Goal: Task Accomplishment & Management: Manage account settings

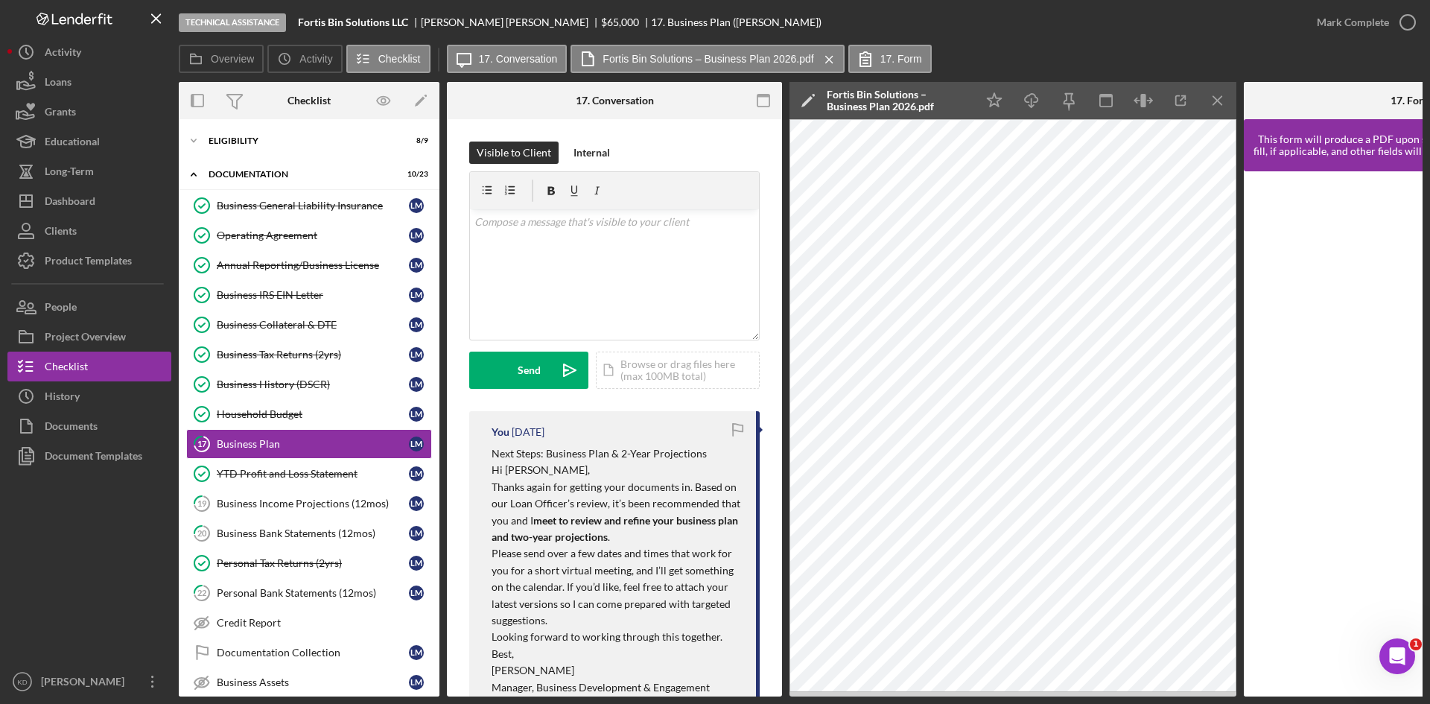
scroll to position [362, 0]
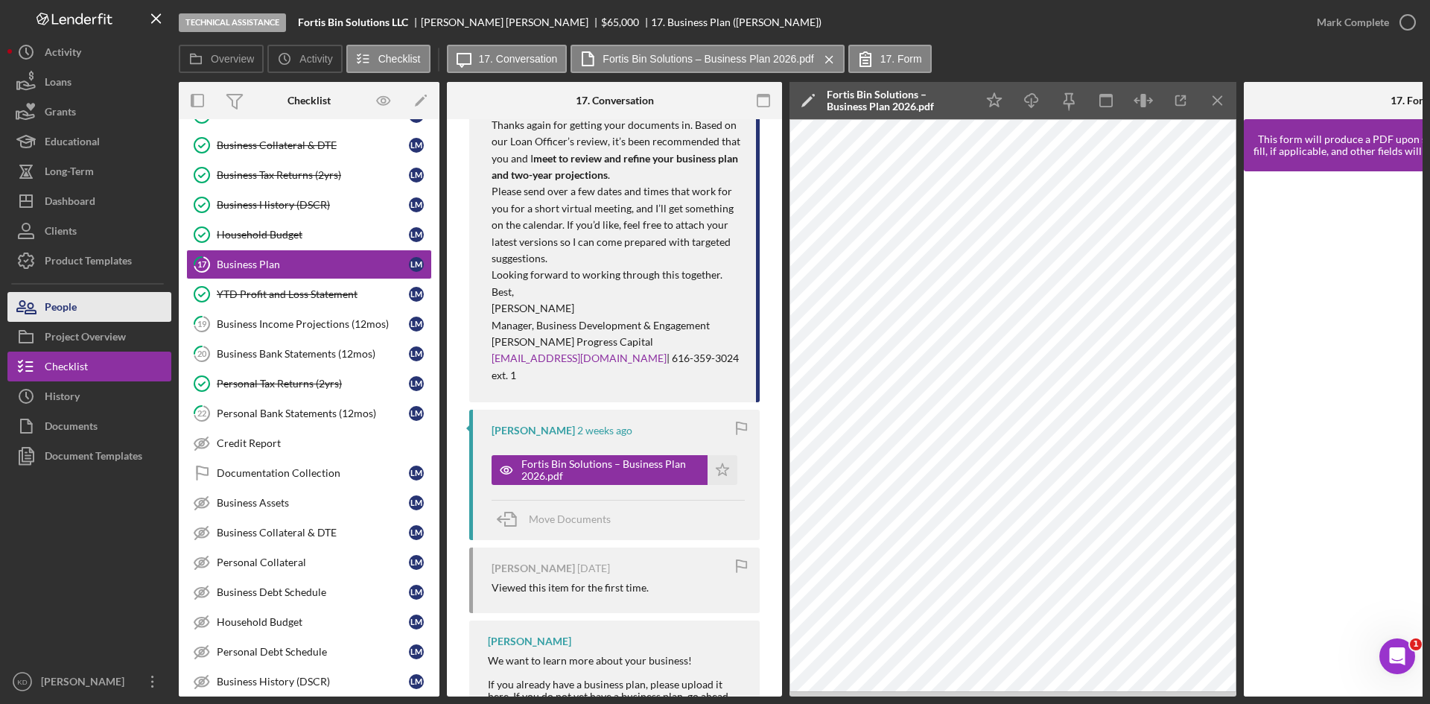
click at [76, 307] on div "People" at bounding box center [61, 309] width 32 height 34
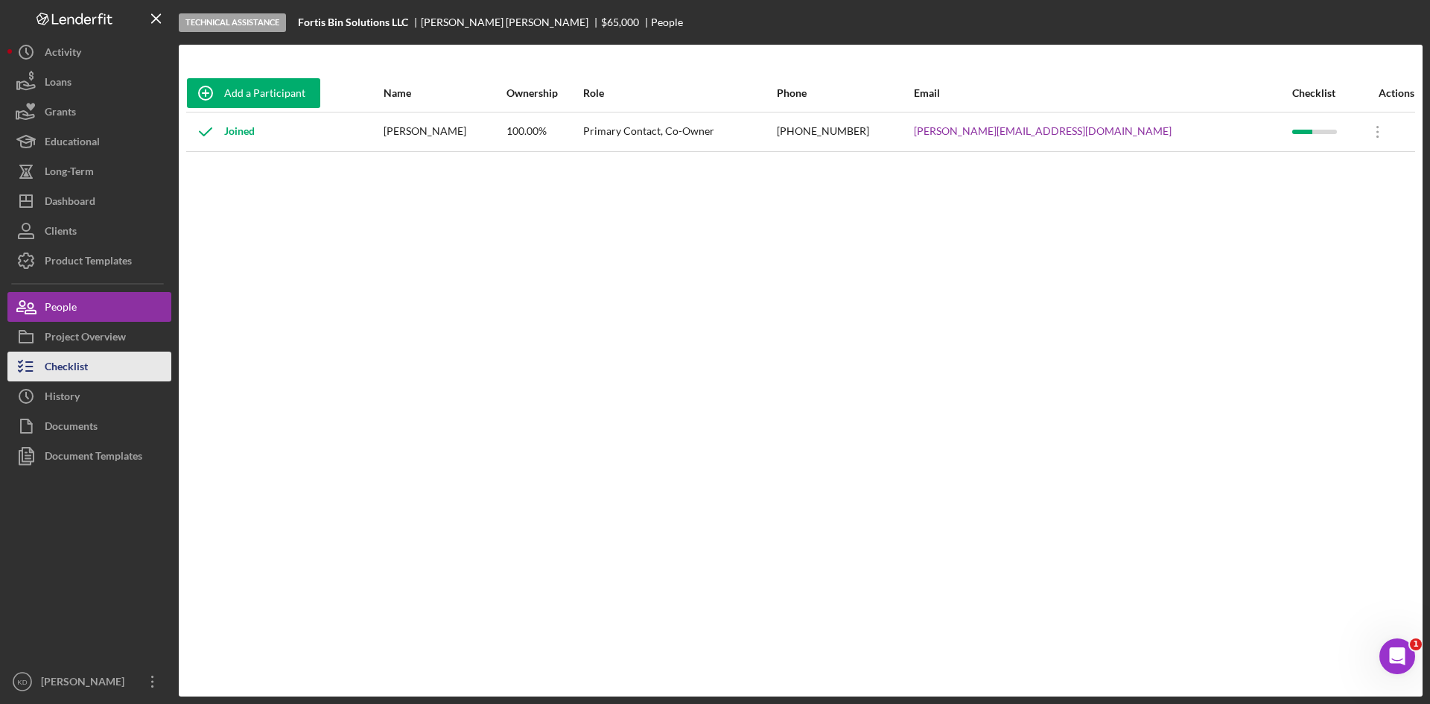
click at [105, 363] on button "Checklist" at bounding box center [89, 367] width 164 height 30
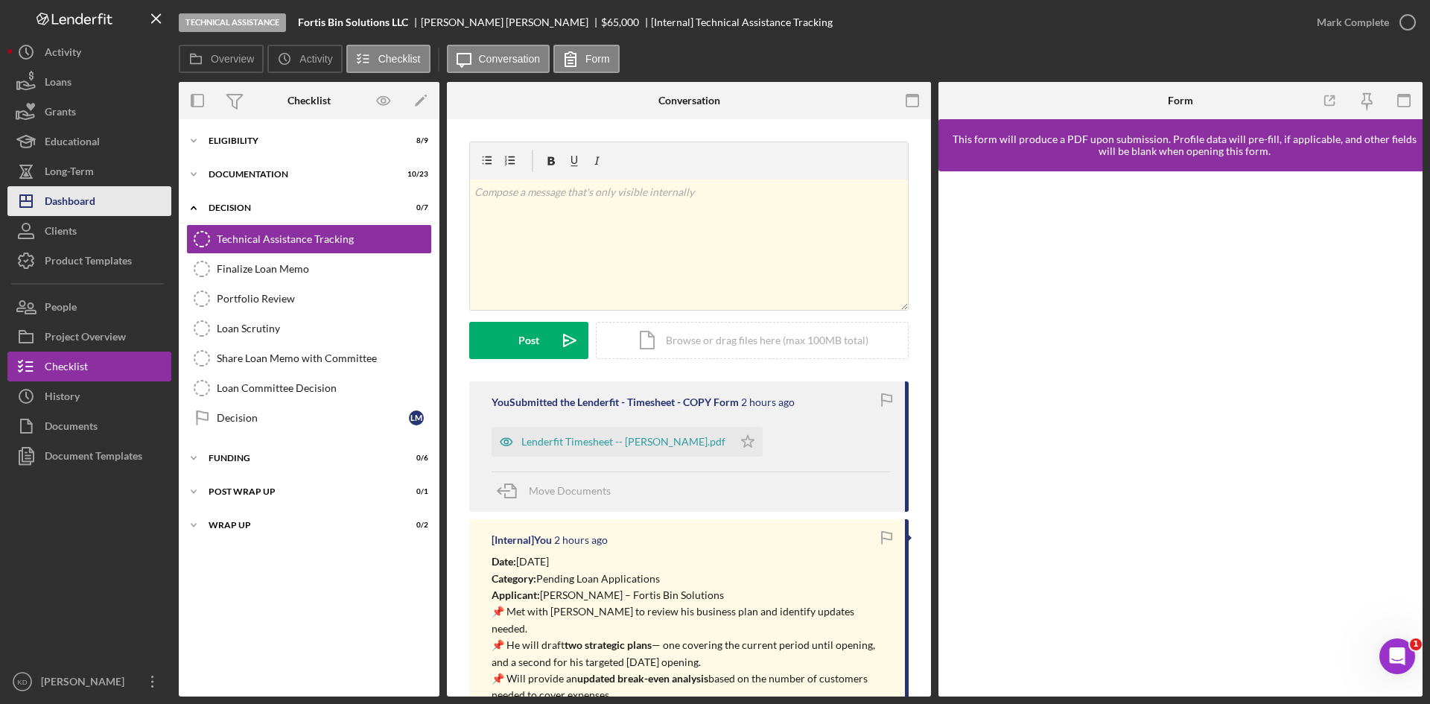
click at [86, 197] on div "Dashboard" at bounding box center [70, 203] width 51 height 34
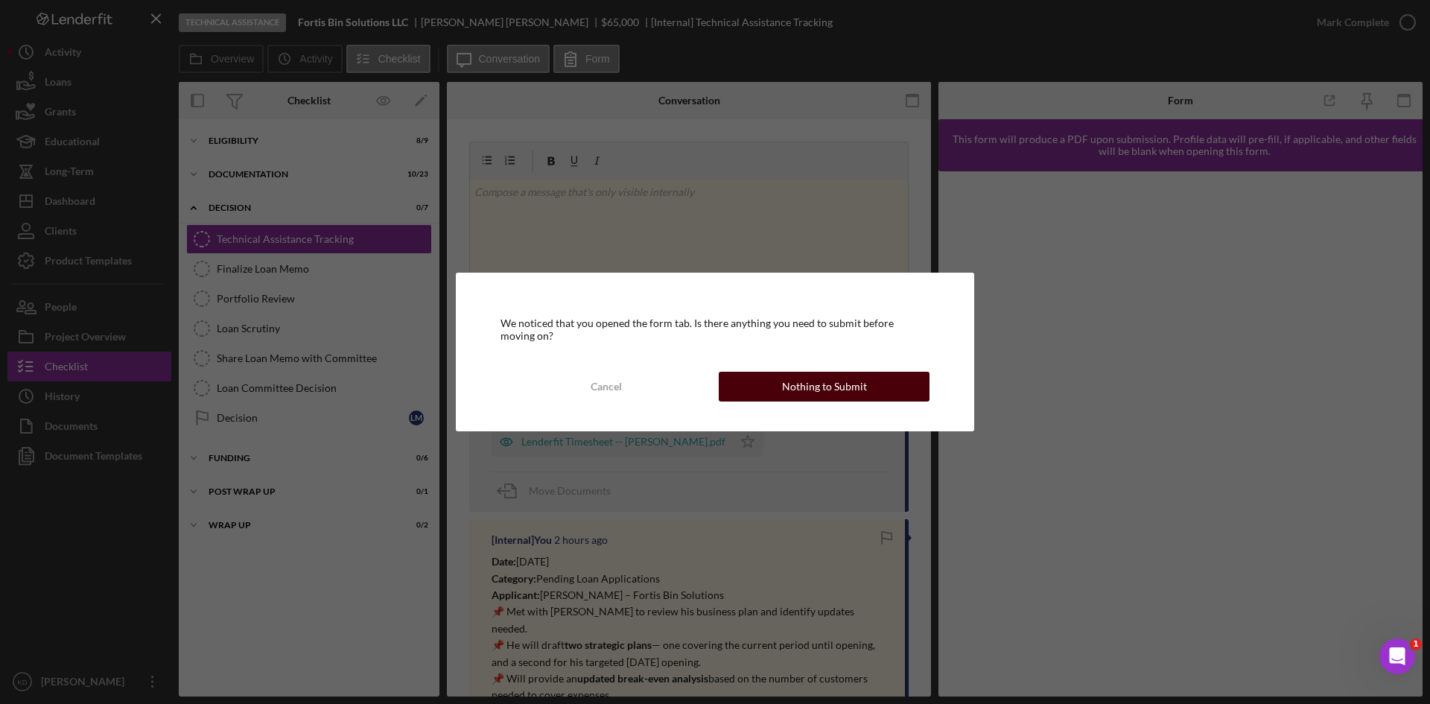
click at [818, 387] on div "Nothing to Submit" at bounding box center [824, 387] width 85 height 30
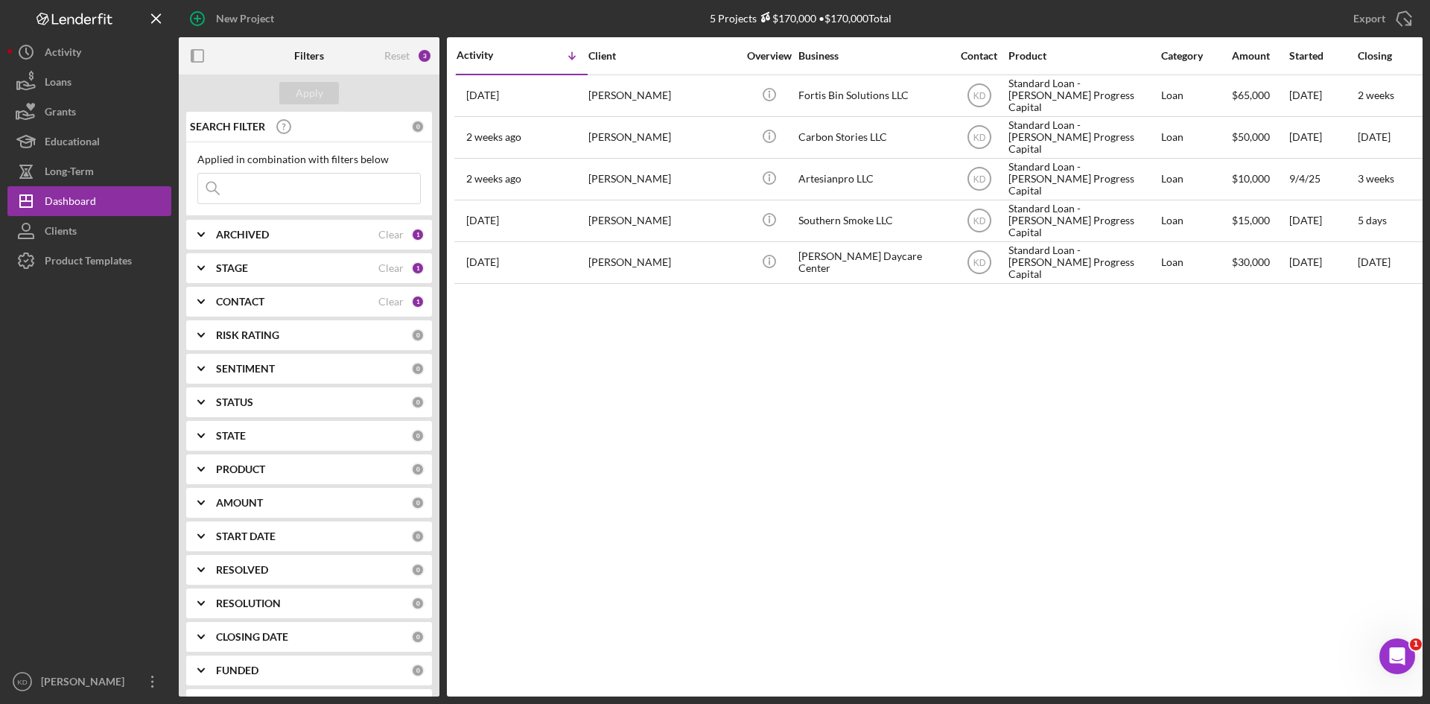
click at [696, 451] on div "Activity Icon/Table Sort Arrow Client Overview Business Contact Product Categor…" at bounding box center [935, 366] width 976 height 659
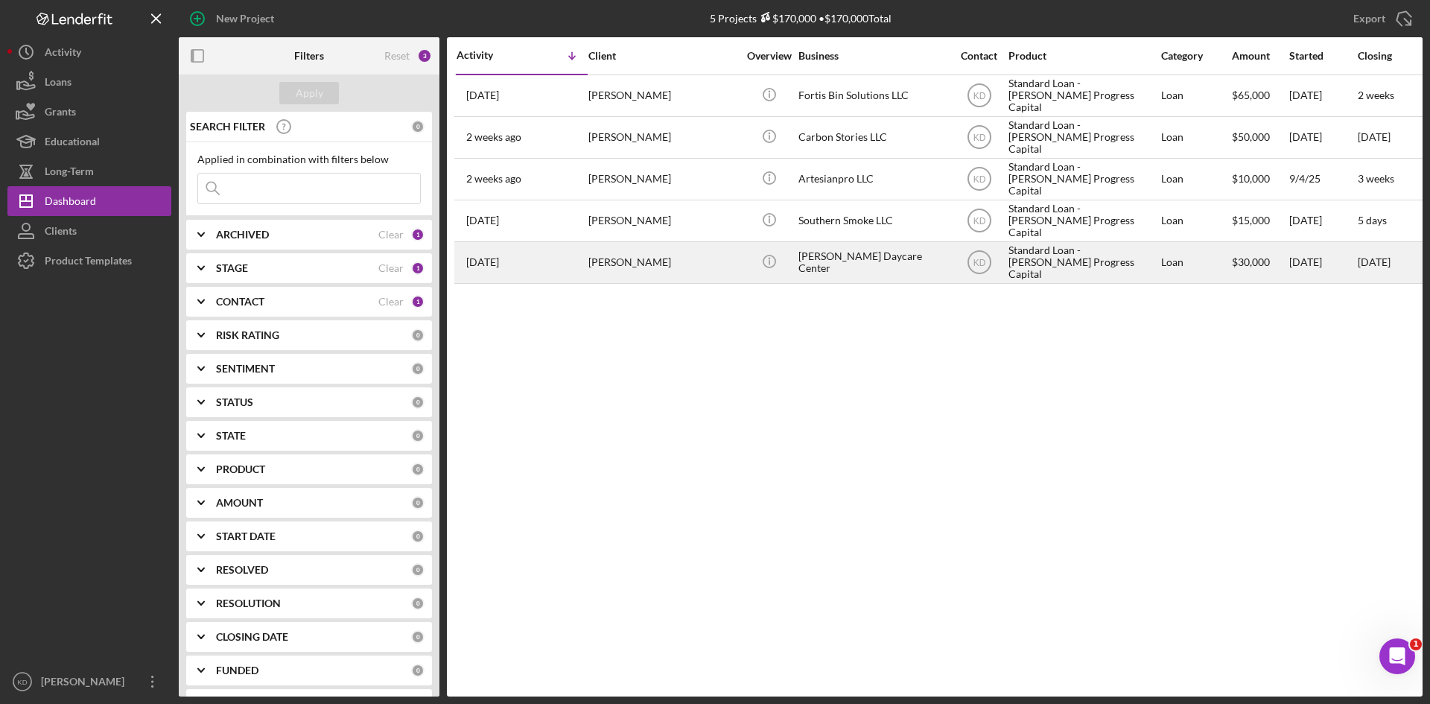
click at [718, 264] on div "[PERSON_NAME]" at bounding box center [662, 262] width 149 height 39
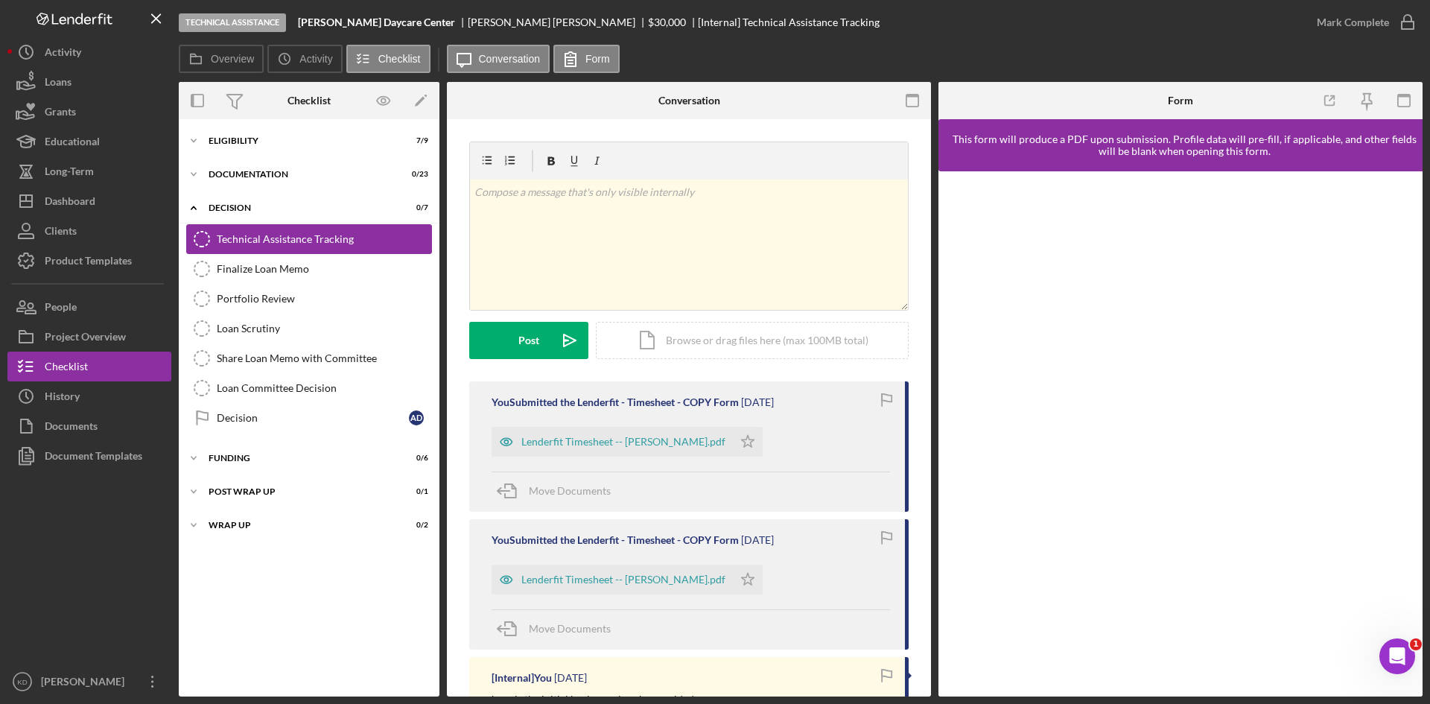
click at [270, 241] on div "Technical Assistance Tracking" at bounding box center [324, 239] width 214 height 12
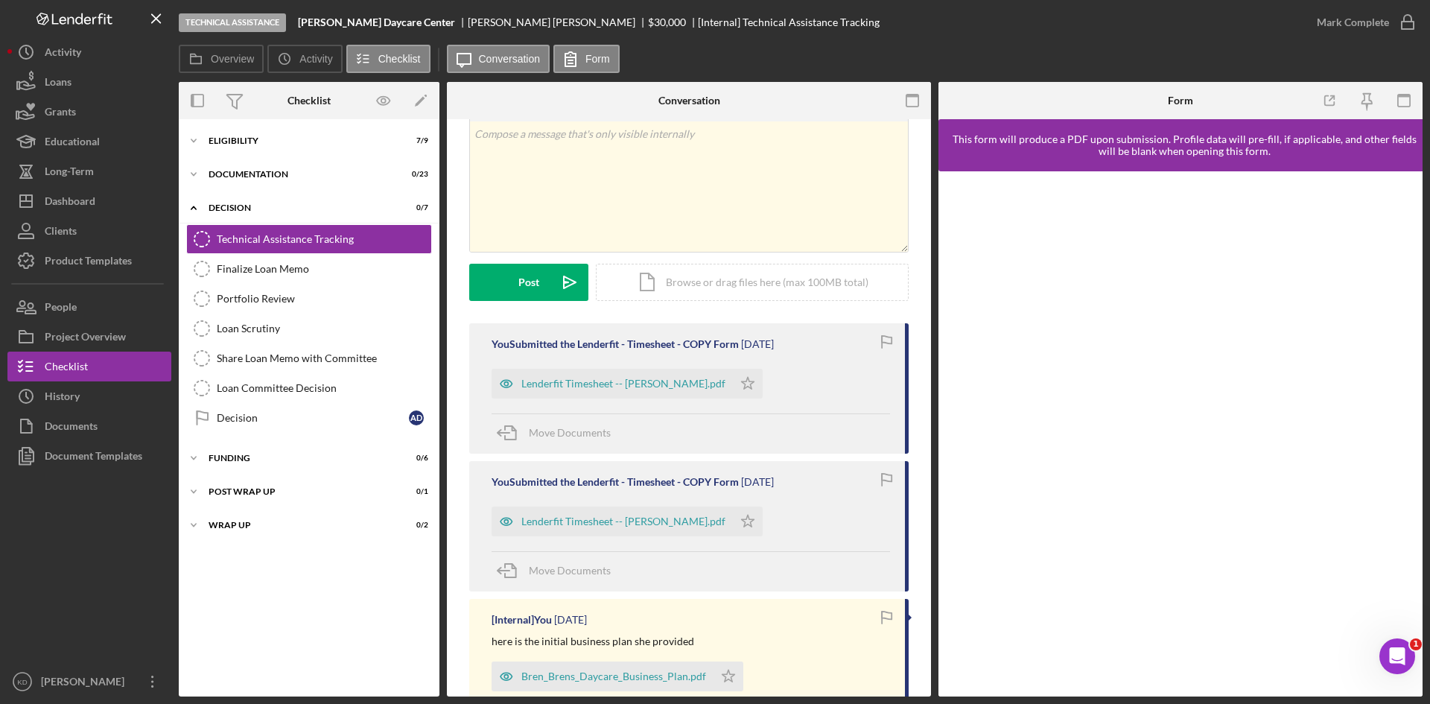
scroll to position [74, 0]
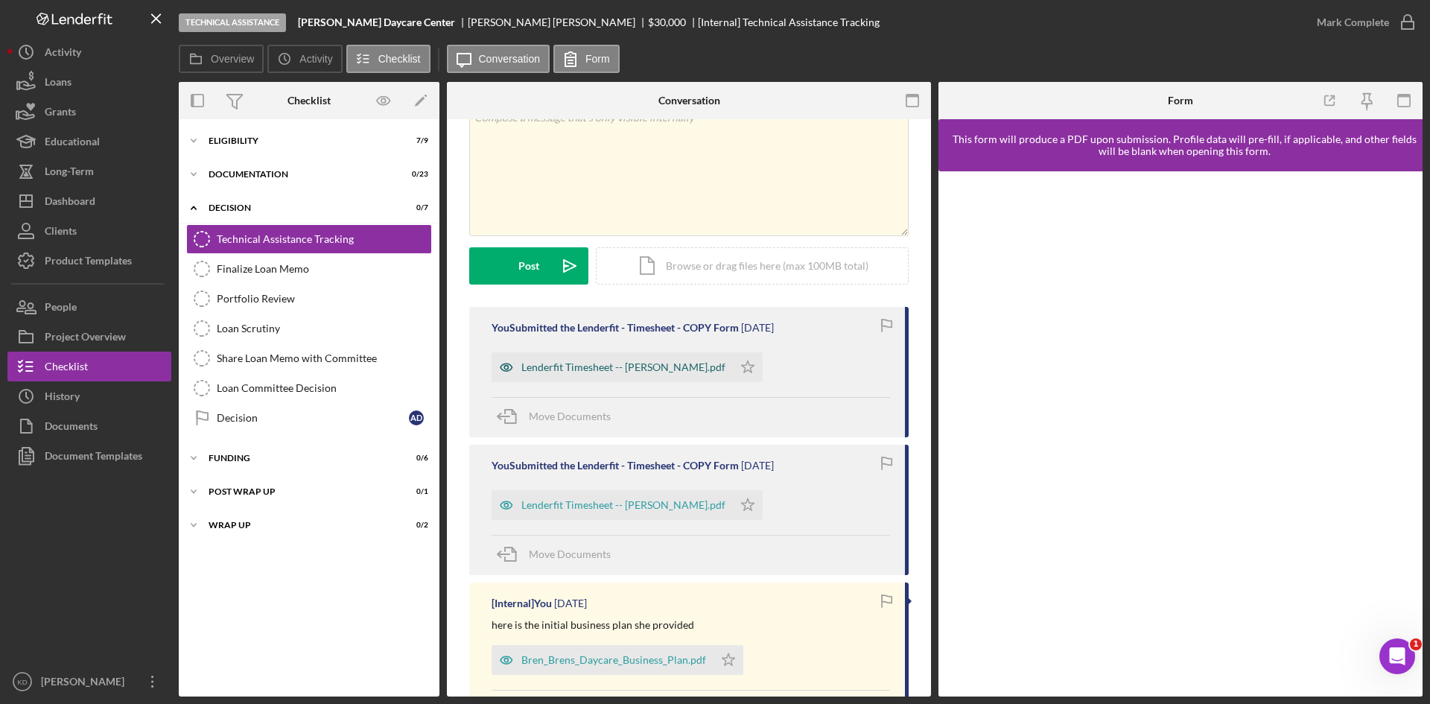
click at [599, 369] on div "Lenderfit Timesheet -- [PERSON_NAME].pdf" at bounding box center [623, 367] width 204 height 12
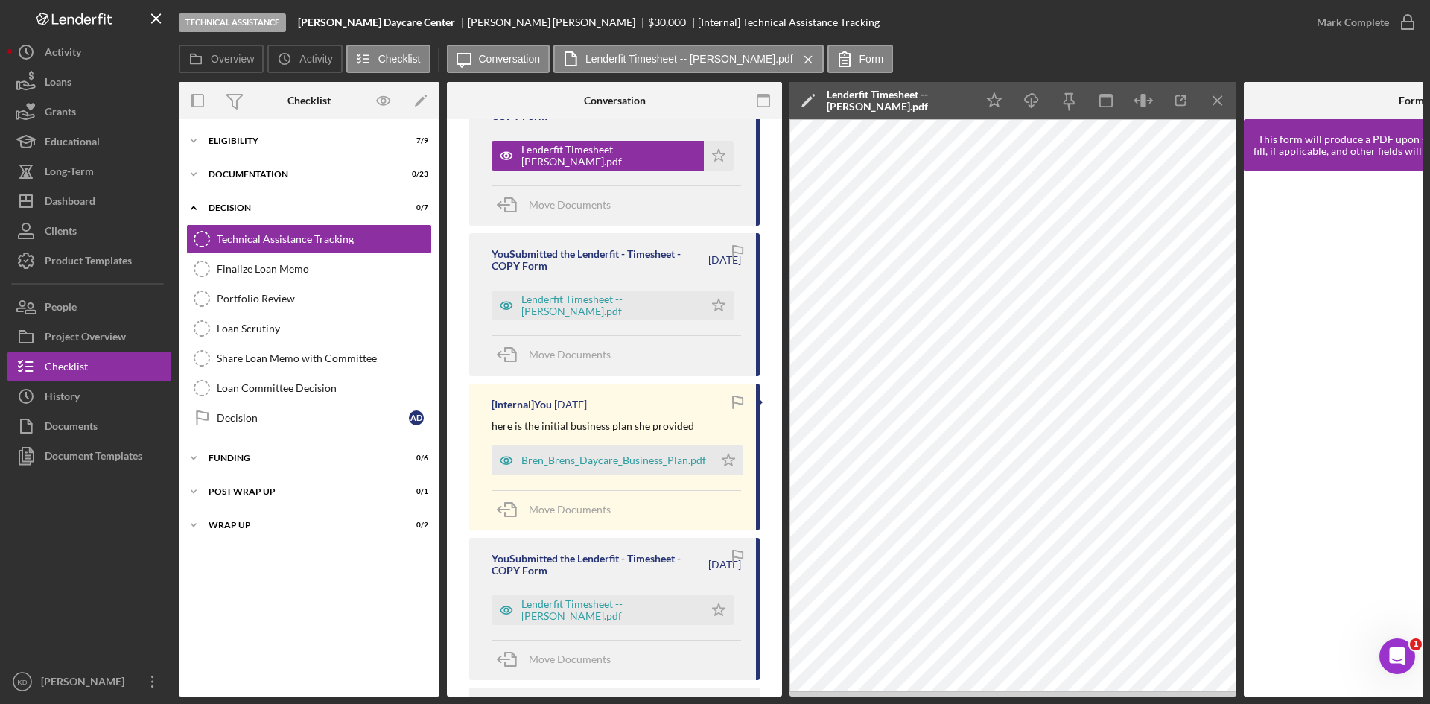
scroll to position [149, 0]
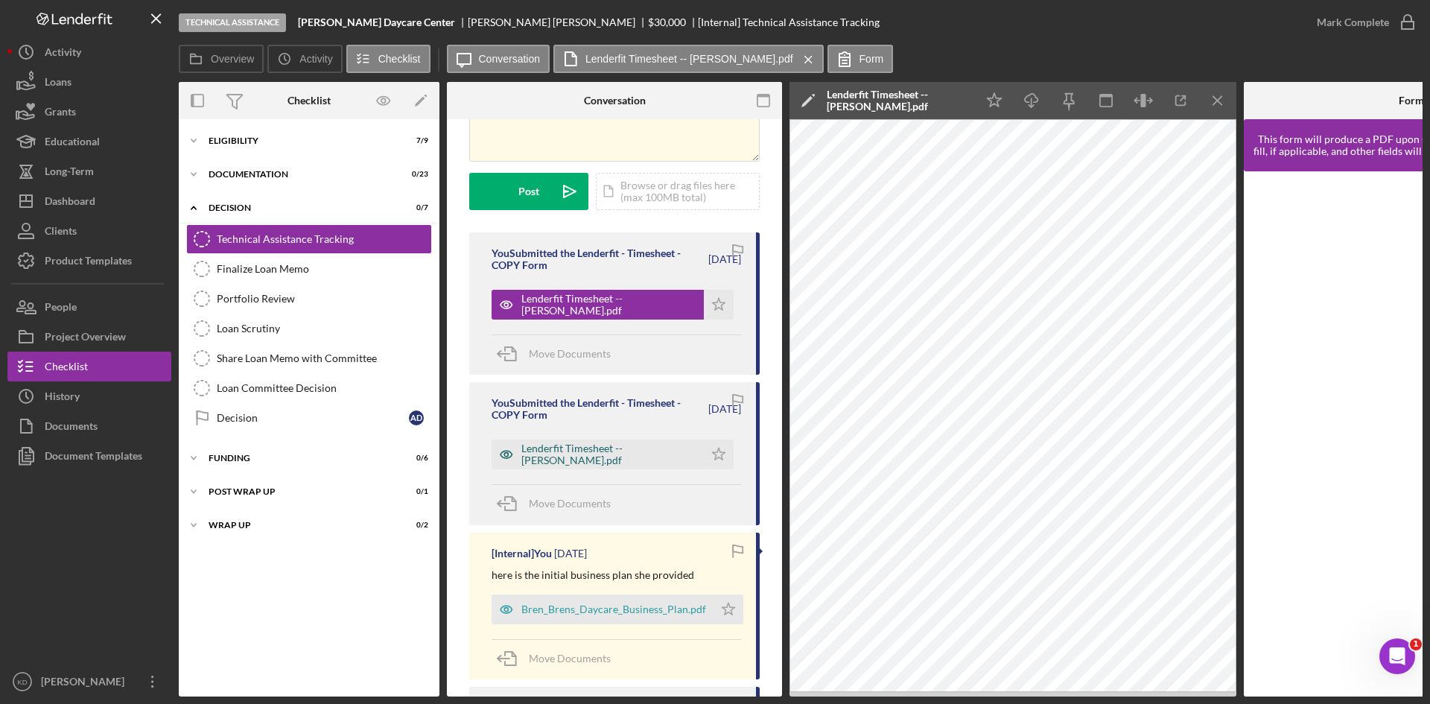
click at [583, 442] on div "Lenderfit Timesheet -- [PERSON_NAME].pdf" at bounding box center [608, 454] width 175 height 24
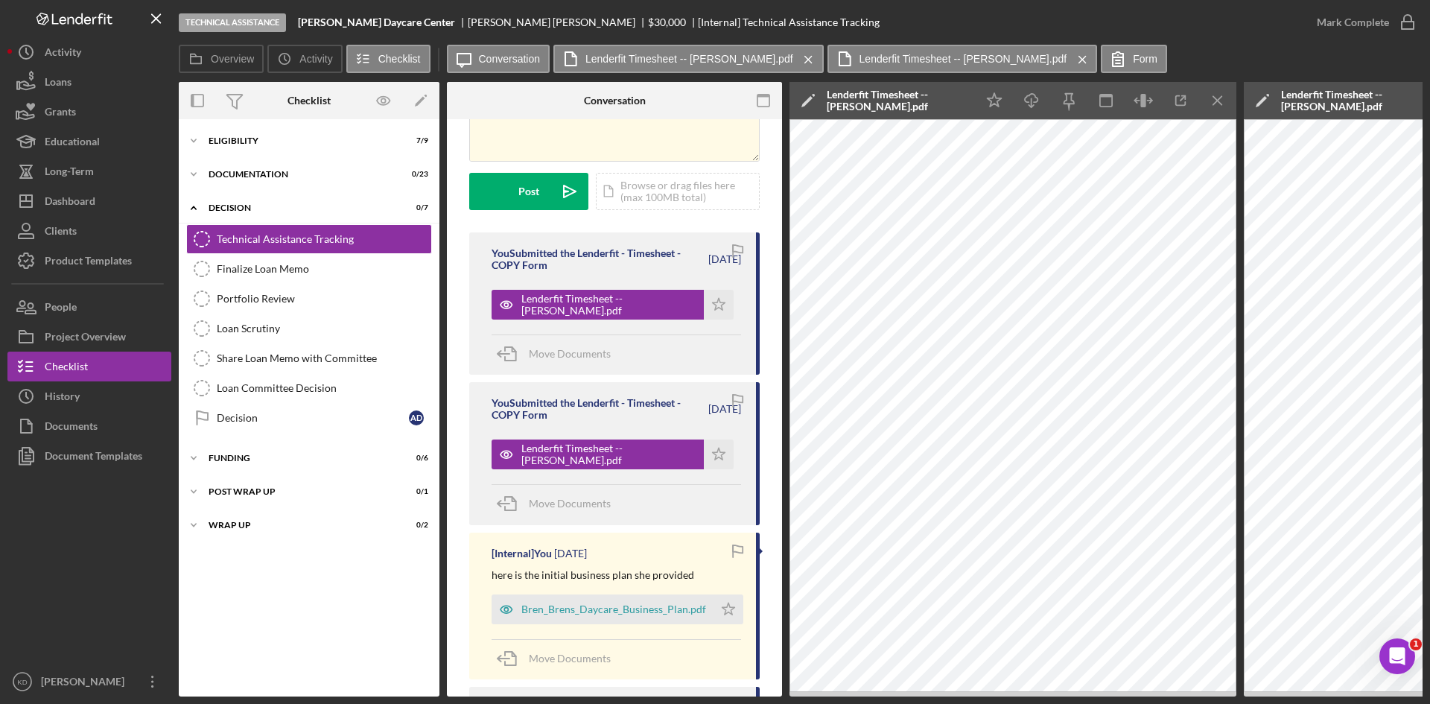
scroll to position [0, 0]
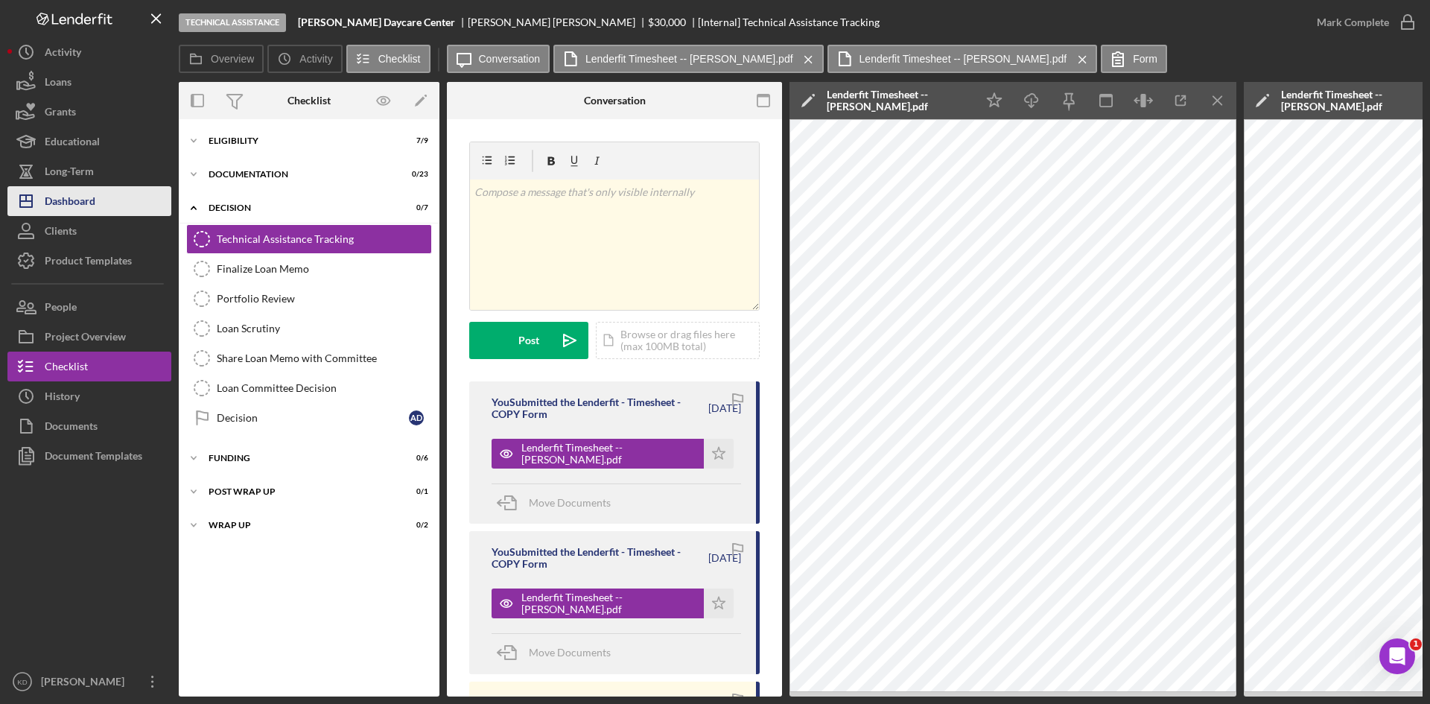
click at [86, 205] on div "Dashboard" at bounding box center [70, 203] width 51 height 34
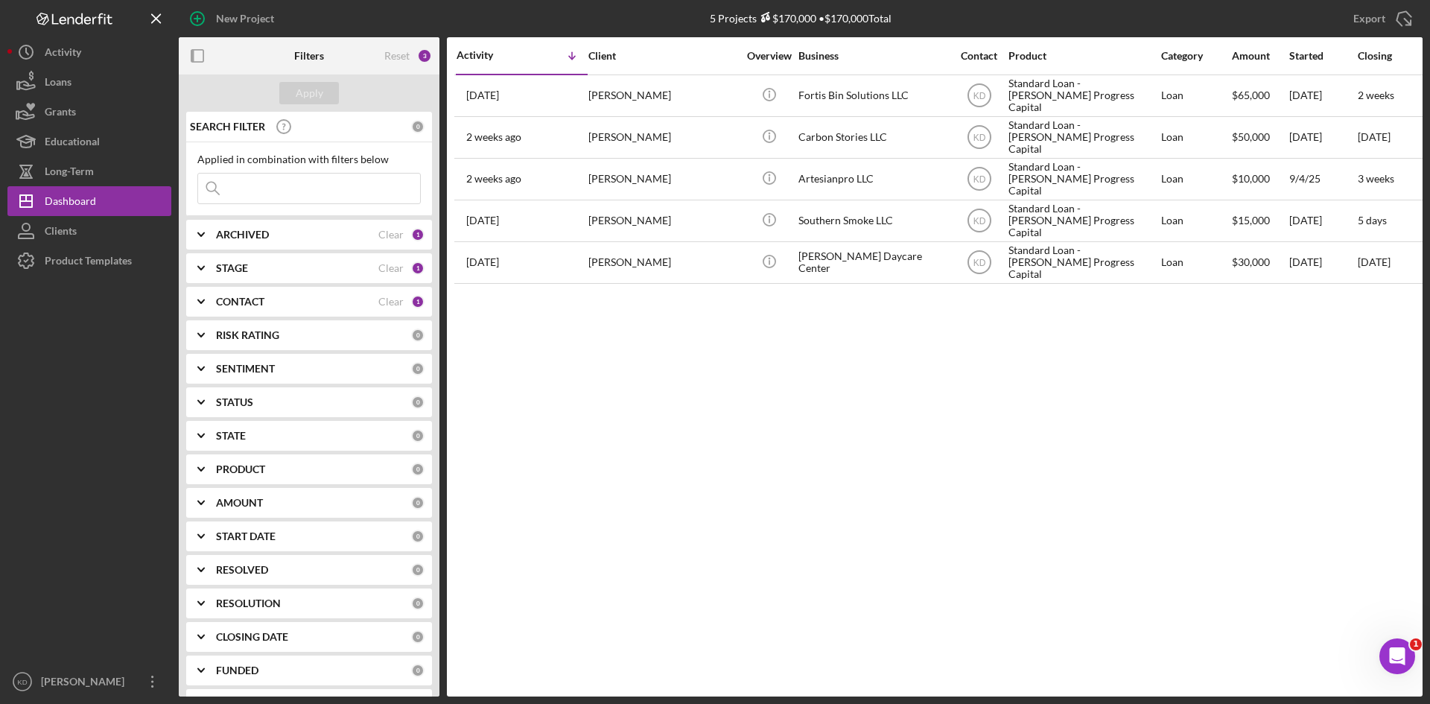
click at [203, 277] on icon "Icon/Expander" at bounding box center [200, 267] width 37 height 37
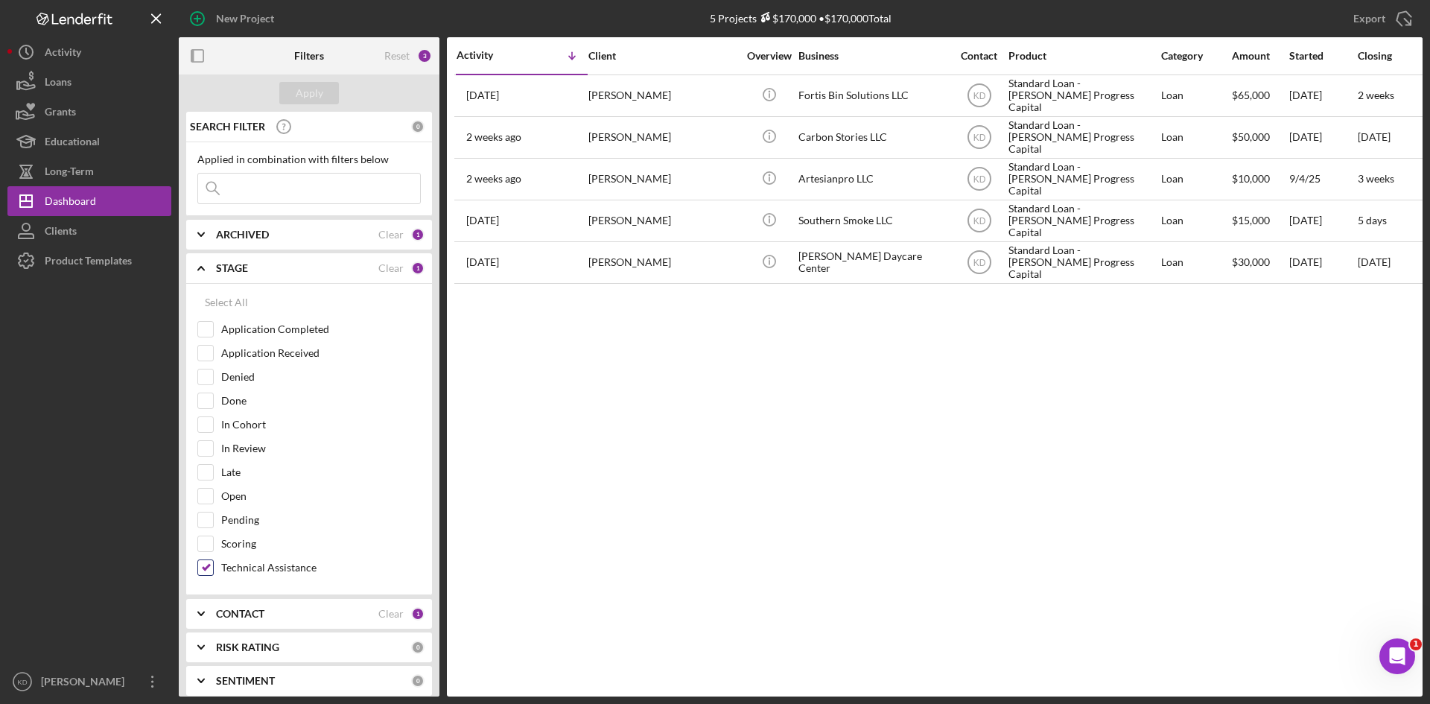
click at [206, 567] on input "Technical Assistance" at bounding box center [205, 567] width 15 height 15
checkbox input "false"
click at [205, 424] on input "In Cohort" at bounding box center [205, 424] width 15 height 15
checkbox input "true"
click at [330, 92] on button "Apply" at bounding box center [309, 93] width 60 height 22
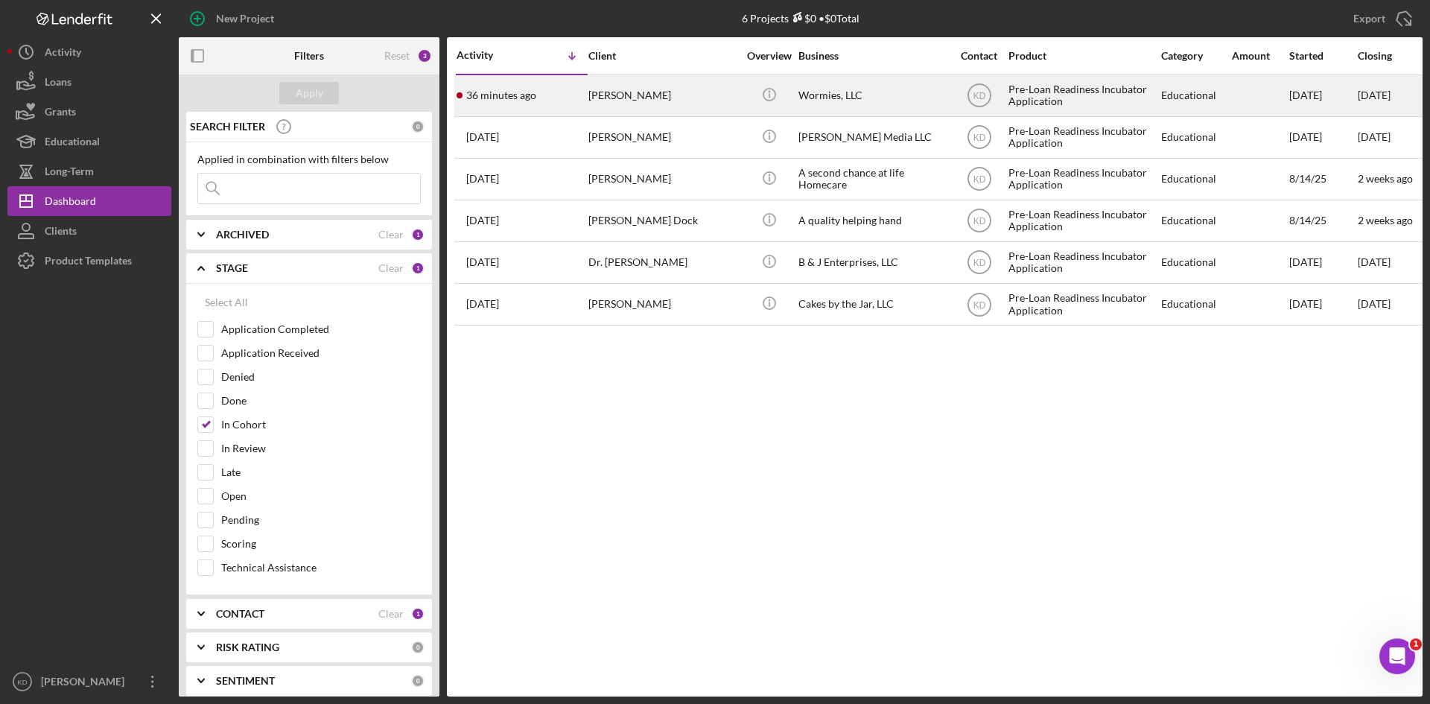
click at [656, 93] on div "[PERSON_NAME]" at bounding box center [662, 95] width 149 height 39
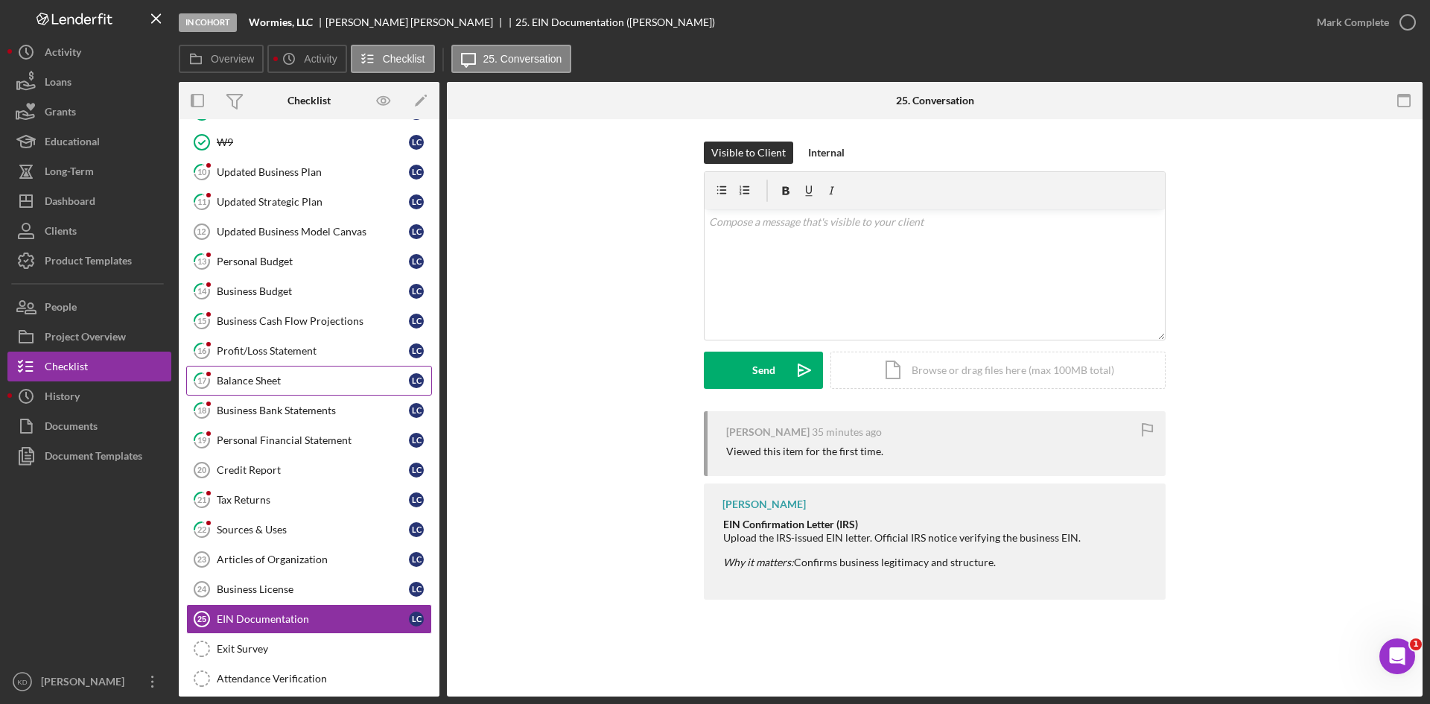
scroll to position [235, 0]
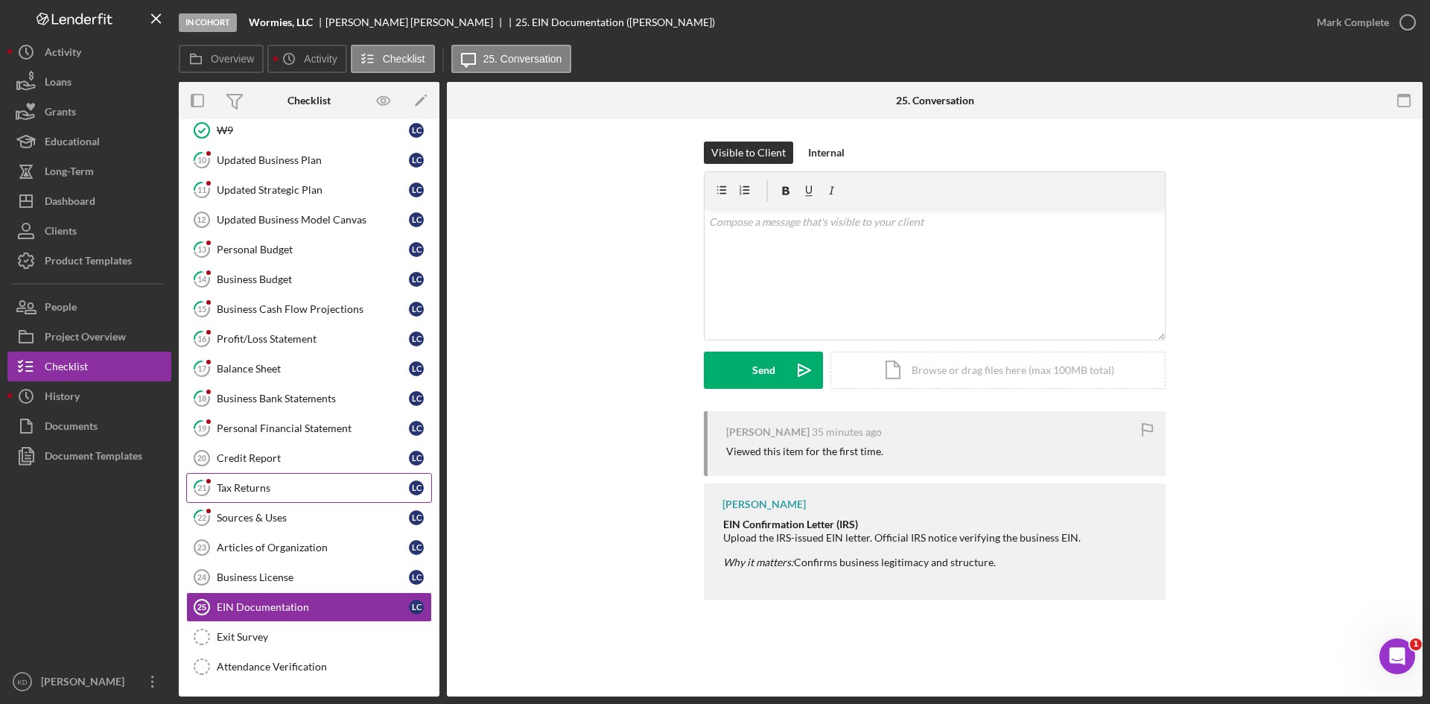
click at [286, 491] on div "Tax Returns" at bounding box center [313, 488] width 192 height 12
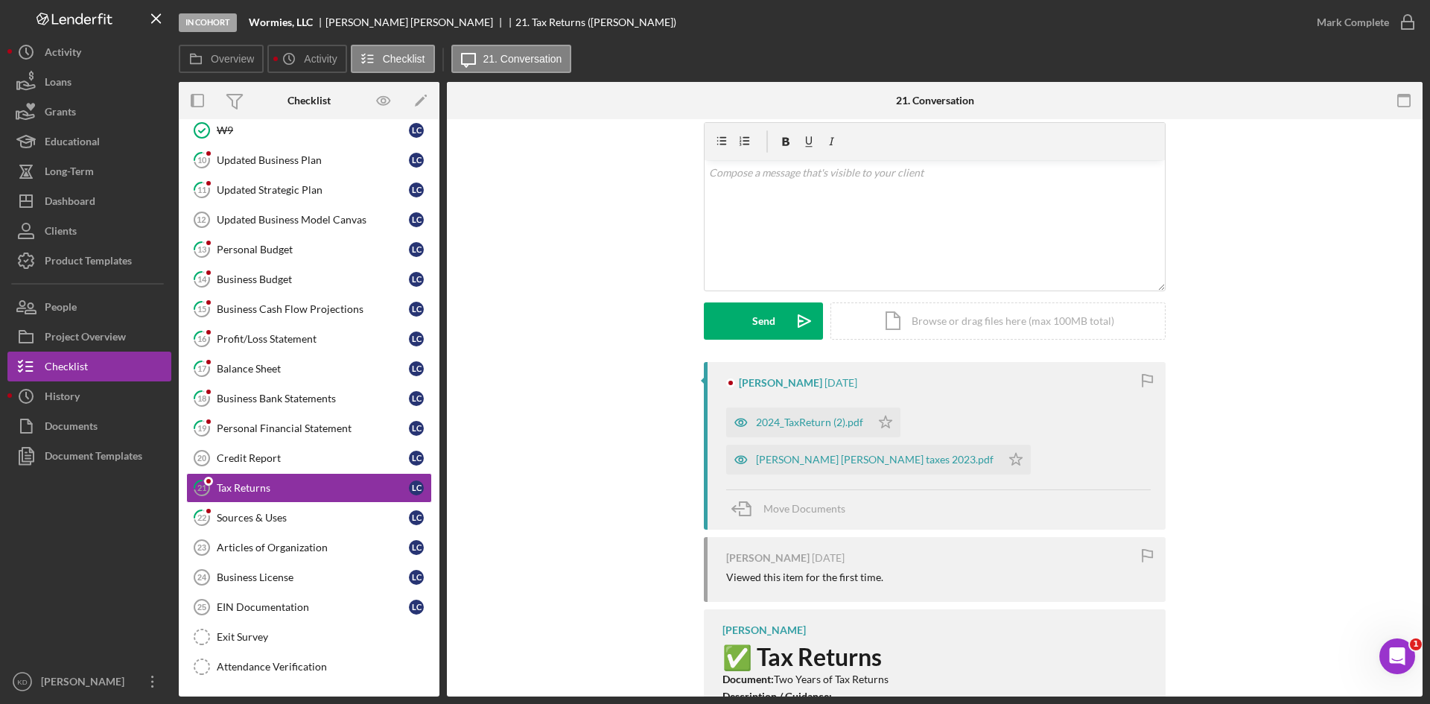
scroll to position [74, 0]
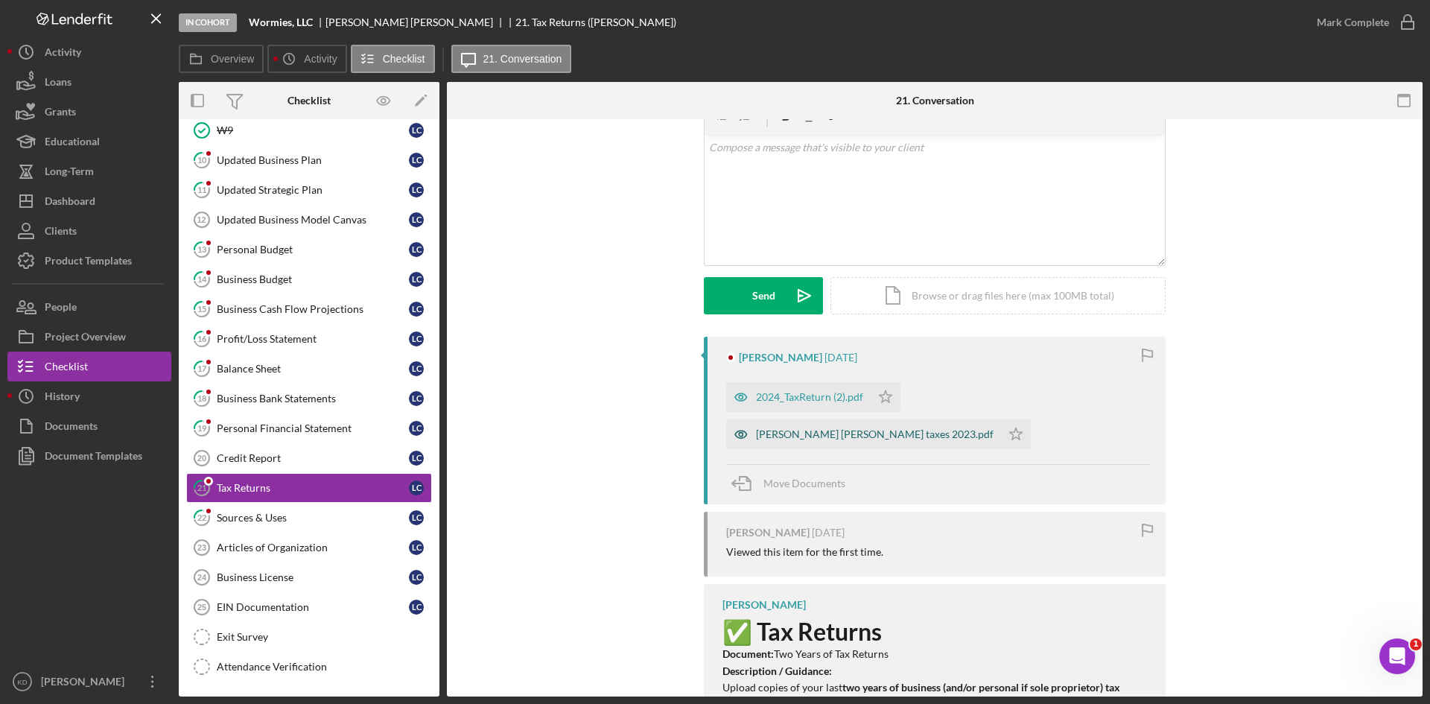
click at [958, 419] on div "[PERSON_NAME] [PERSON_NAME] taxes 2023.pdf" at bounding box center [863, 434] width 275 height 30
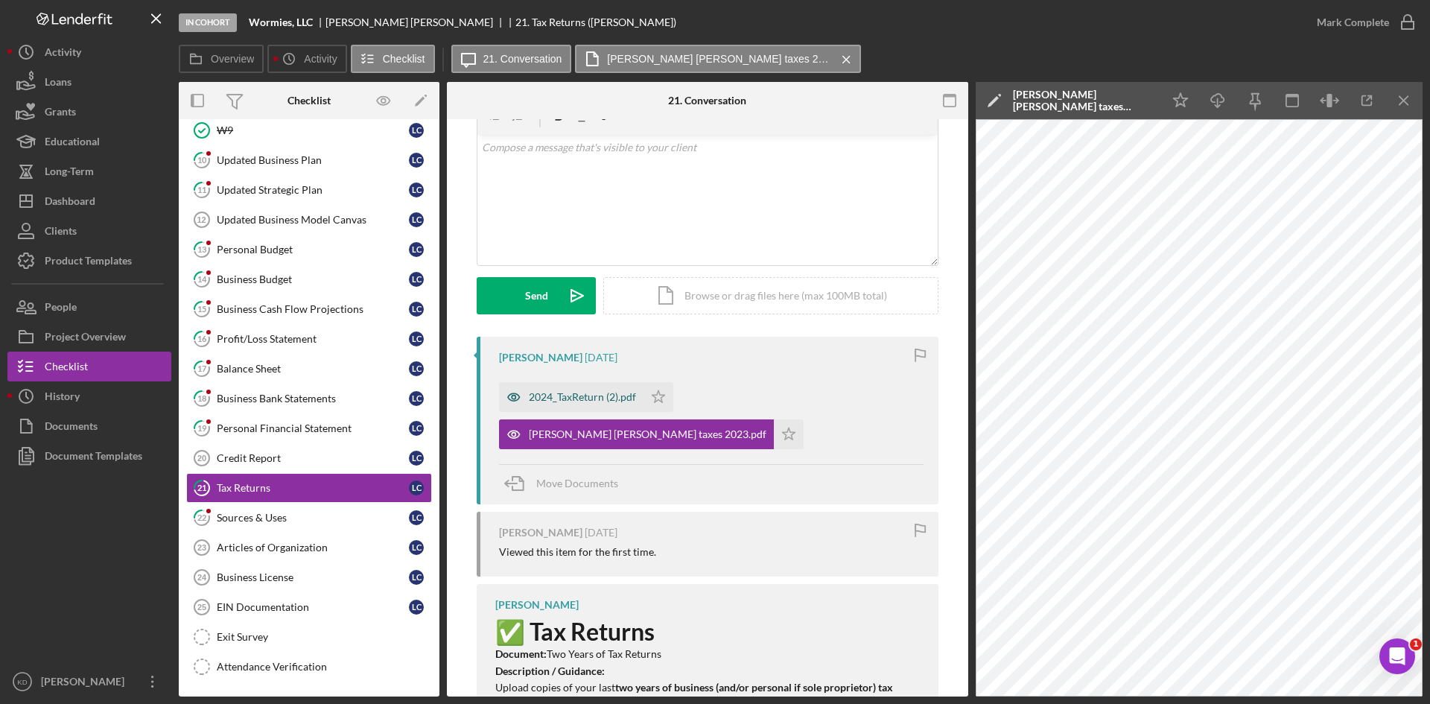
click at [566, 399] on div "2024_TaxReturn (2).pdf" at bounding box center [582, 397] width 107 height 12
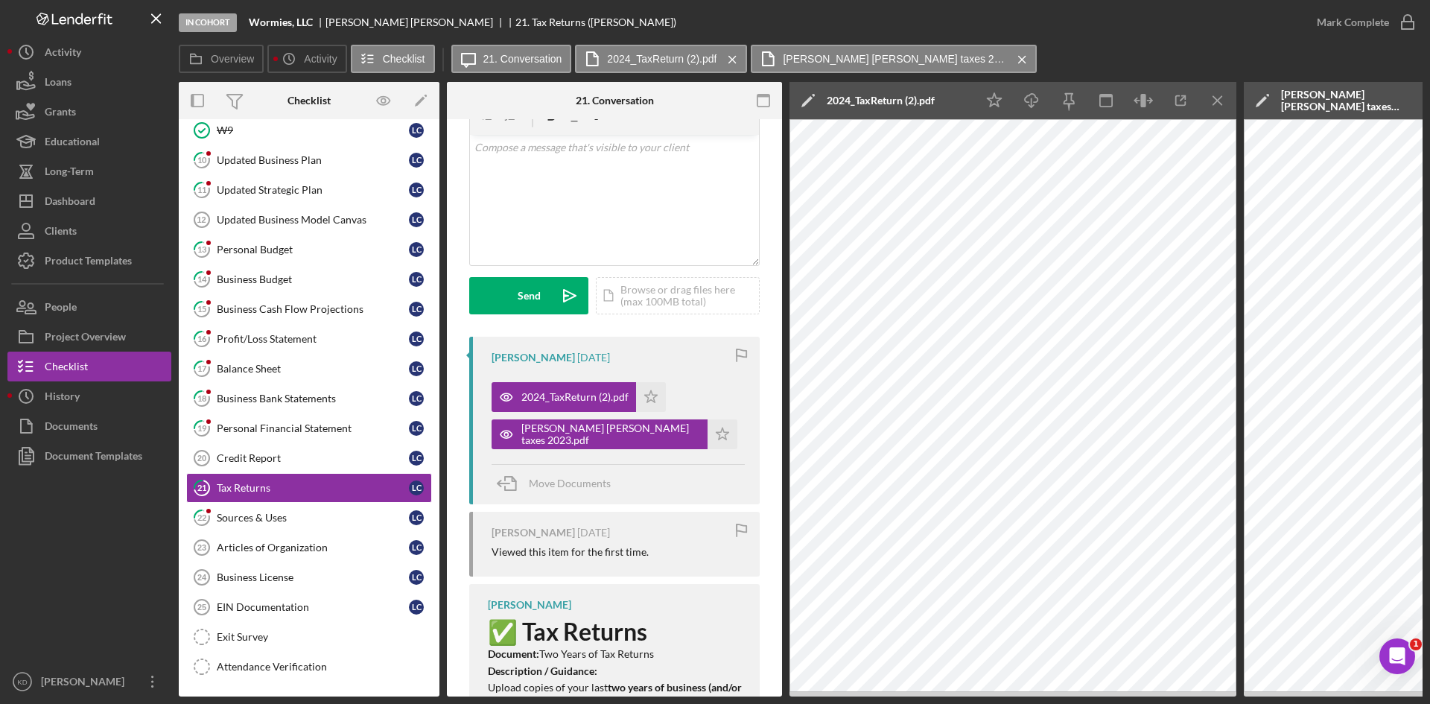
scroll to position [0, 0]
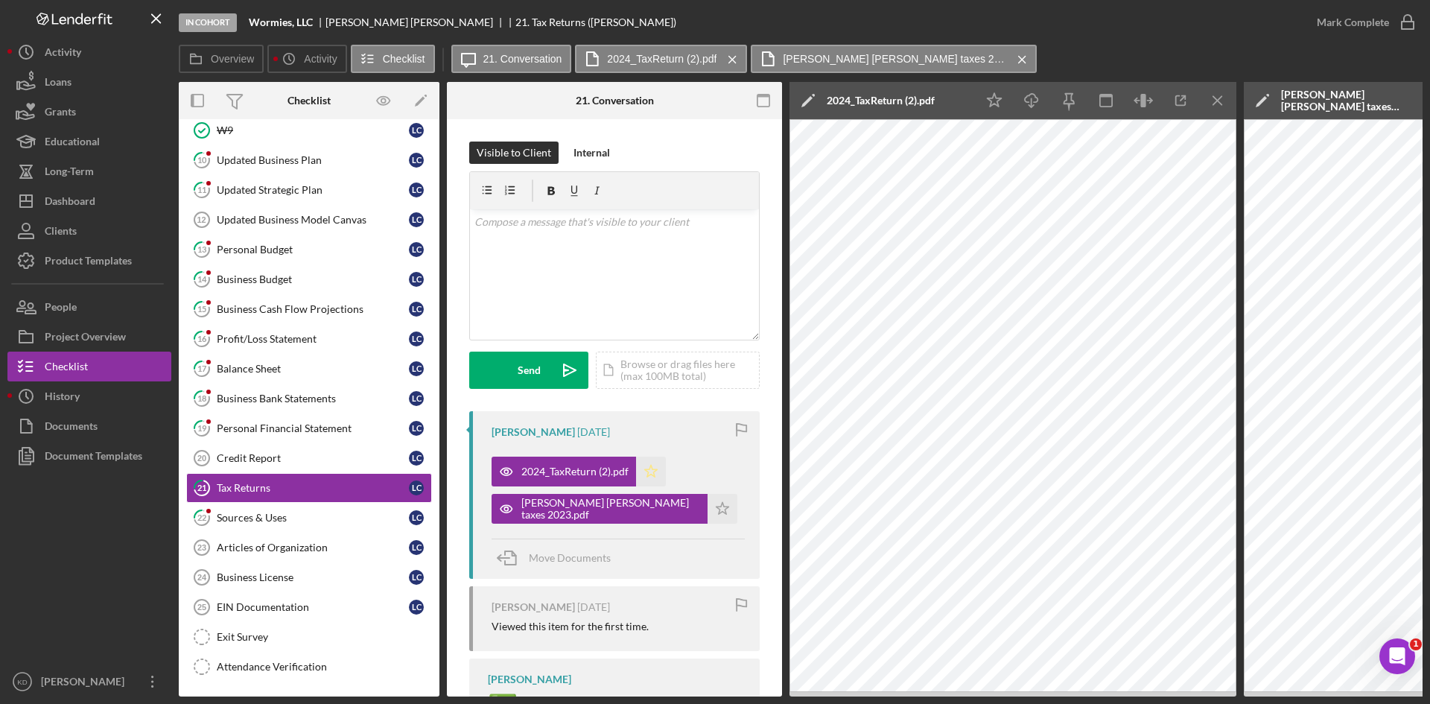
click at [658, 474] on icon "Icon/Star" at bounding box center [651, 472] width 30 height 30
click at [716, 506] on polygon "button" at bounding box center [722, 508] width 13 height 12
click at [1397, 27] on icon "button" at bounding box center [1407, 22] width 37 height 37
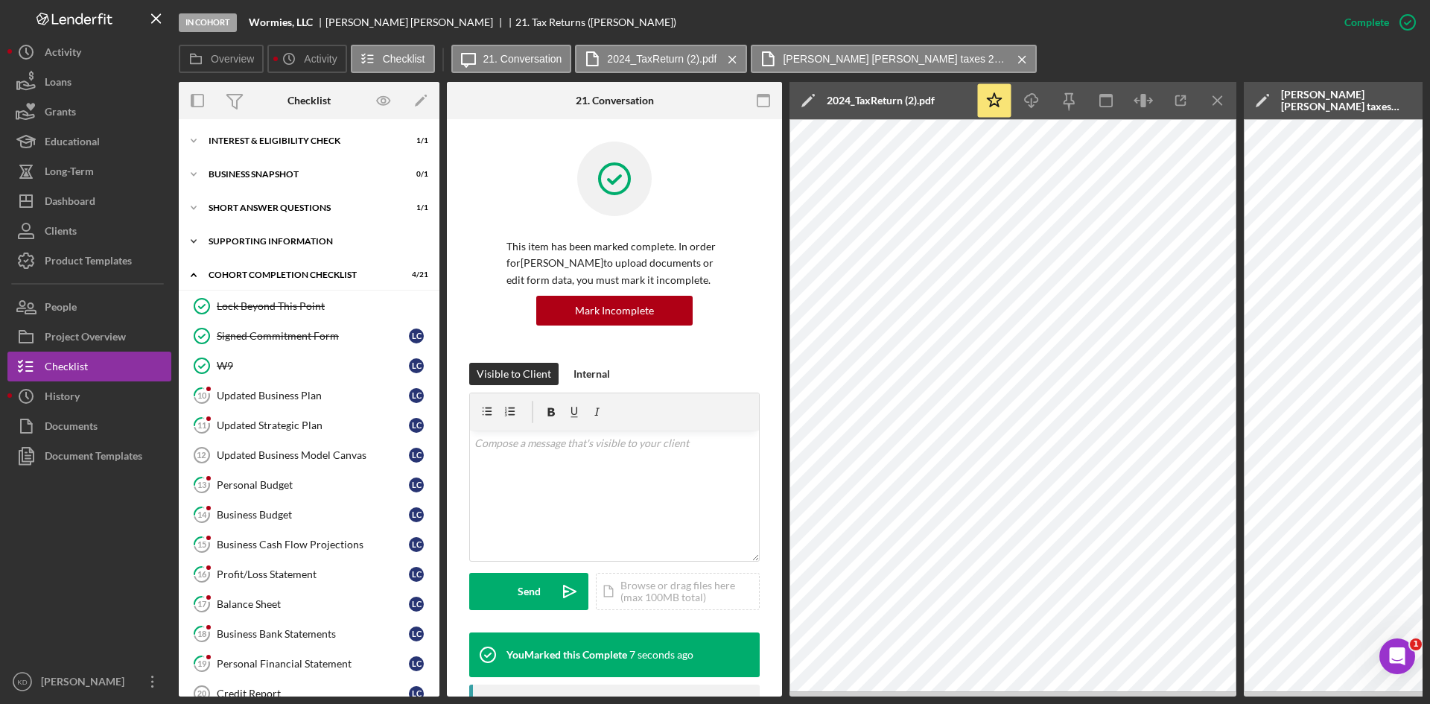
click at [196, 242] on icon "Icon/Expander" at bounding box center [194, 241] width 30 height 30
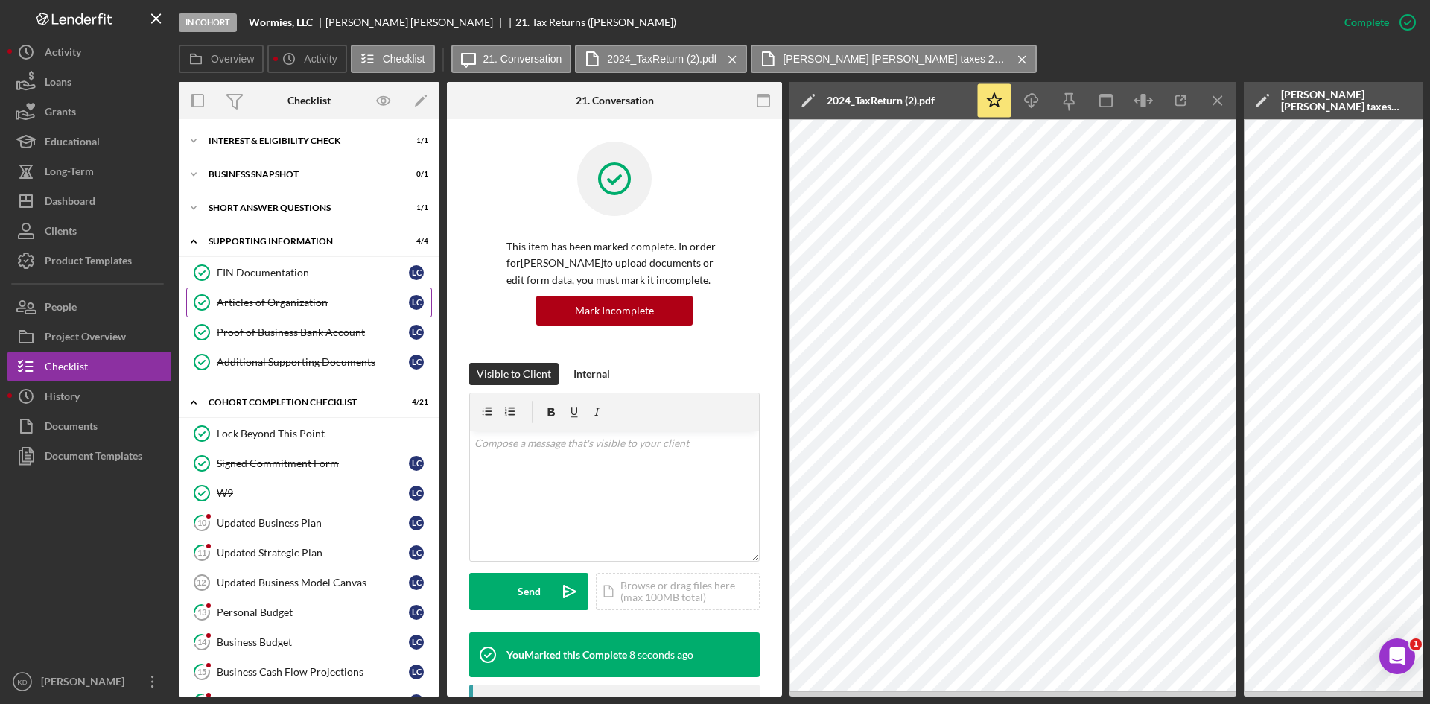
click at [273, 302] on div "Articles of Organization" at bounding box center [313, 302] width 192 height 12
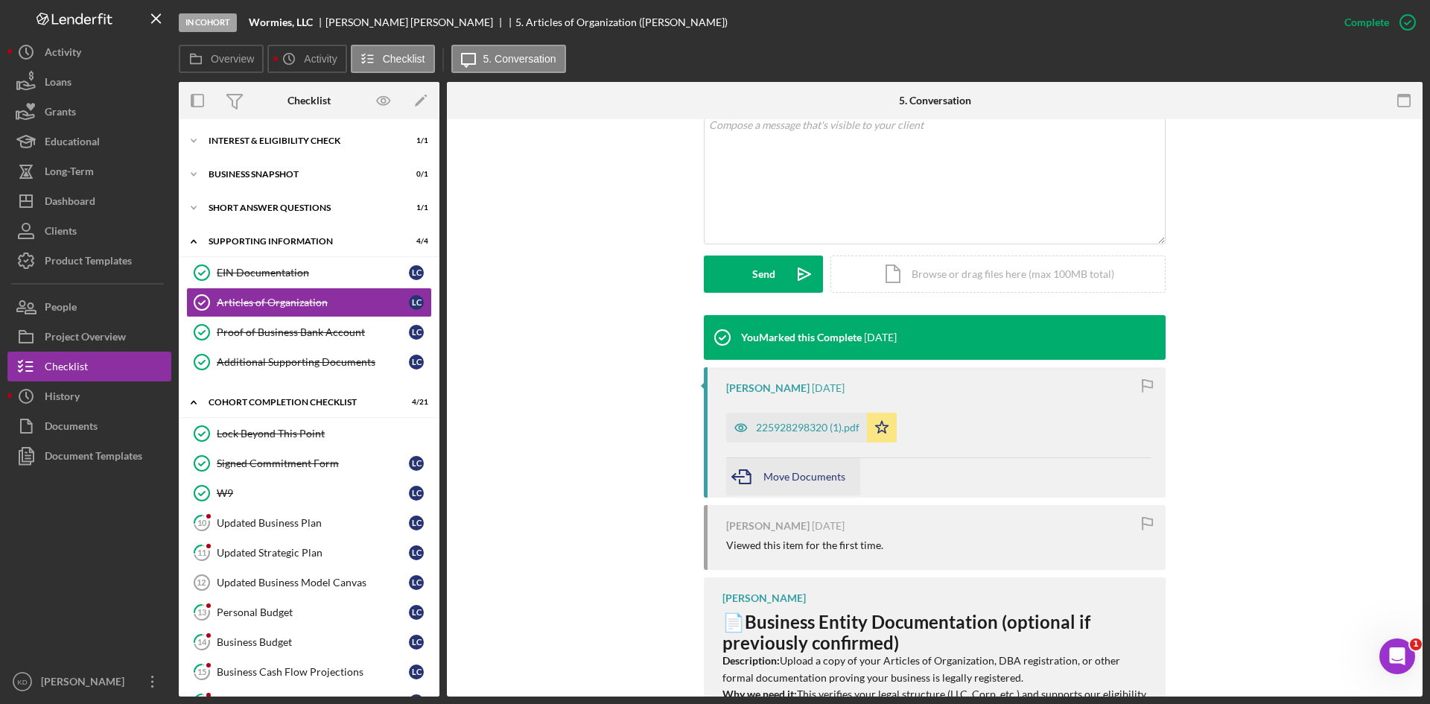
scroll to position [372, 0]
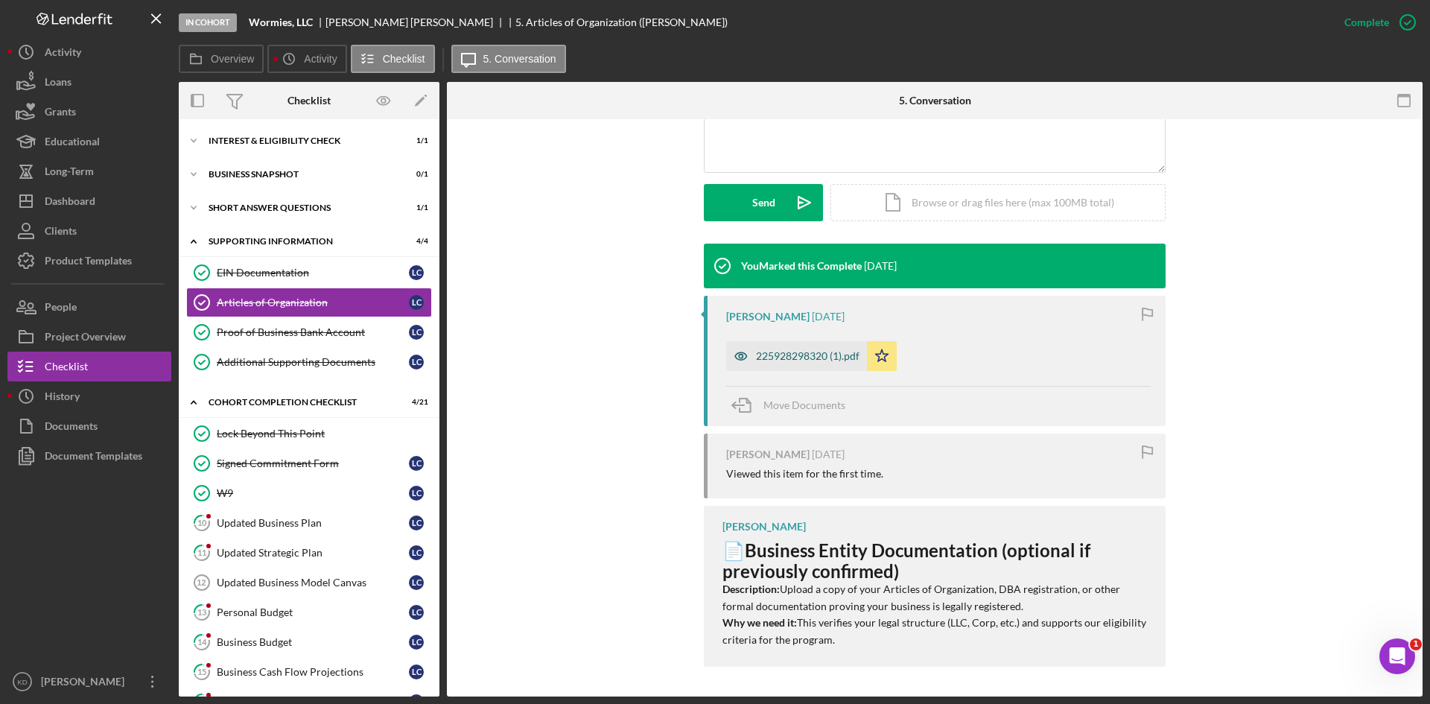
click at [813, 360] on div "225928298320 (1).pdf" at bounding box center [808, 356] width 104 height 12
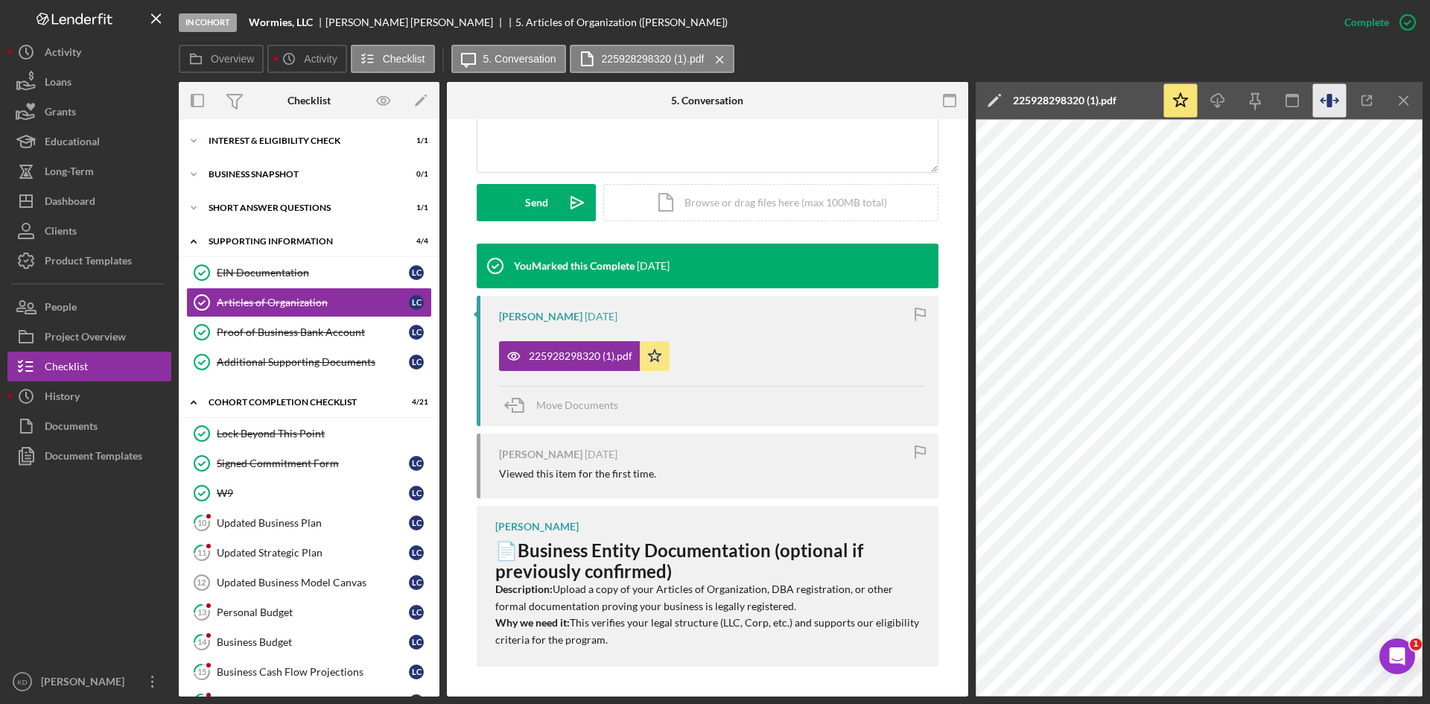
click at [1332, 106] on icon "button" at bounding box center [1328, 100] width 5 height 13
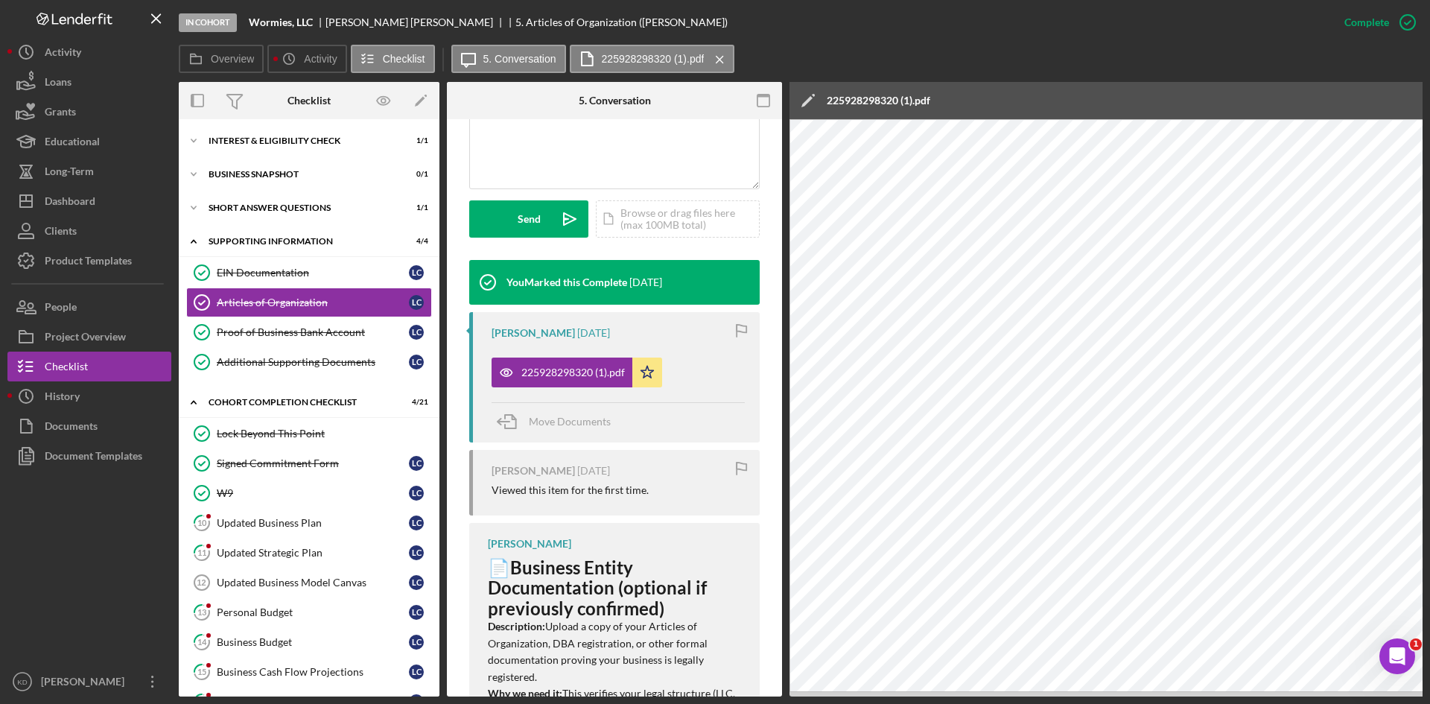
scroll to position [389, 0]
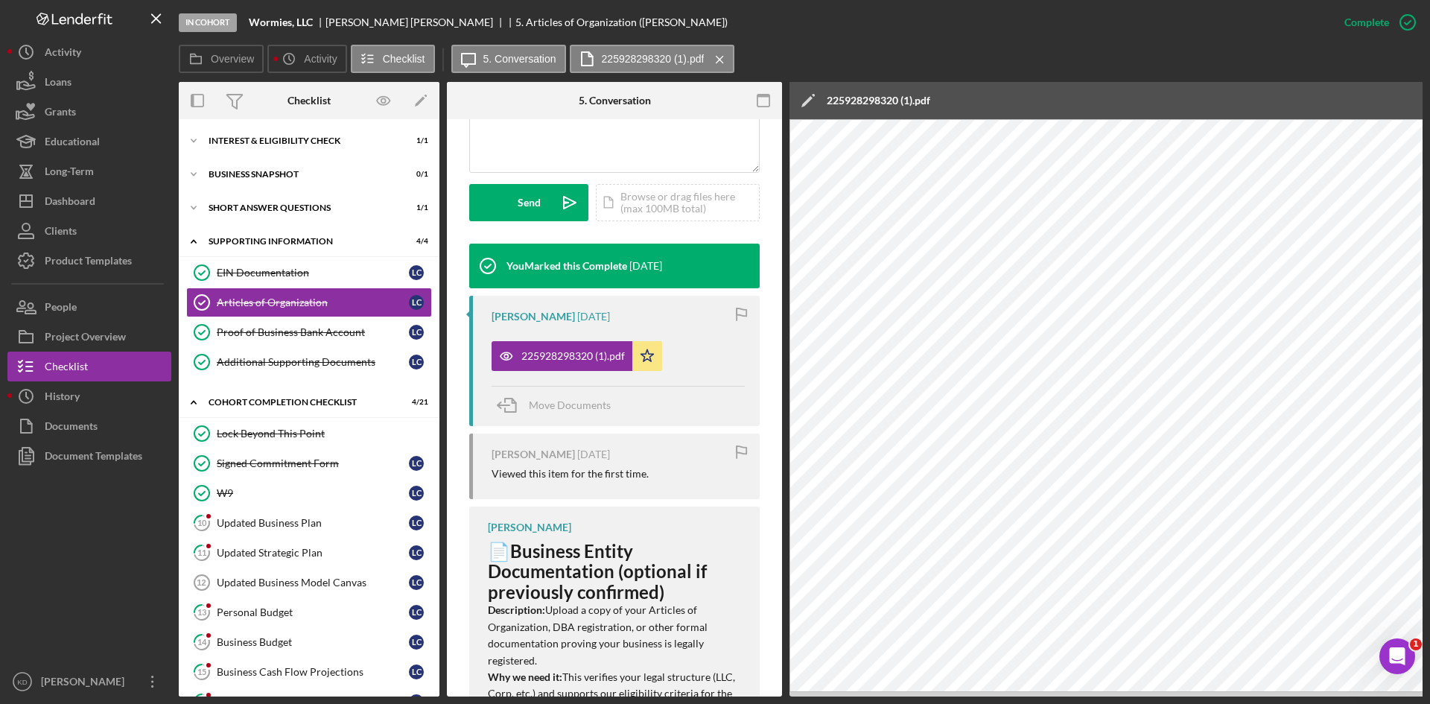
click at [1284, 113] on div "Icon/Edit 225928298320 (1).pdf" at bounding box center [1105, 100] width 633 height 37
click at [772, 106] on icon "button" at bounding box center [764, 101] width 34 height 34
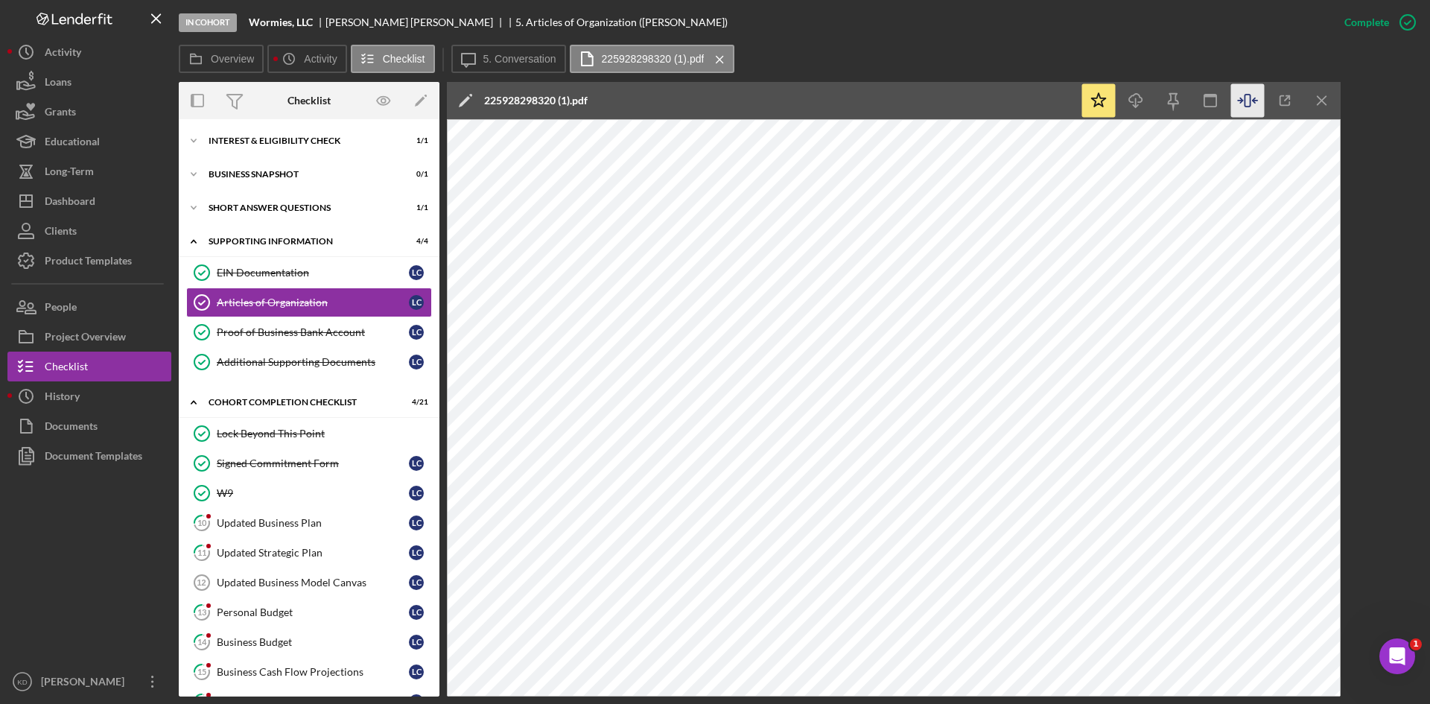
click at [1379, 139] on div "Overview Internal Workflow Stage In Cohort Icon/Dropdown Arrow Archive (can una…" at bounding box center [801, 389] width 1244 height 614
click at [1370, 111] on div "Overview Internal Workflow Stage In Cohort Icon/Dropdown Arrow Archive (can una…" at bounding box center [801, 389] width 1244 height 614
click at [1322, 101] on line "button" at bounding box center [1321, 100] width 8 height 8
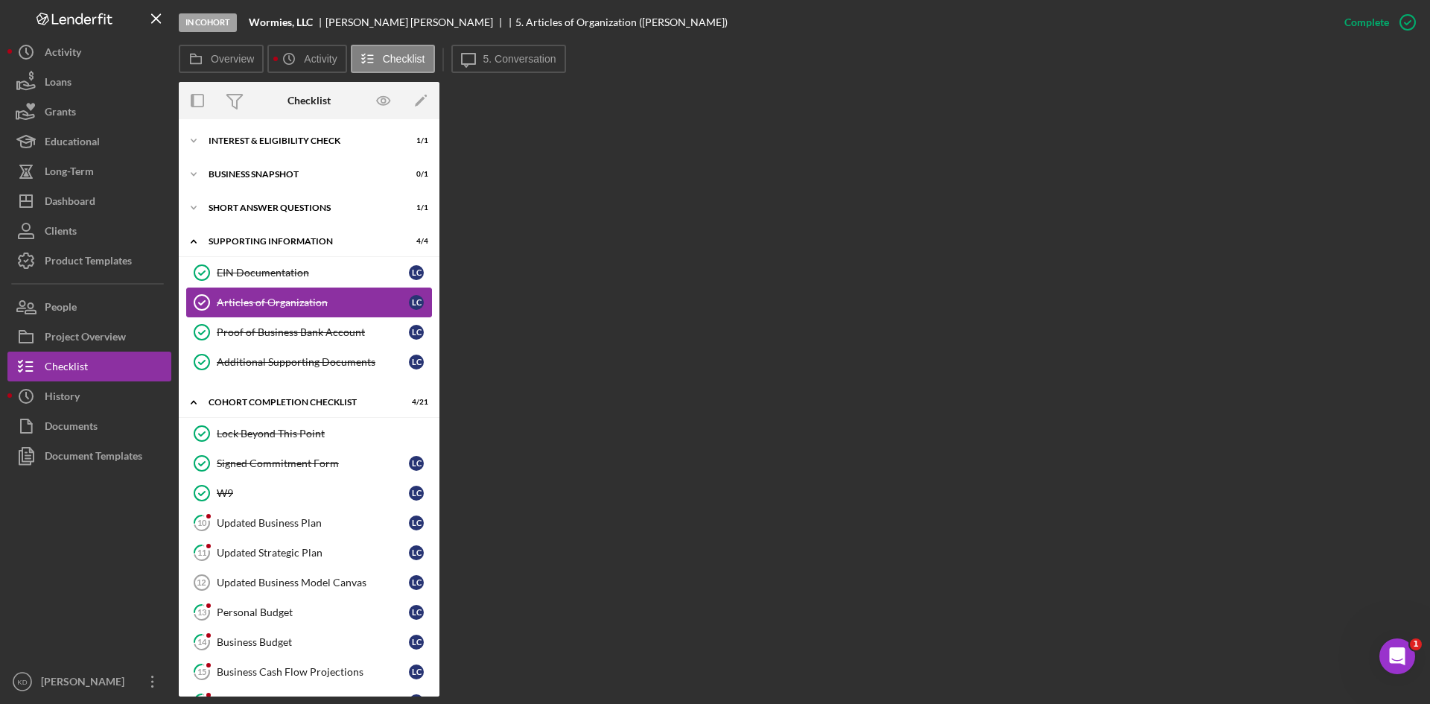
click at [295, 303] on div "Articles of Organization" at bounding box center [313, 302] width 192 height 12
click at [815, 262] on div "Overview Internal Workflow Stage In Cohort Icon/Dropdown Arrow Archive (can una…" at bounding box center [801, 389] width 1244 height 614
click at [389, 101] on icon "button" at bounding box center [384, 101] width 34 height 34
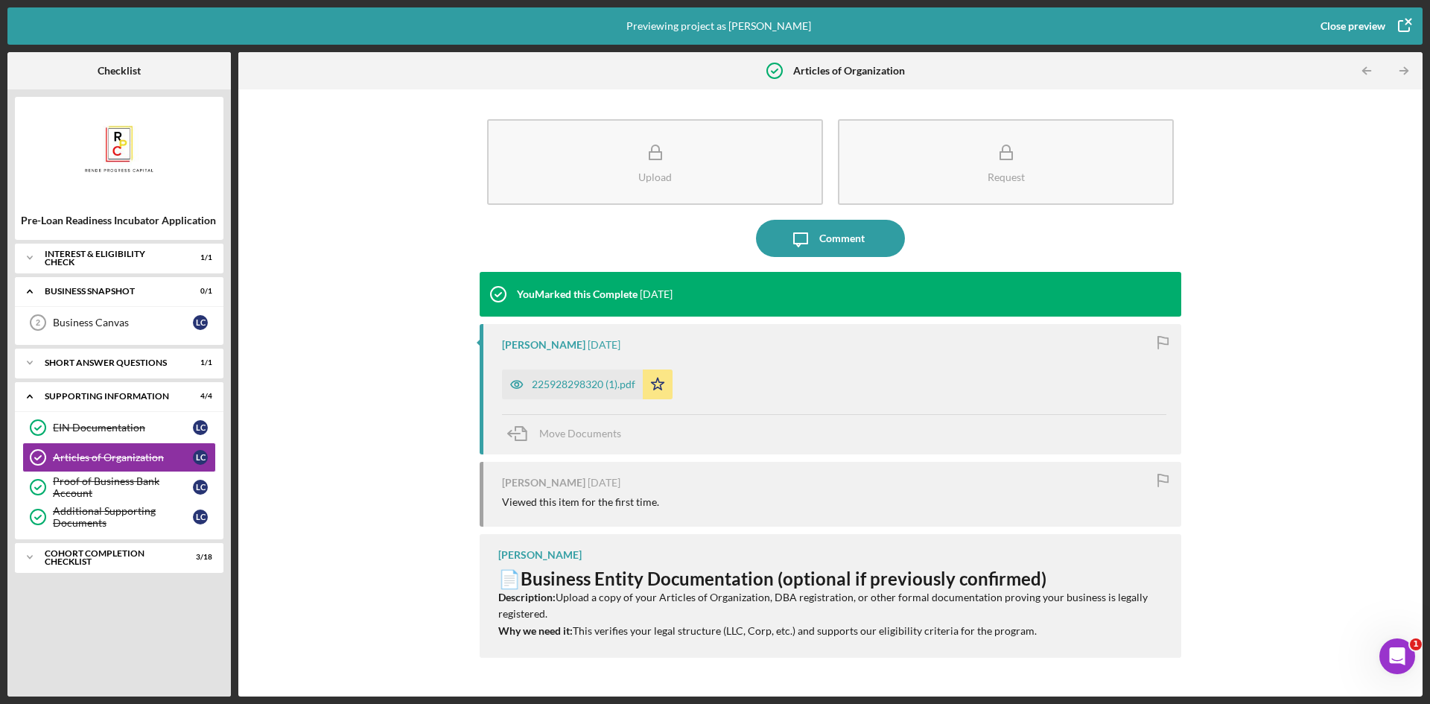
click at [1392, 23] on icon "button" at bounding box center [1403, 25] width 37 height 37
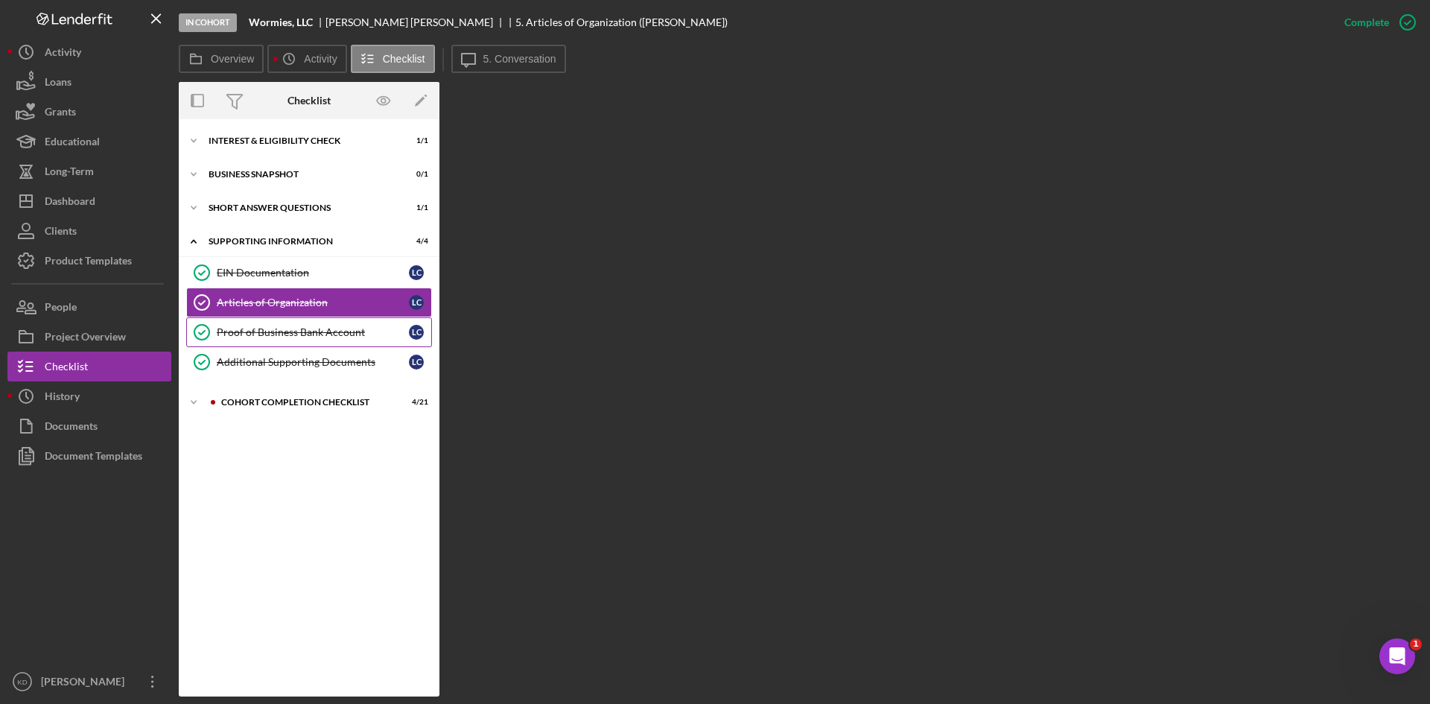
drag, startPoint x: 218, startPoint y: 334, endPoint x: 236, endPoint y: 332, distance: 17.9
click at [229, 333] on div "Proof of Business Bank Account" at bounding box center [313, 332] width 192 height 12
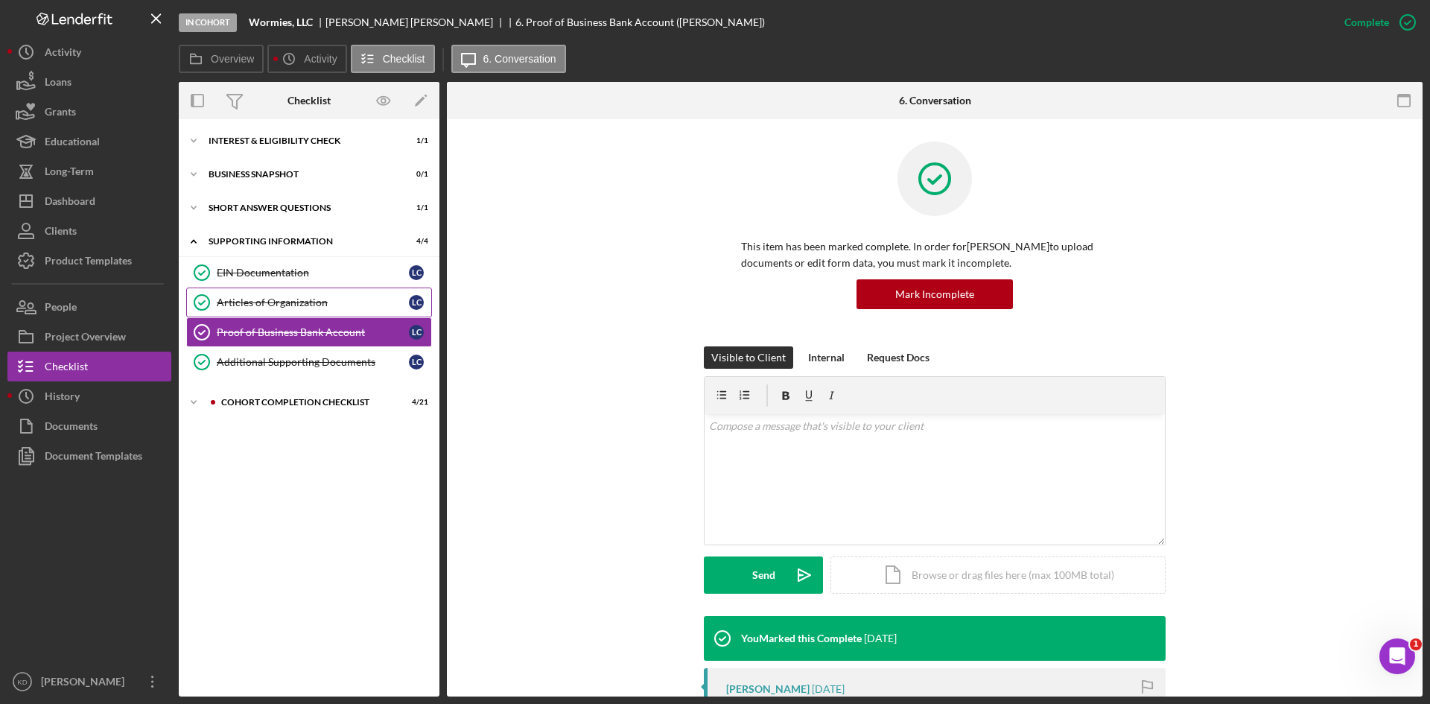
click at [250, 305] on div "Articles of Organization" at bounding box center [313, 302] width 192 height 12
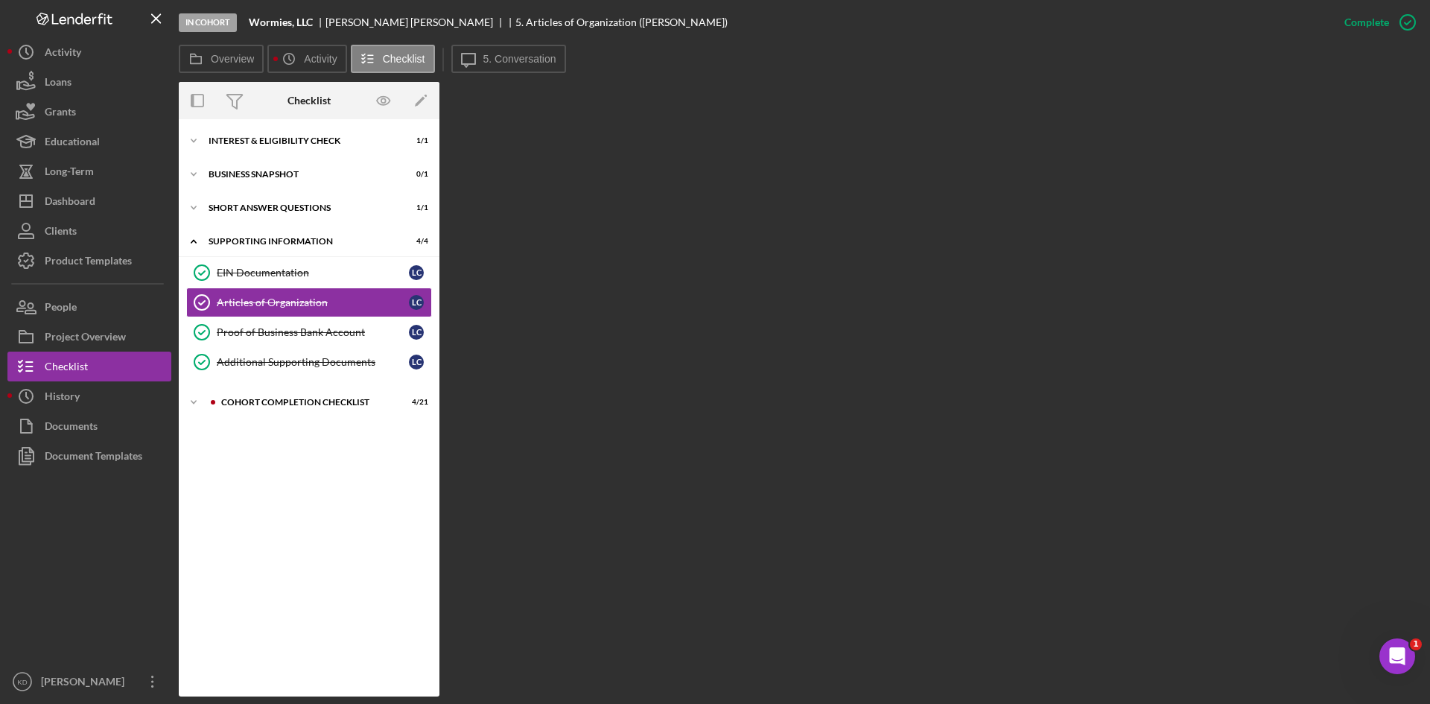
click at [941, 285] on div "Overview Internal Workflow Stage In Cohort Icon/Dropdown Arrow Archive (can una…" at bounding box center [801, 389] width 1244 height 614
click at [315, 66] on button "Icon/History Activity" at bounding box center [306, 59] width 79 height 28
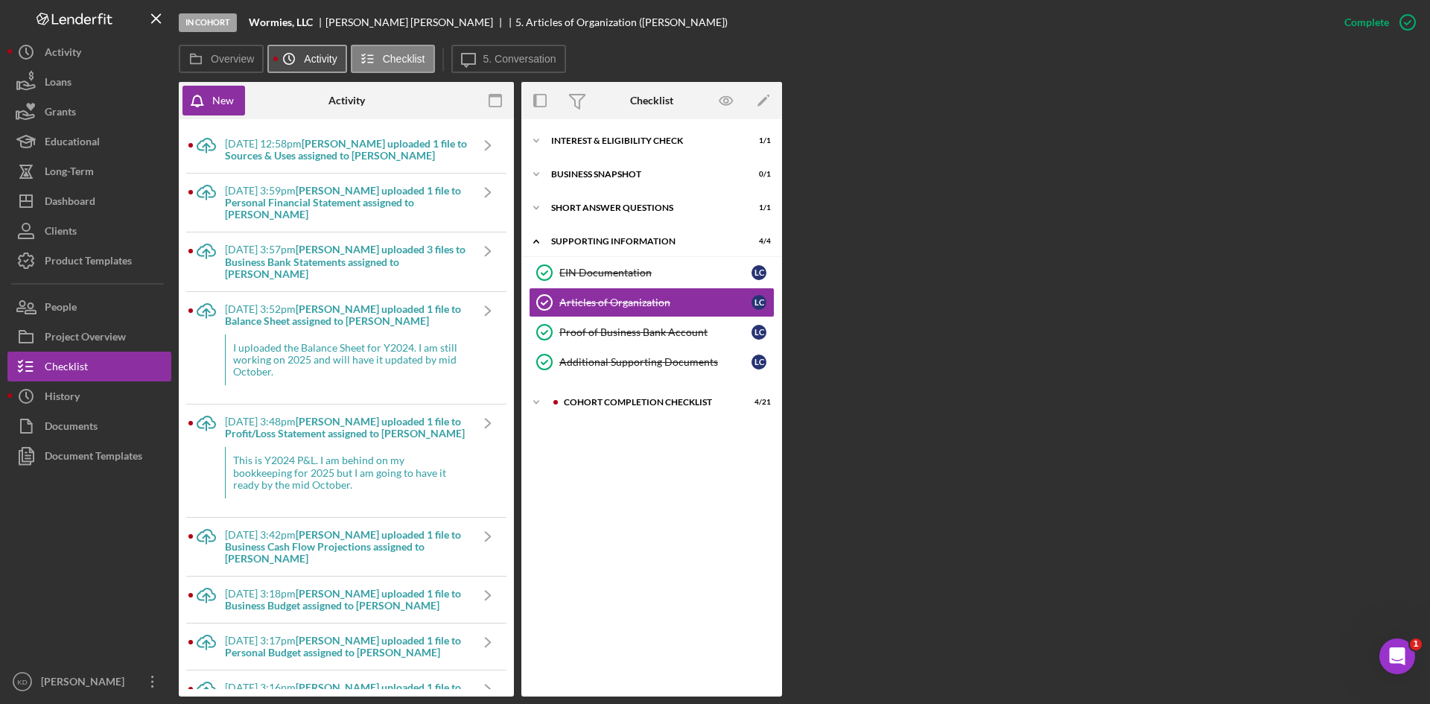
click at [315, 66] on button "Icon/History Activity" at bounding box center [306, 59] width 79 height 28
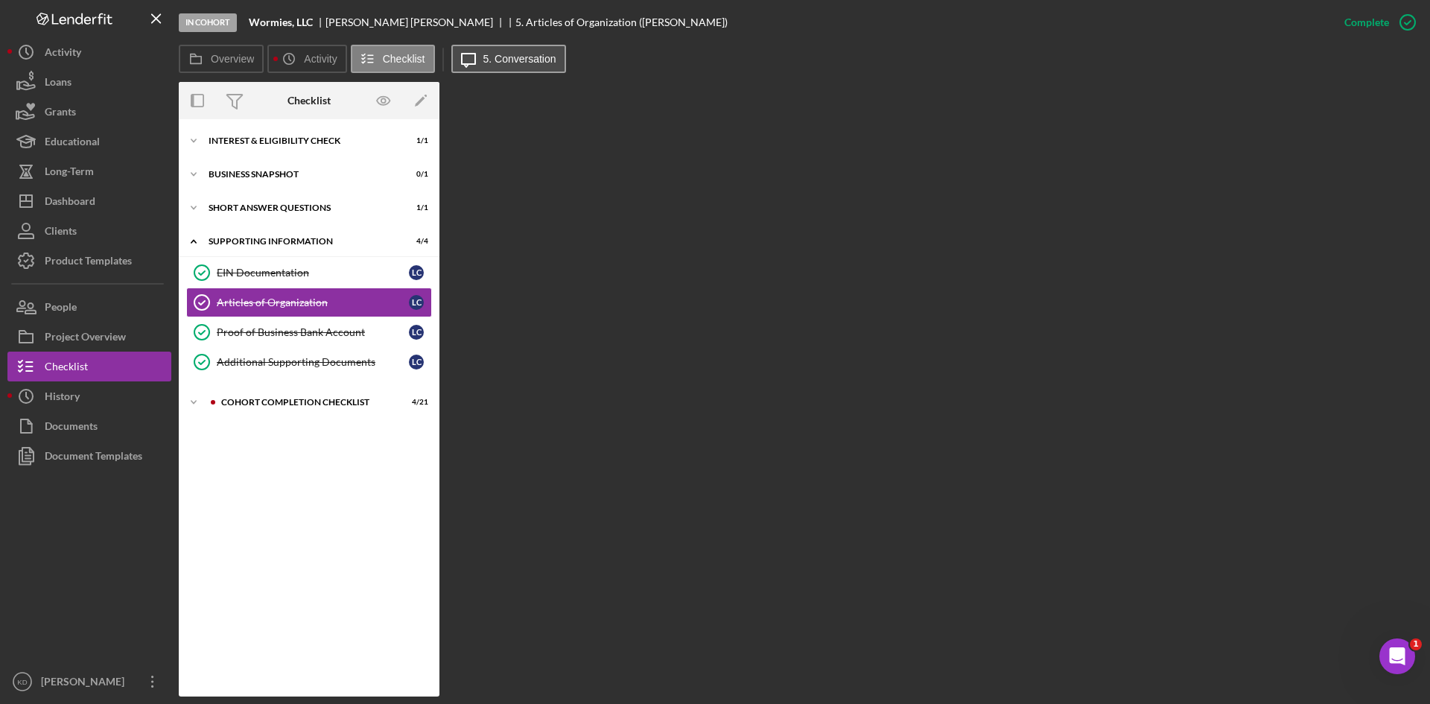
click at [488, 69] on button "Icon/Message 5. Conversation" at bounding box center [508, 59] width 115 height 28
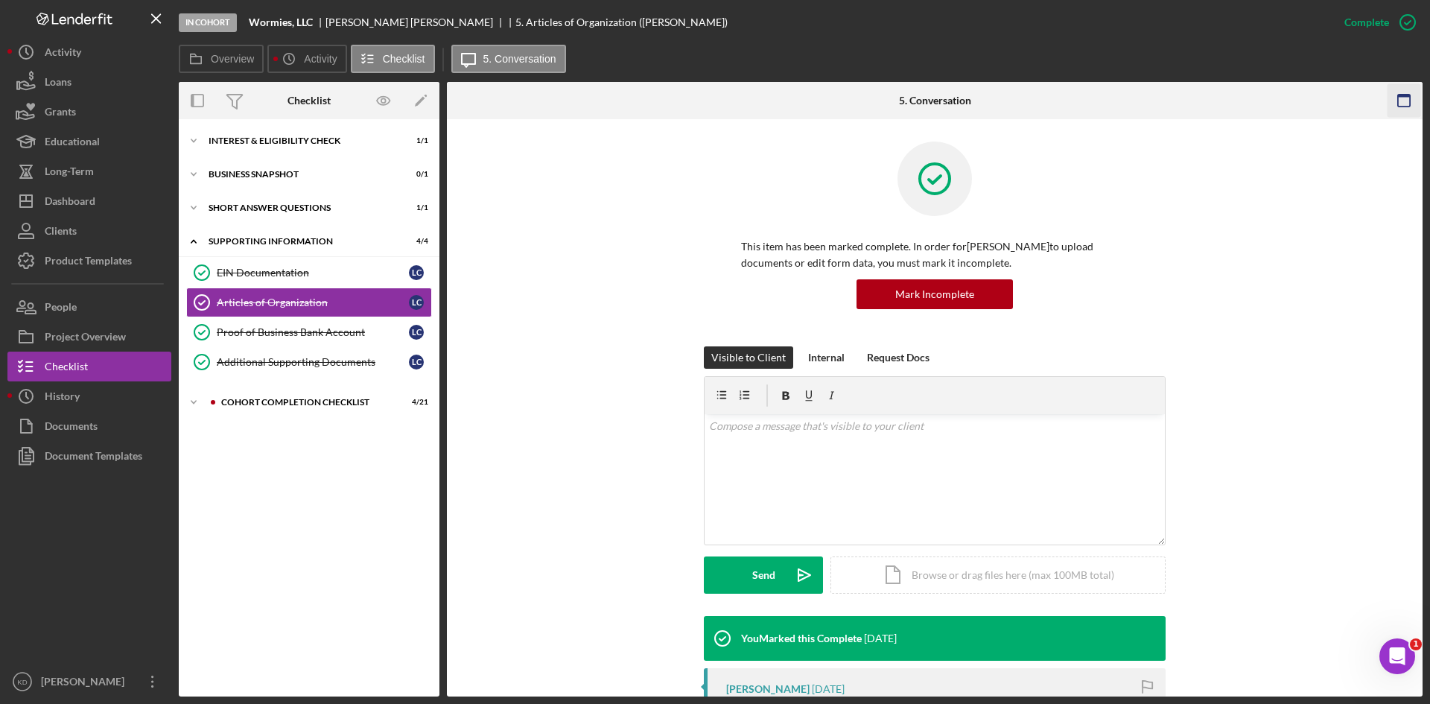
click at [1411, 94] on icon "button" at bounding box center [1404, 101] width 34 height 34
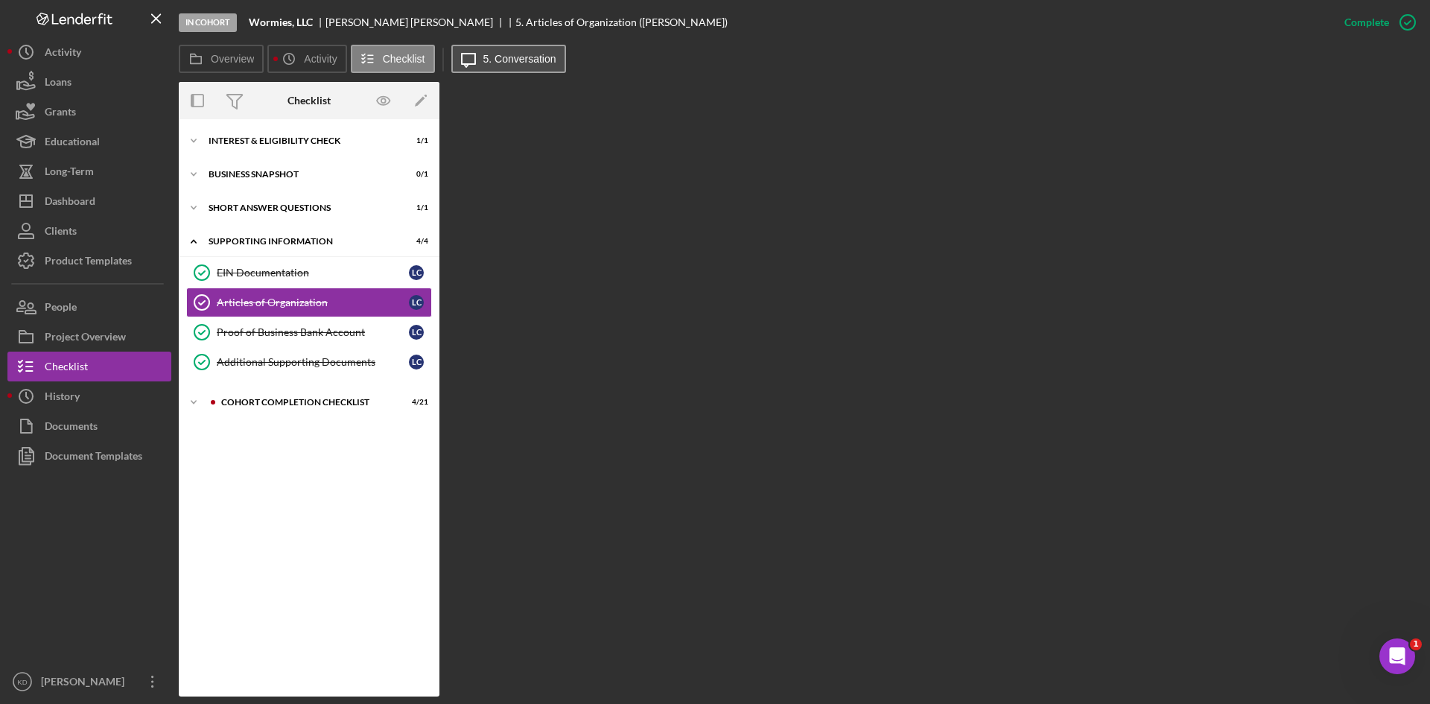
click at [499, 66] on button "Icon/Message 5. Conversation" at bounding box center [508, 59] width 115 height 28
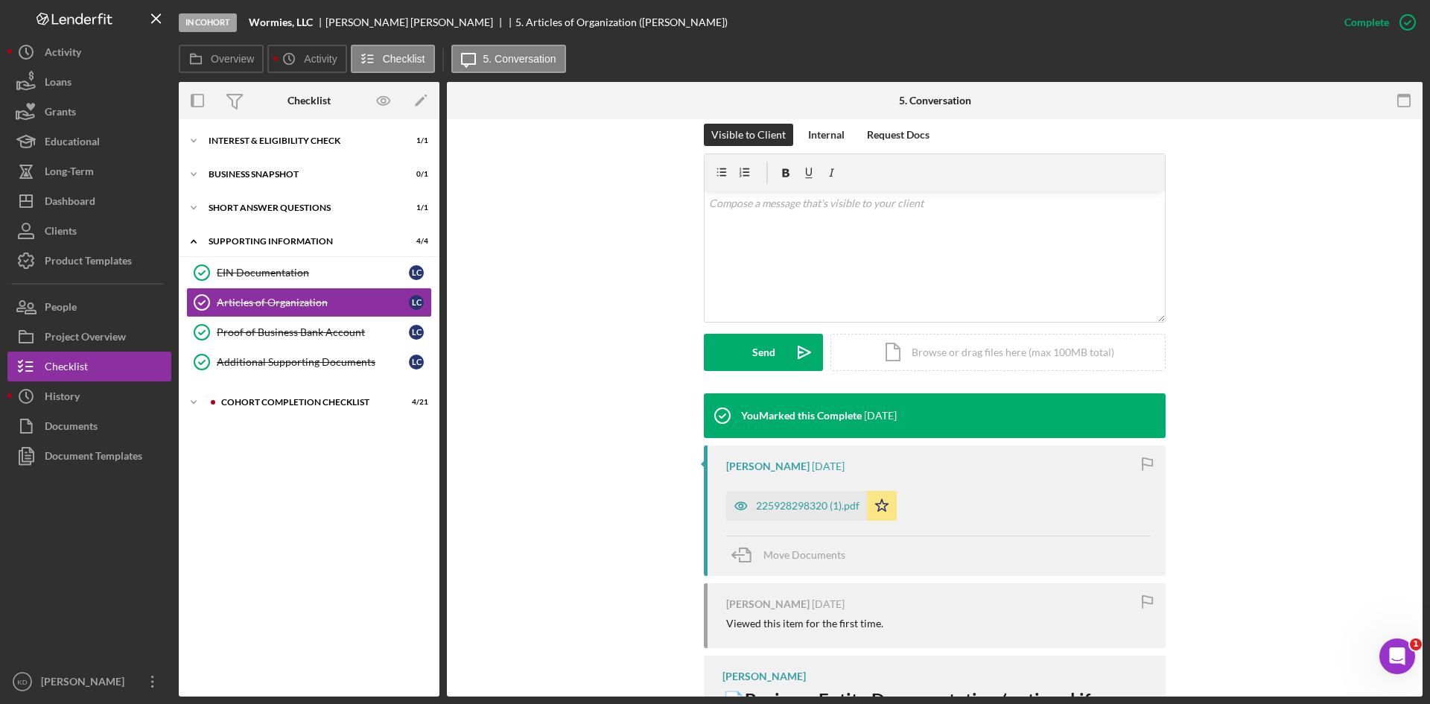
scroll to position [223, 0]
click at [794, 502] on div "225928298320 (1).pdf" at bounding box center [808, 505] width 104 height 12
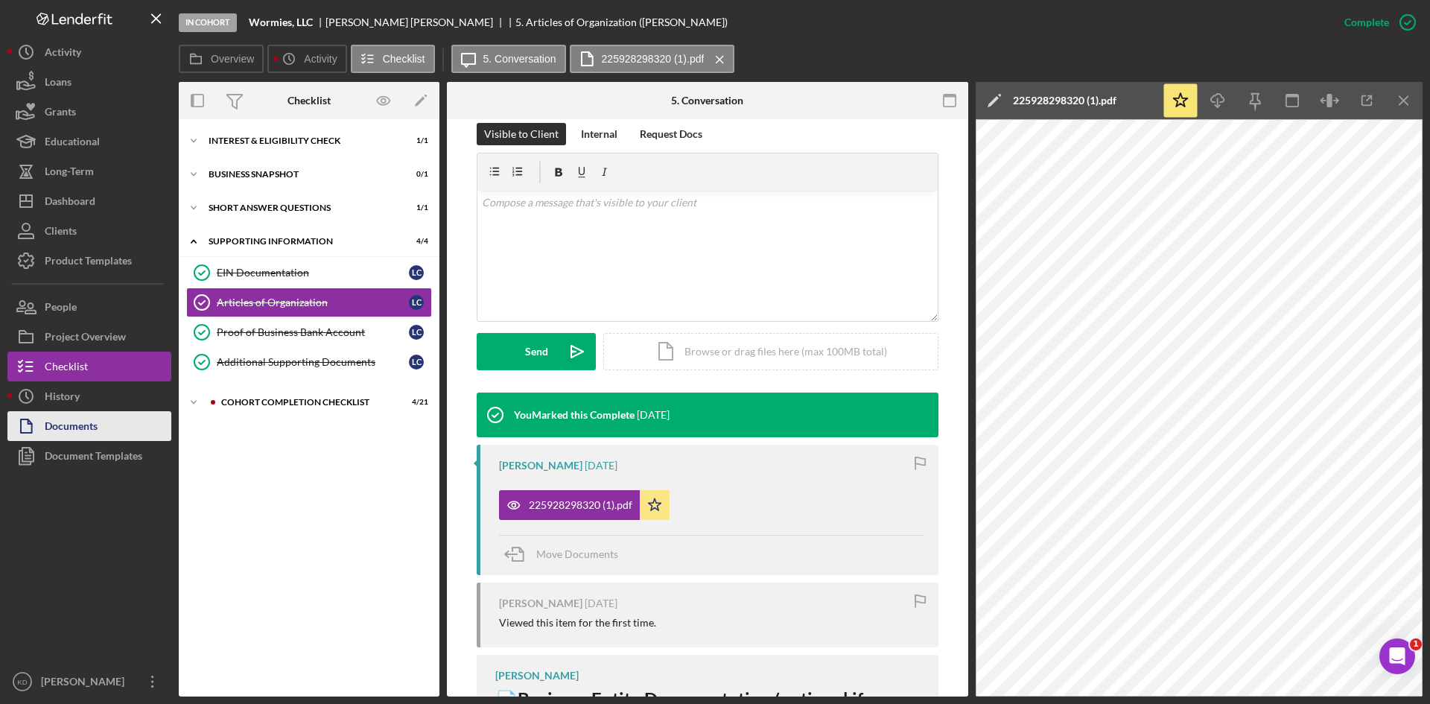
click at [104, 427] on button "Documents" at bounding box center [89, 426] width 164 height 30
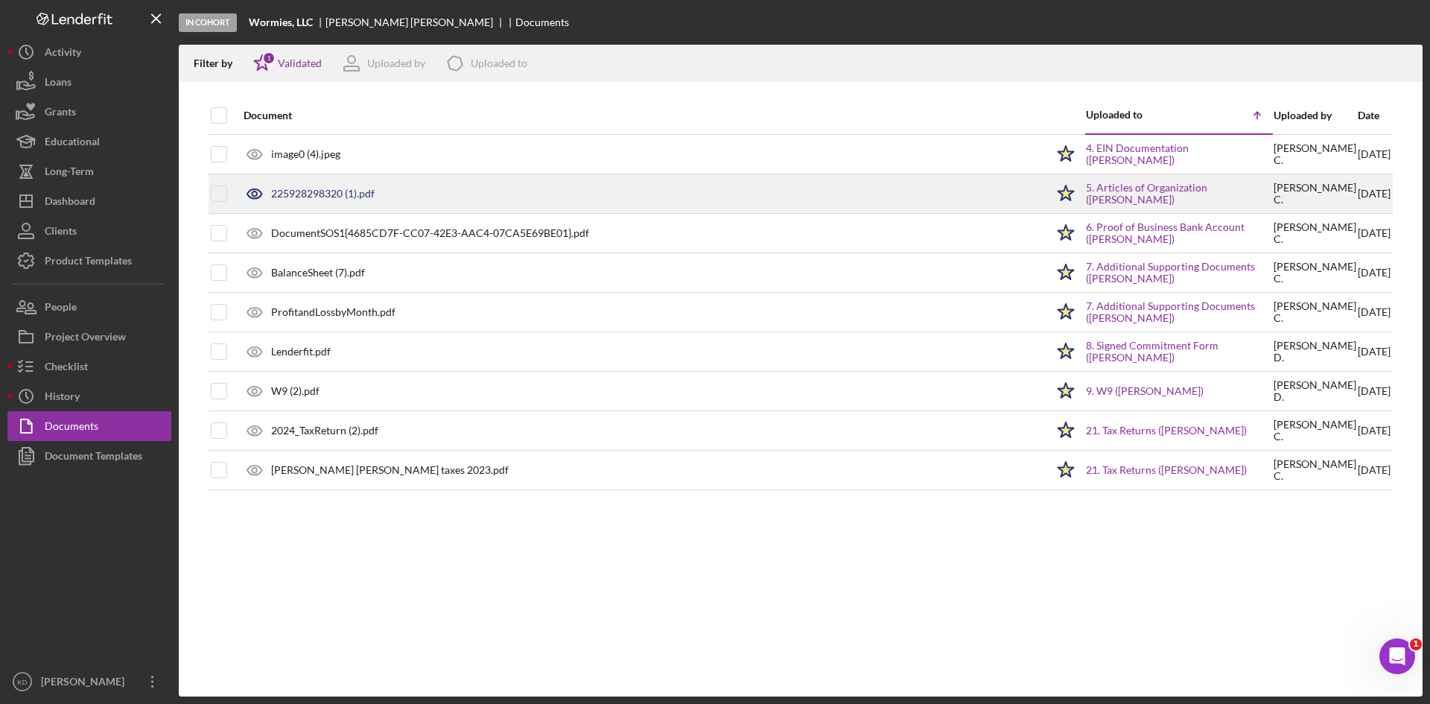
click at [350, 192] on div "225928298320 (1).pdf" at bounding box center [323, 194] width 104 height 12
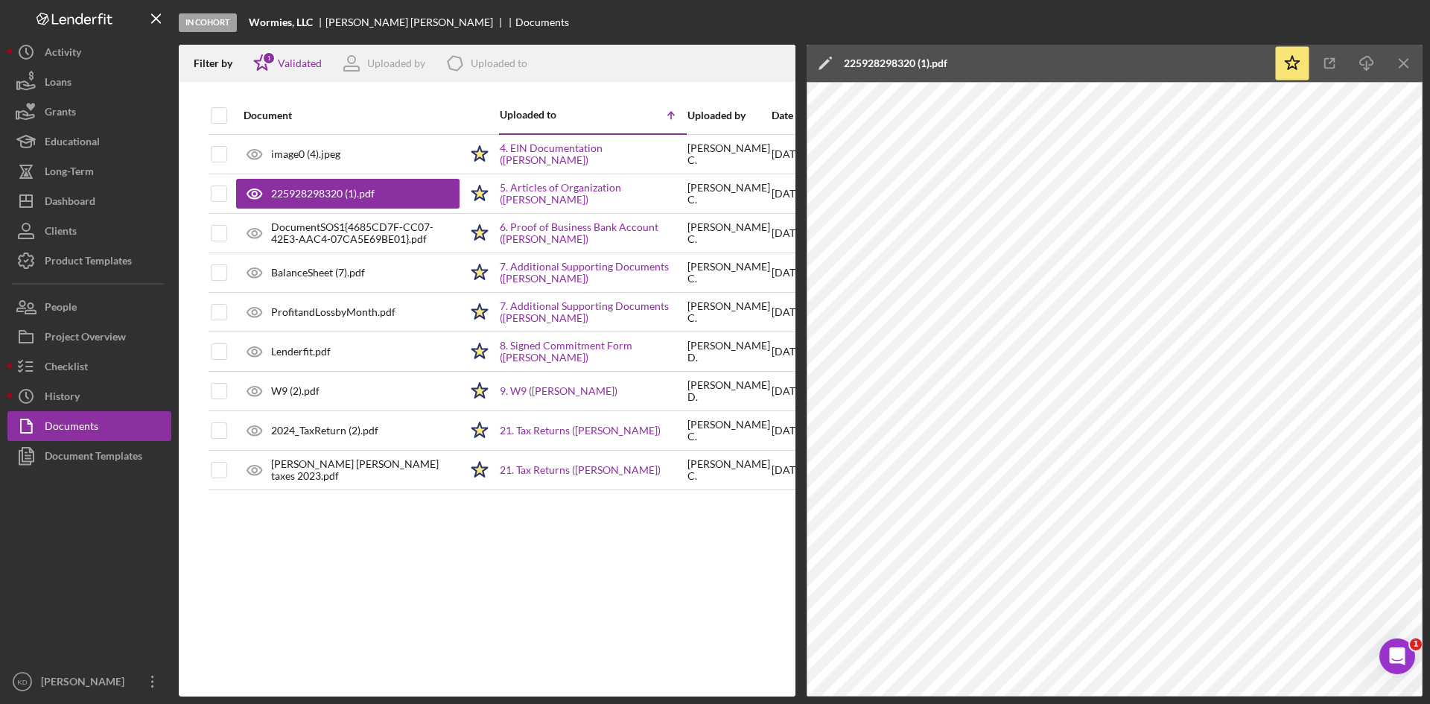
click at [1201, 73] on div "Icon/Edit 225928298320 (1).pdf" at bounding box center [1041, 63] width 468 height 37
click at [1410, 64] on icon "Icon/Menu Close" at bounding box center [1404, 64] width 34 height 34
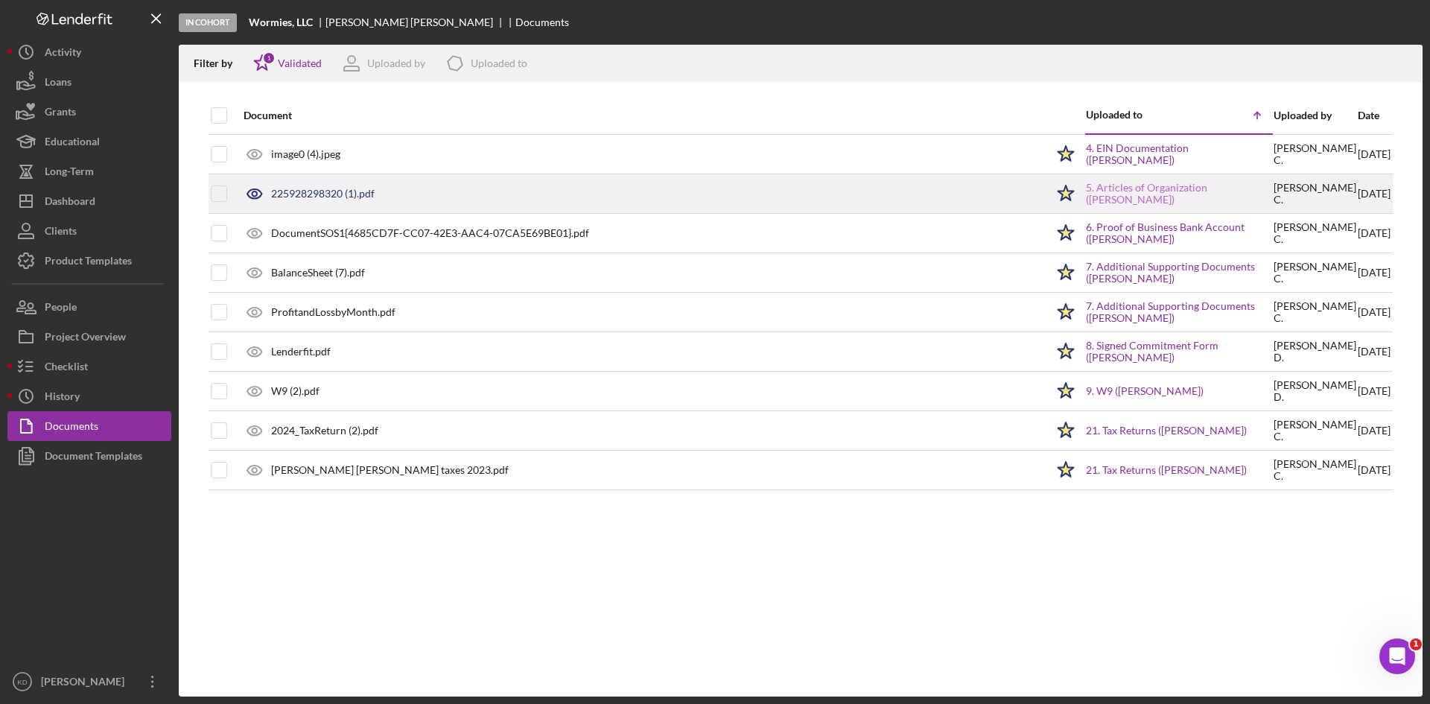
click at [1103, 197] on link "5. Articles of Organization ([PERSON_NAME])" at bounding box center [1179, 194] width 186 height 24
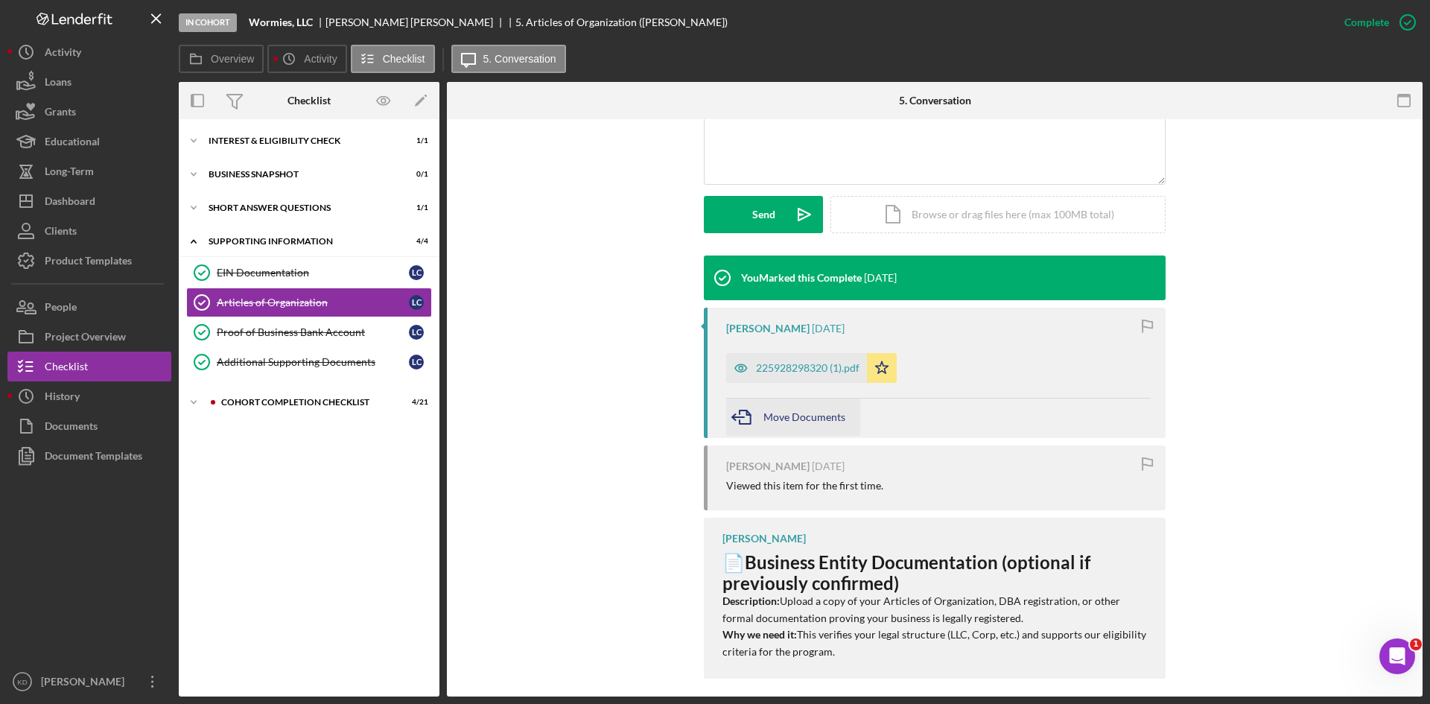
scroll to position [372, 0]
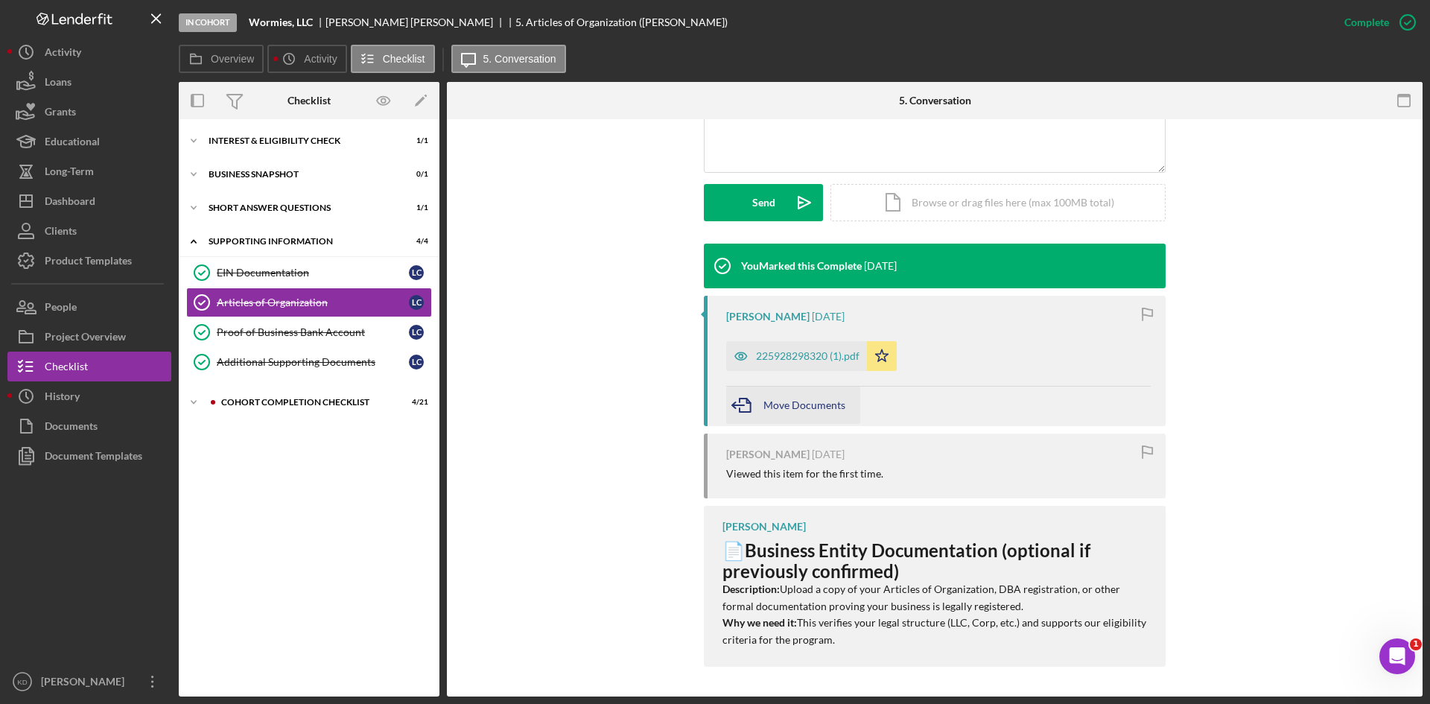
click at [792, 407] on span "Move Documents" at bounding box center [804, 404] width 82 height 13
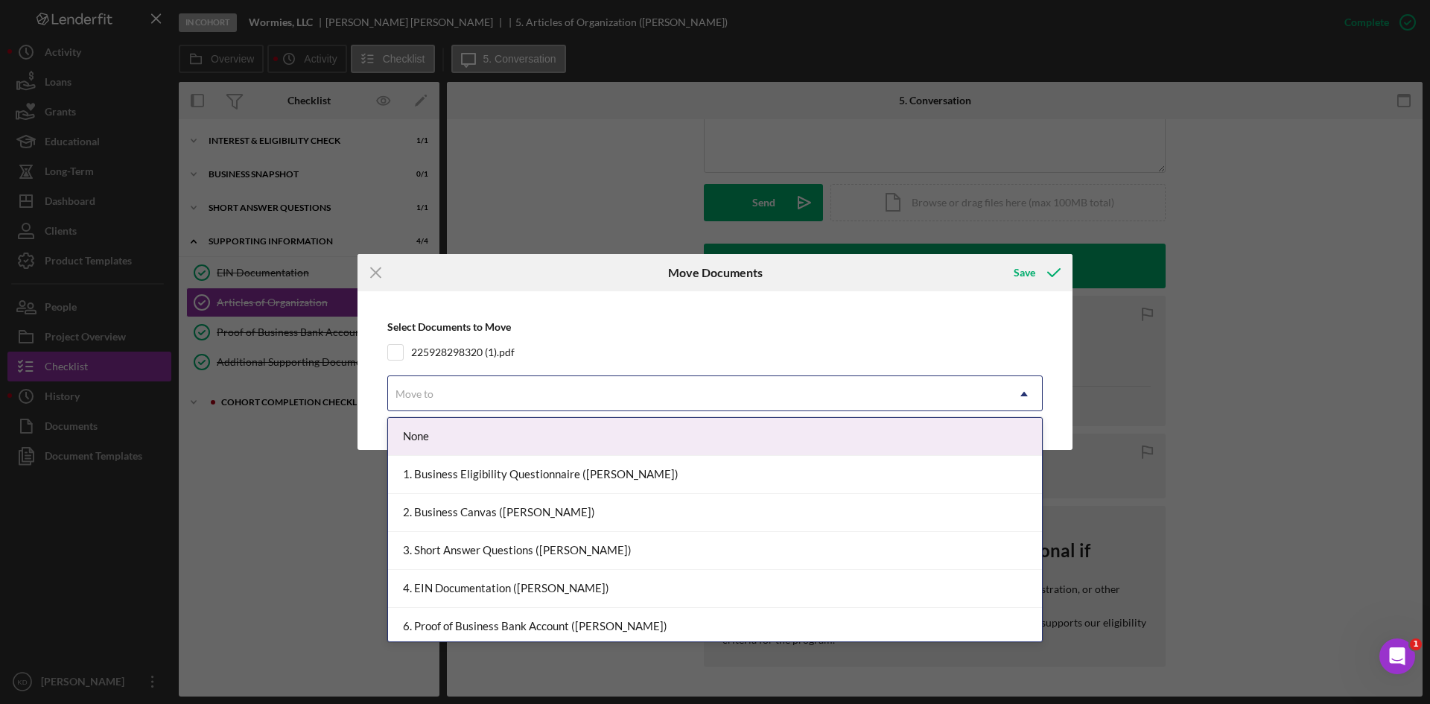
click at [793, 397] on div "Move to" at bounding box center [697, 394] width 618 height 34
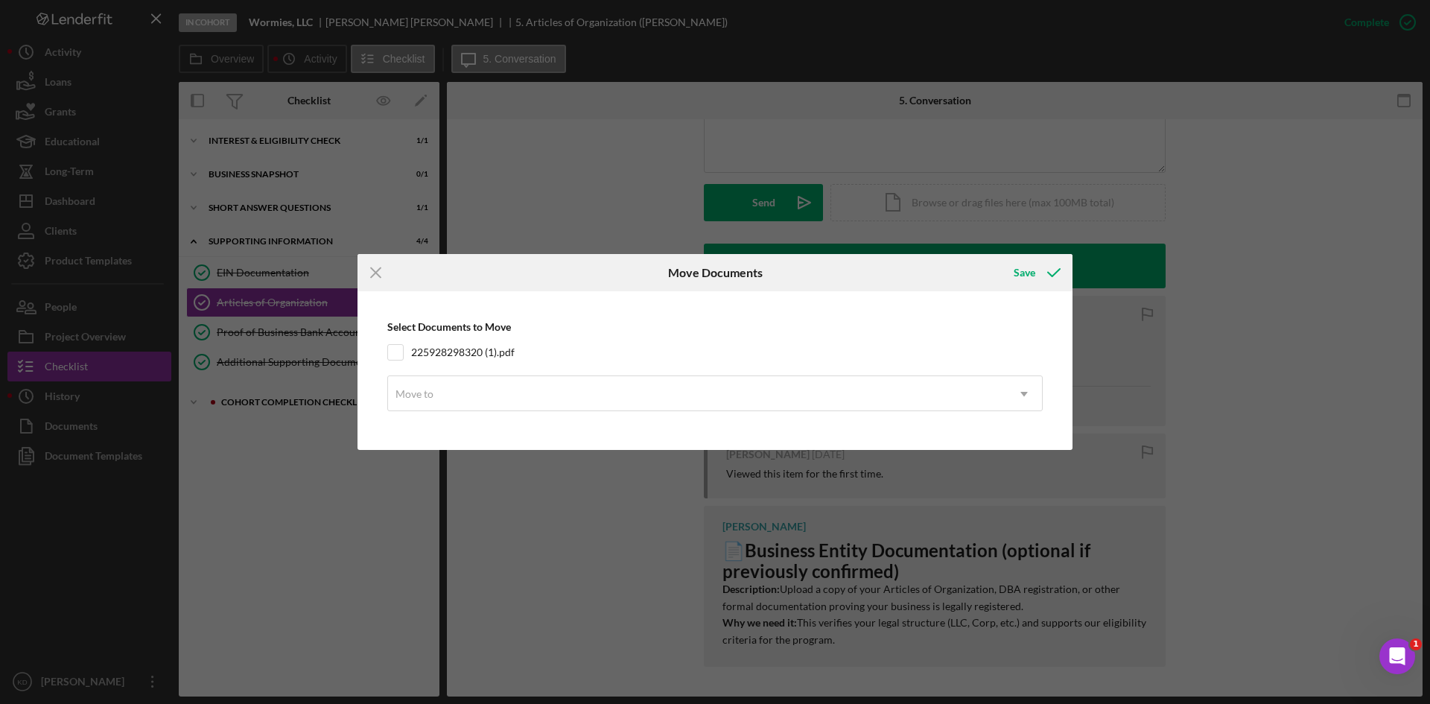
drag, startPoint x: 844, startPoint y: 354, endPoint x: 854, endPoint y: 352, distance: 10.8
click at [854, 354] on div "225928298320 (1).pdf" at bounding box center [714, 352] width 655 height 16
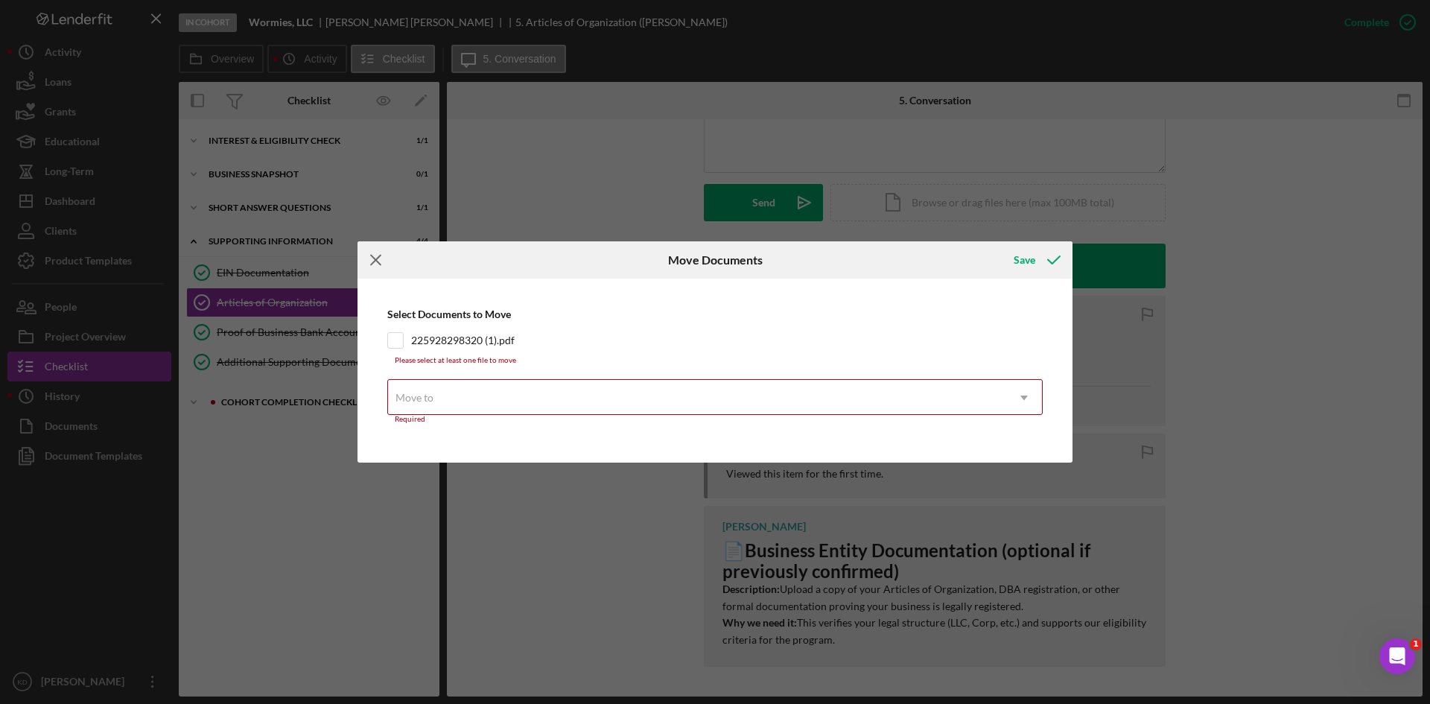
click at [375, 257] on icon "Icon/Menu Close" at bounding box center [375, 259] width 37 height 37
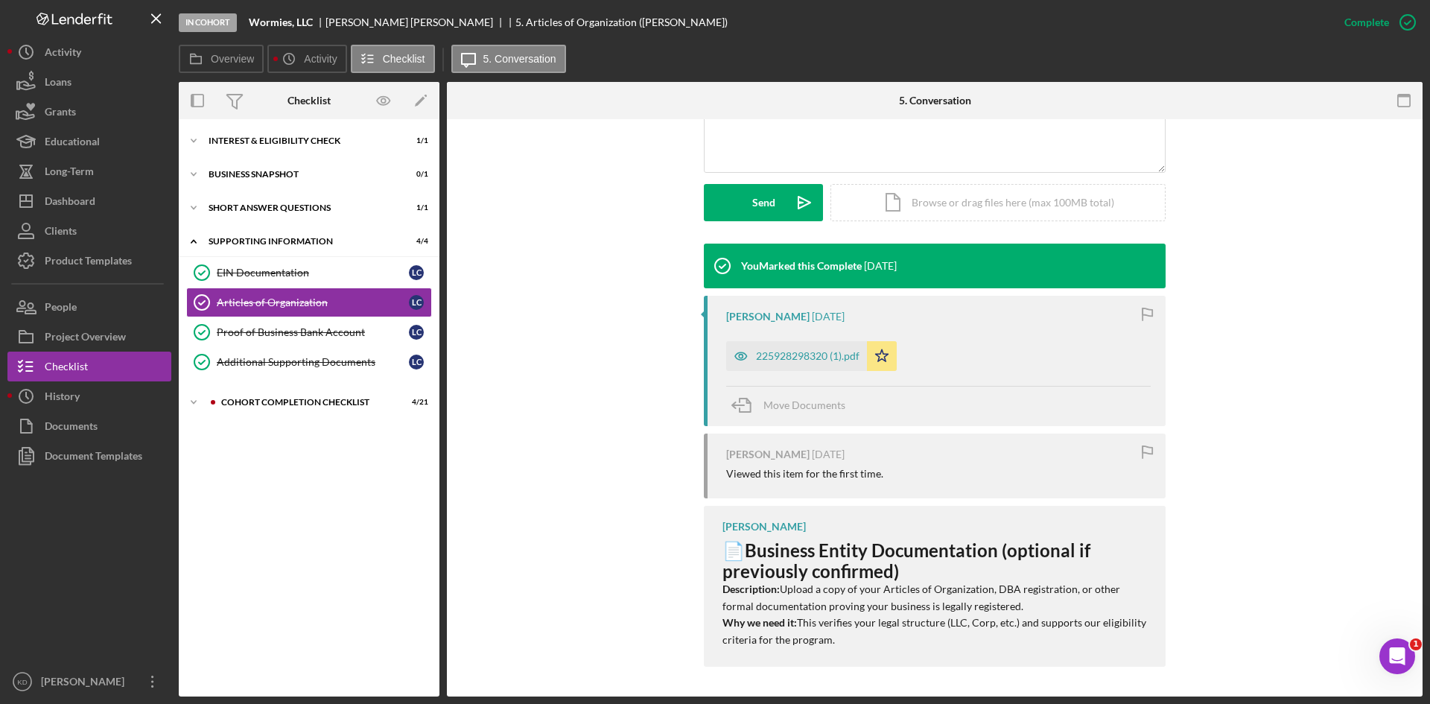
click at [811, 356] on div "225928298320 (1).pdf" at bounding box center [808, 356] width 104 height 12
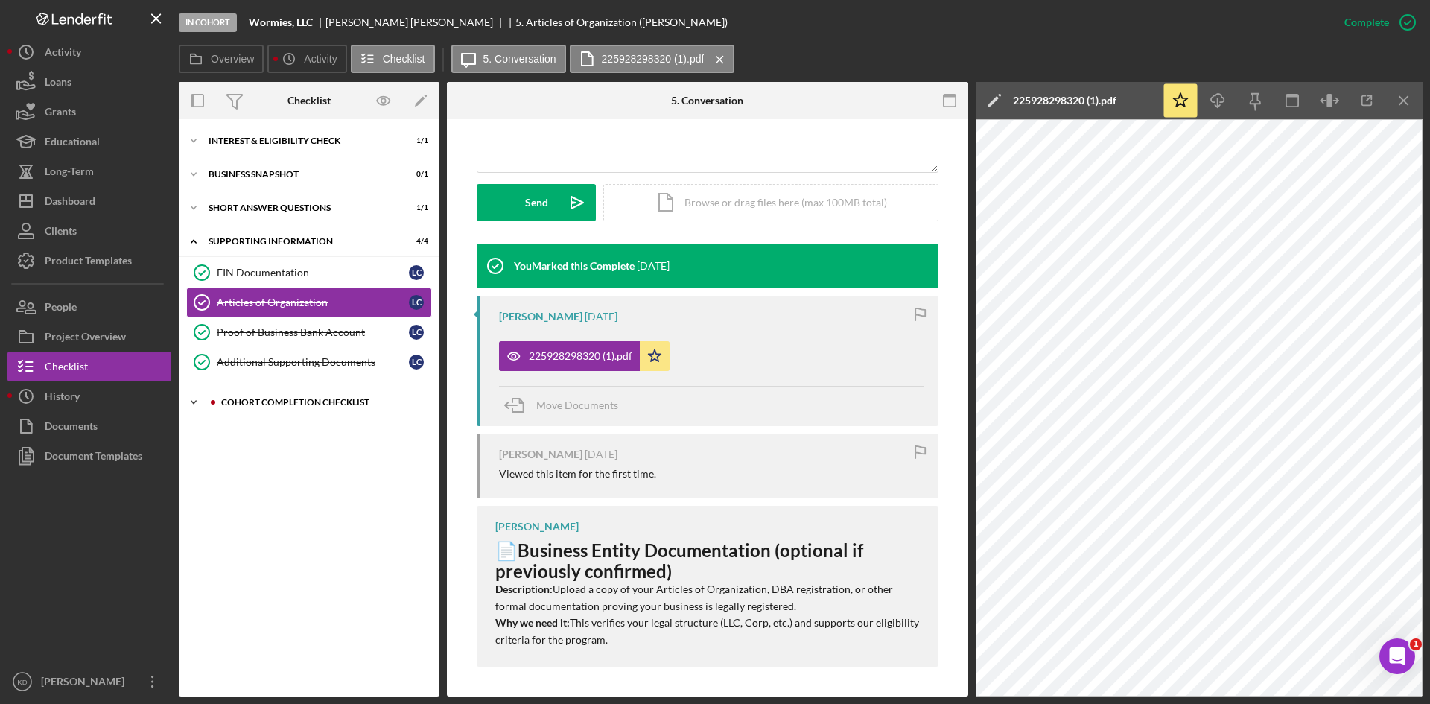
drag, startPoint x: 228, startPoint y: 402, endPoint x: 241, endPoint y: 403, distance: 12.7
click at [238, 403] on div "Cohort Completion Checklist" at bounding box center [321, 402] width 200 height 9
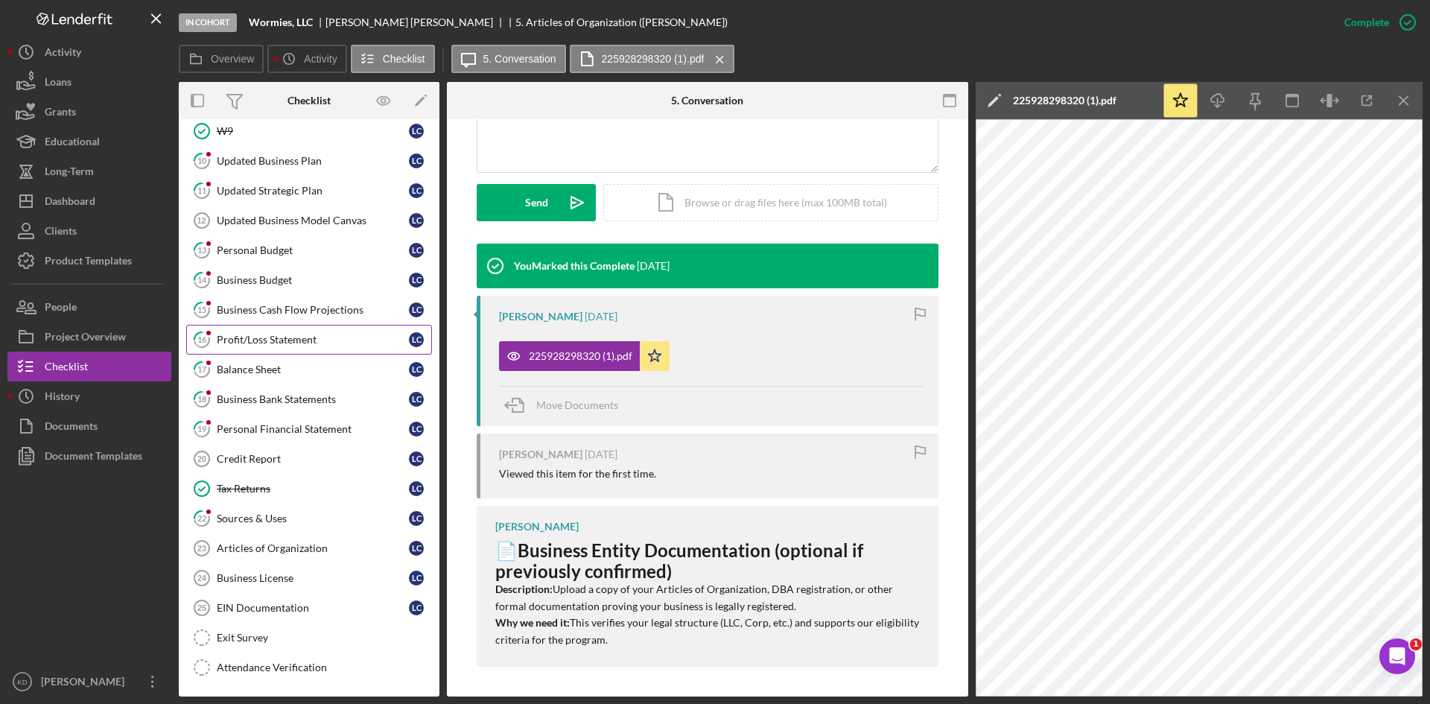
scroll to position [363, 0]
click at [278, 553] on div "Articles of Organization" at bounding box center [313, 547] width 192 height 12
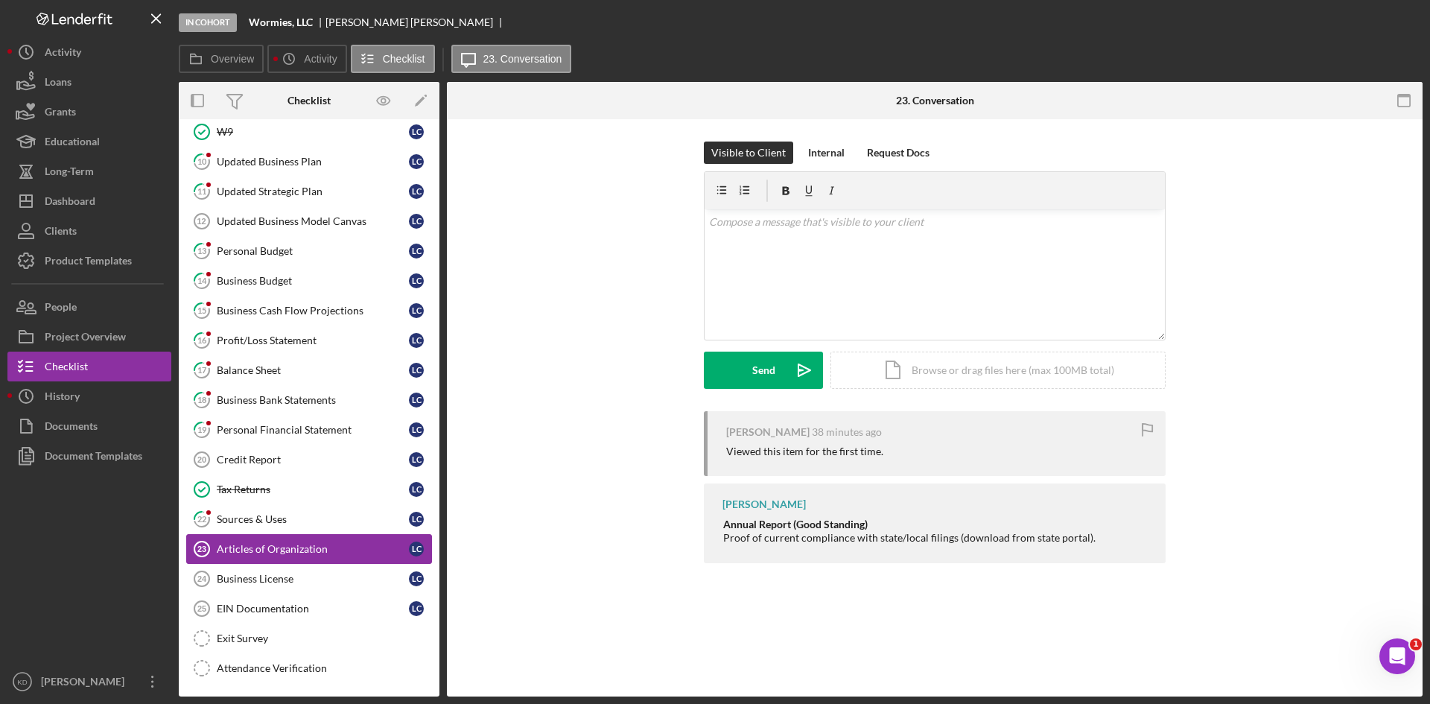
scroll to position [363, 0]
click at [949, 376] on div "Icon/Document Browse or drag files here (max 100MB total) Tap to choose files o…" at bounding box center [997, 370] width 335 height 37
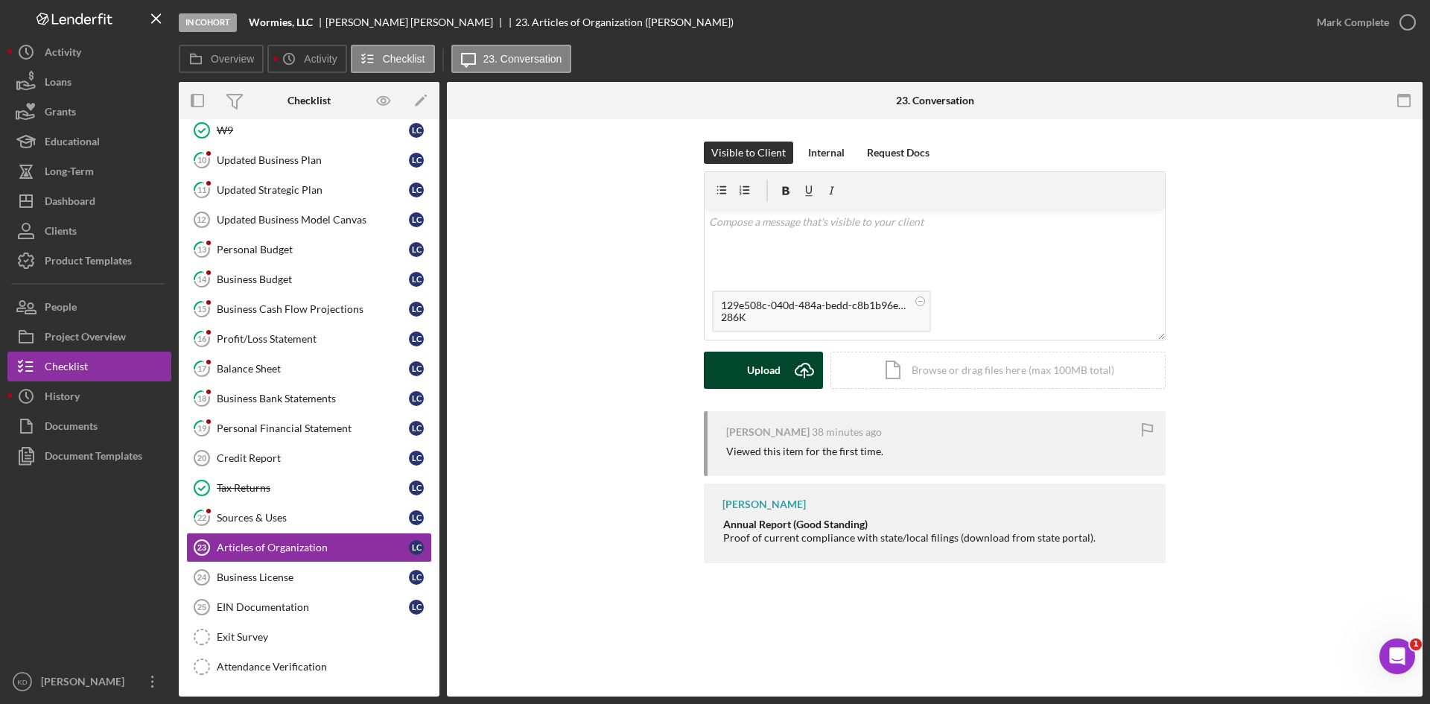
click at [765, 369] on div "Upload" at bounding box center [764, 370] width 34 height 37
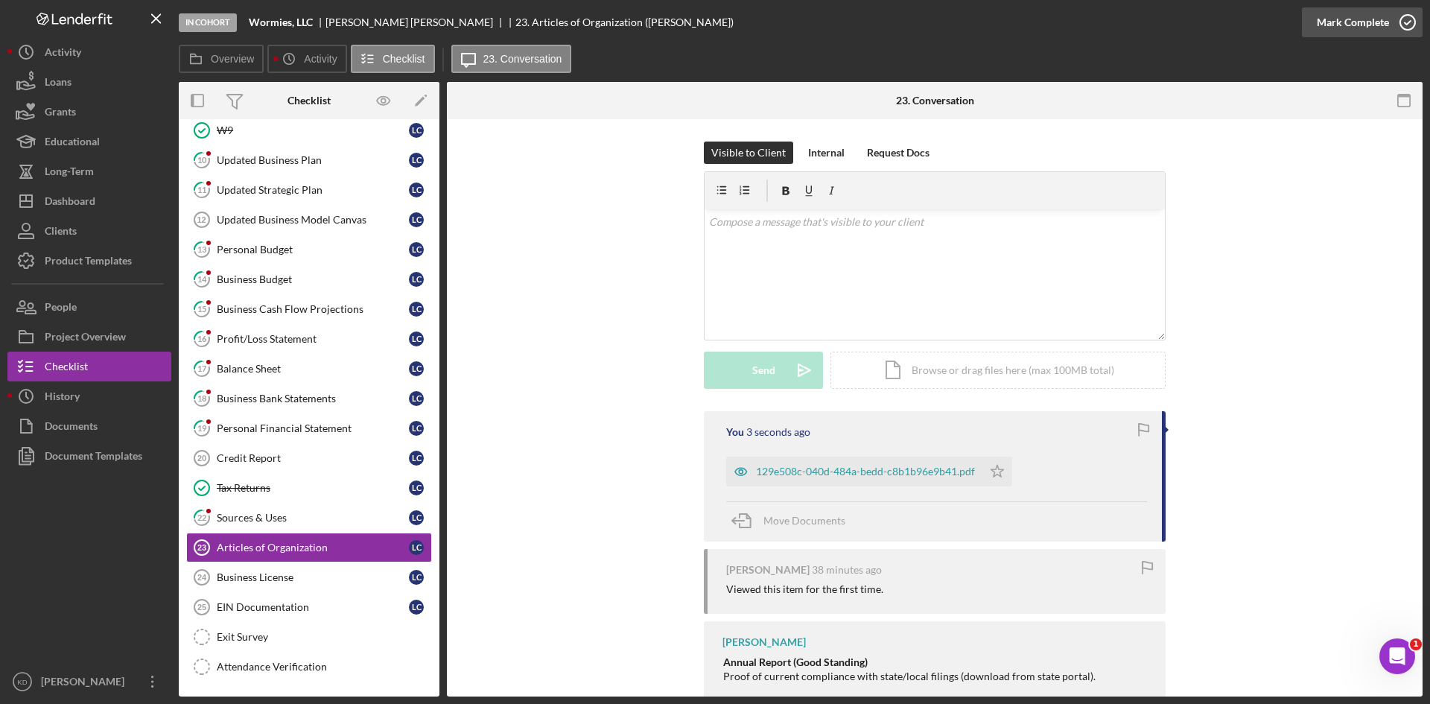
click at [1408, 24] on icon "button" at bounding box center [1407, 22] width 37 height 37
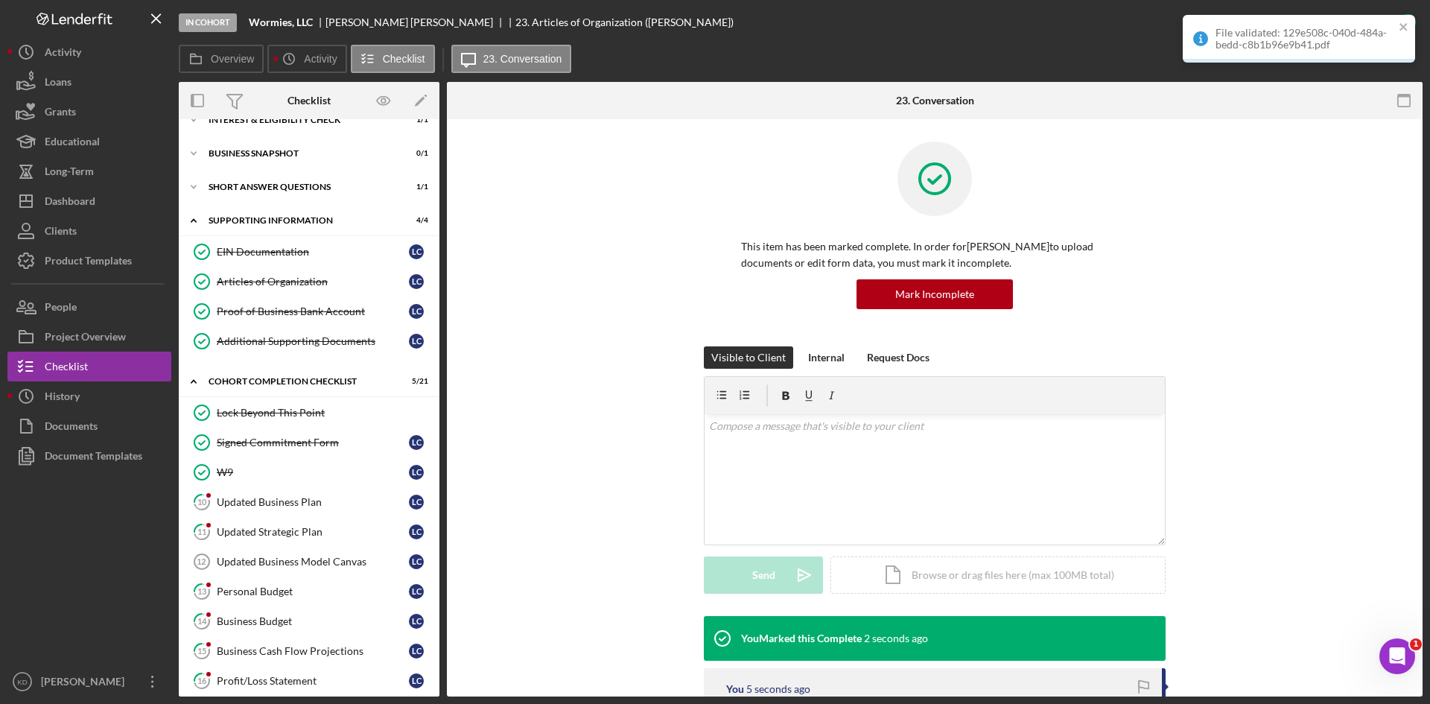
scroll to position [0, 0]
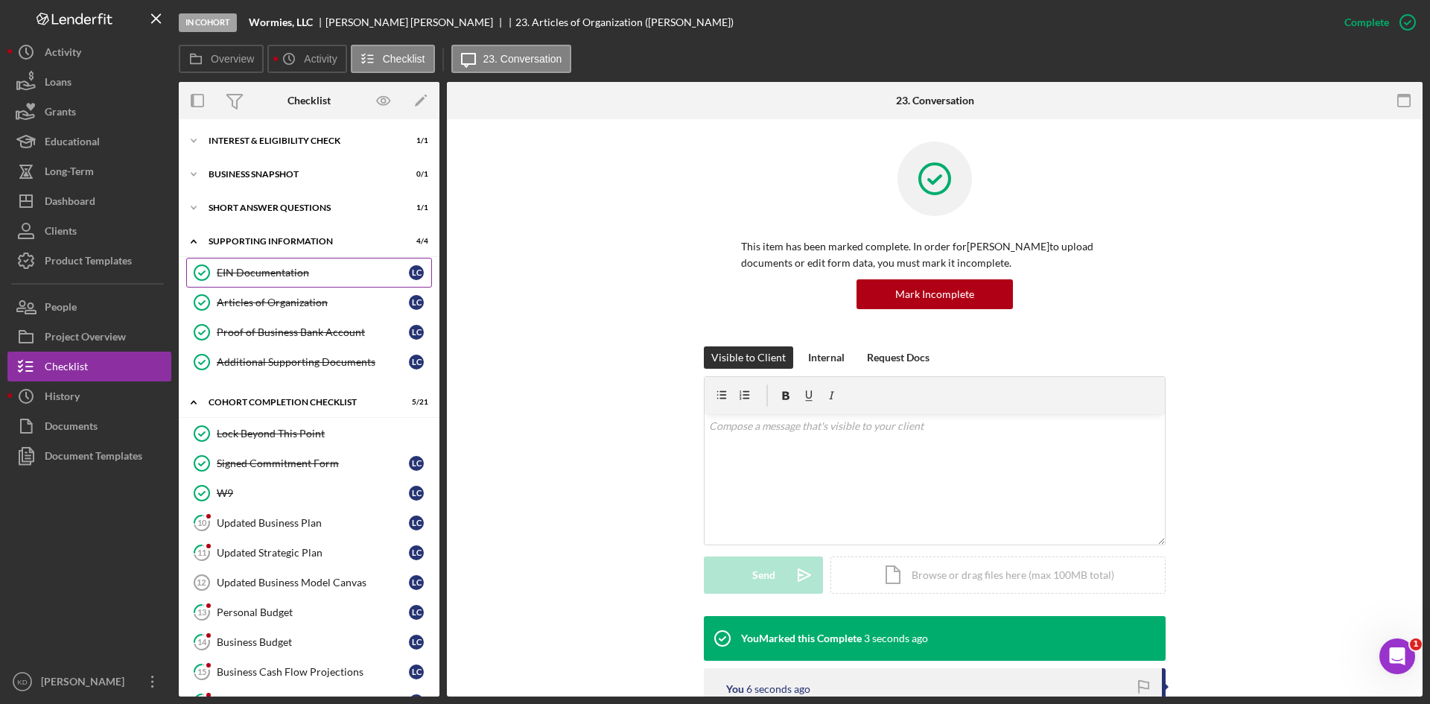
click at [238, 277] on div "EIN Documentation" at bounding box center [313, 273] width 192 height 12
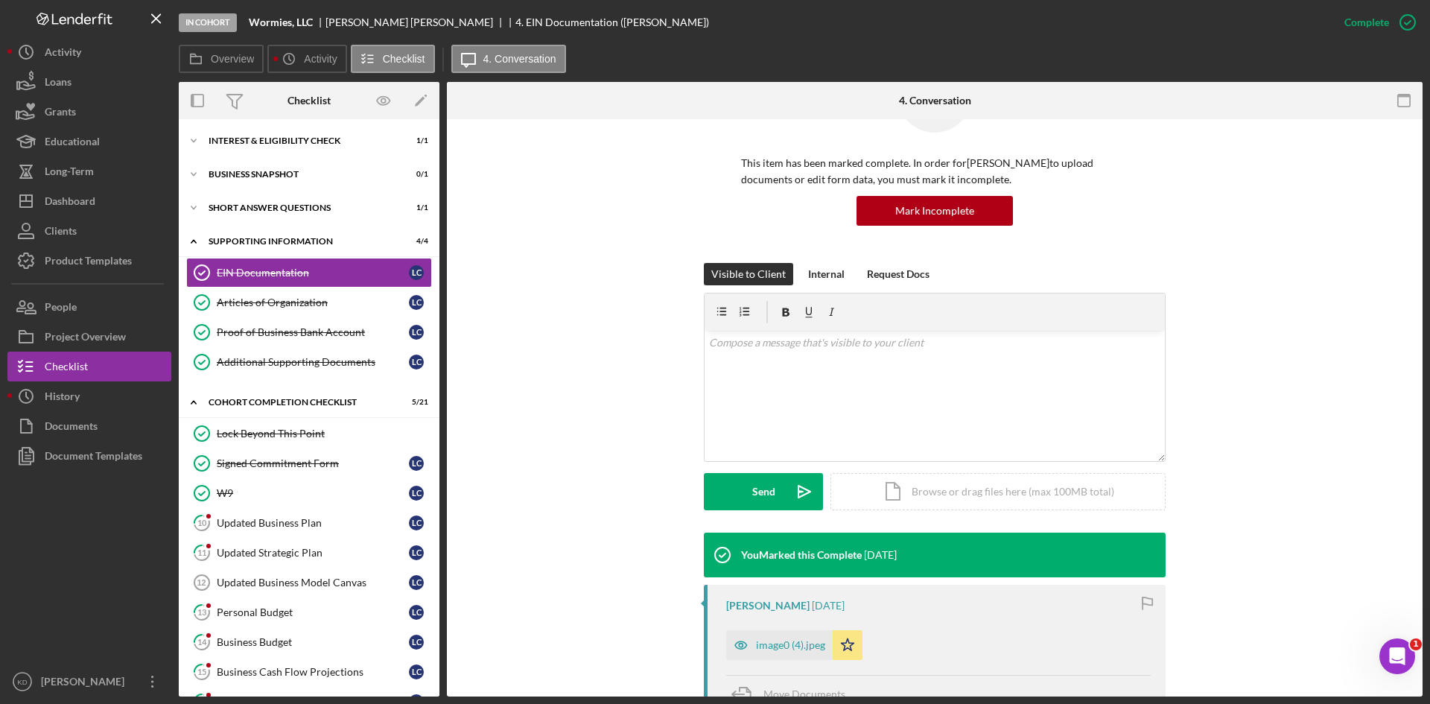
scroll to position [223, 0]
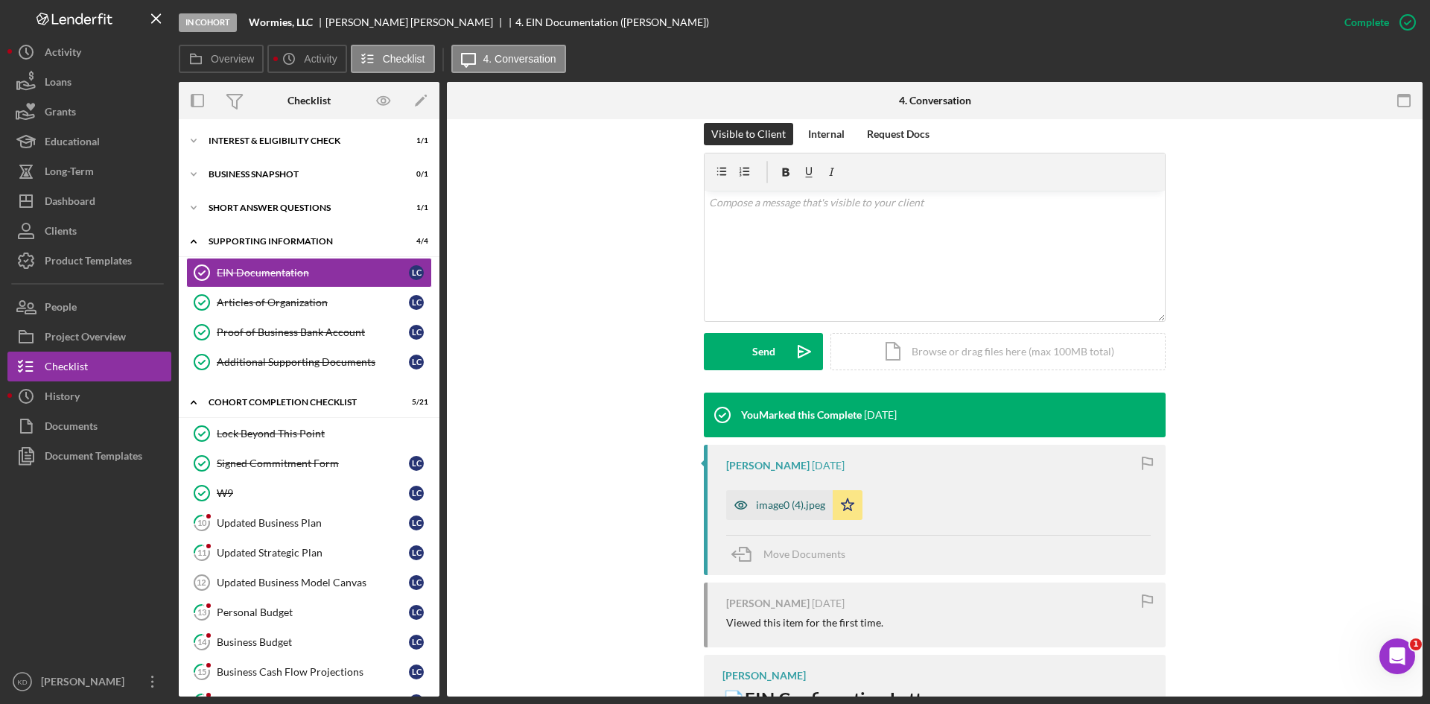
click at [772, 510] on div "image0 (4).jpeg" at bounding box center [790, 505] width 69 height 12
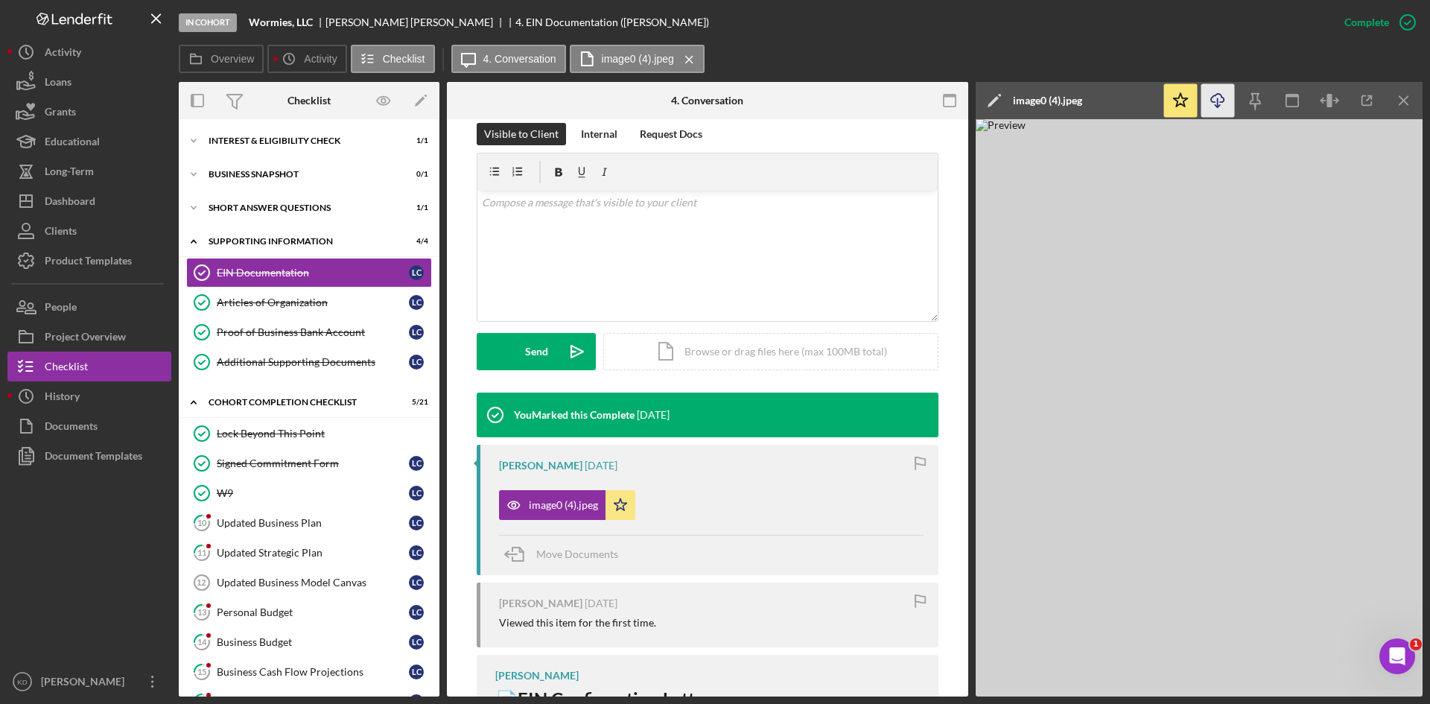
click at [1223, 92] on icon "Icon/Download" at bounding box center [1218, 101] width 34 height 34
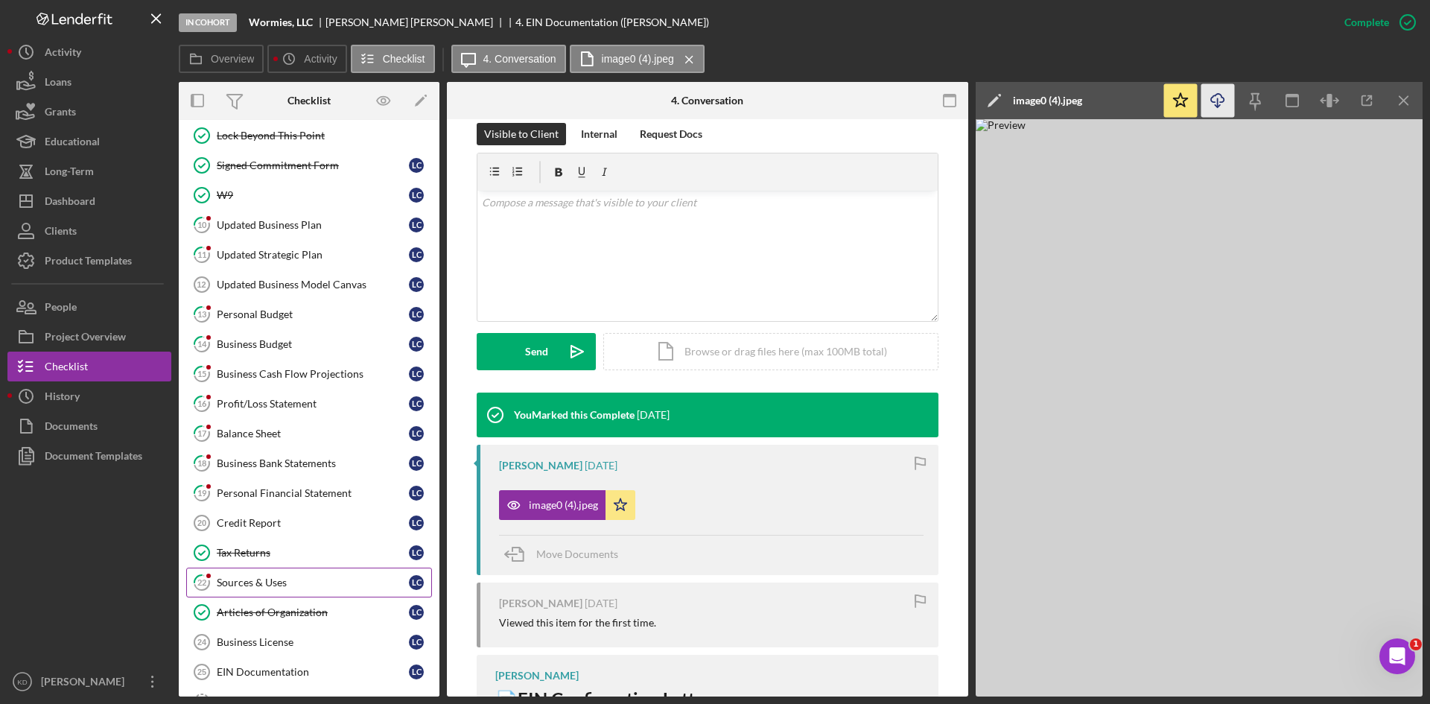
scroll to position [363, 0]
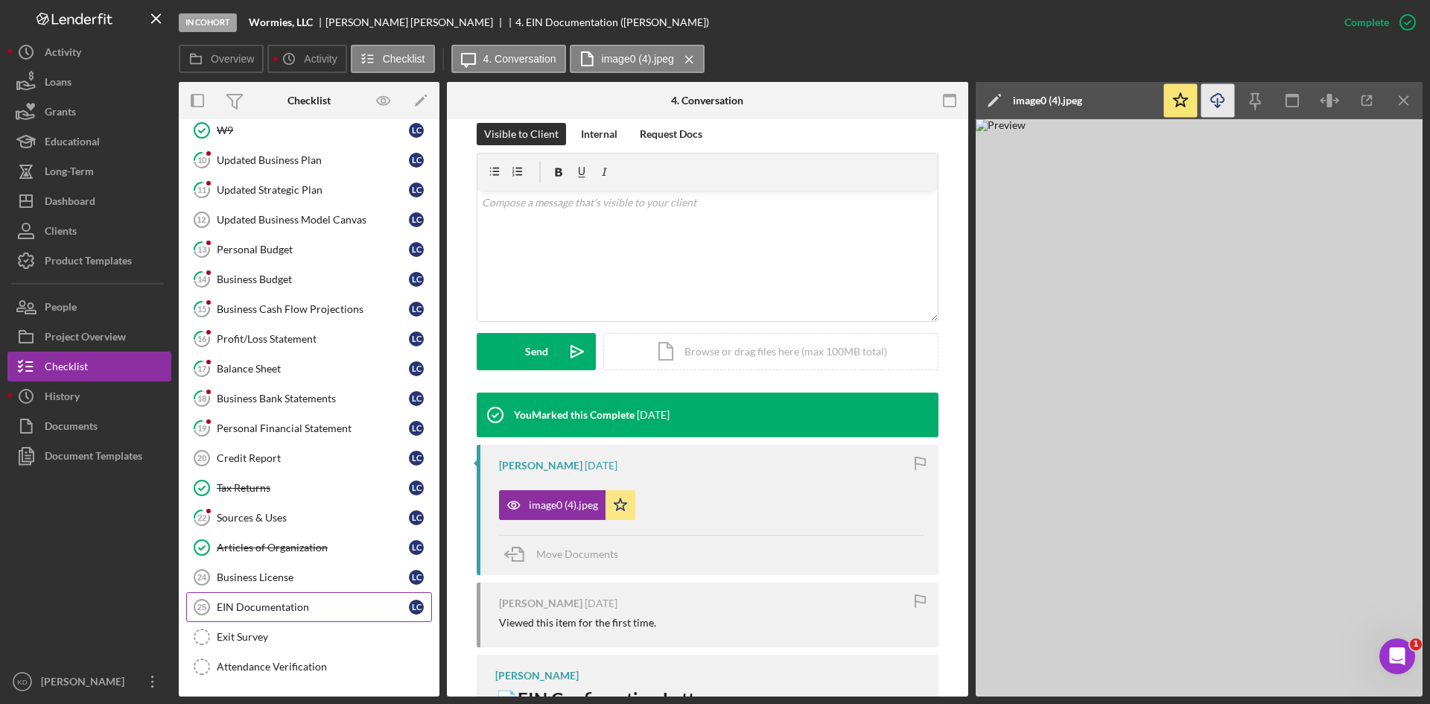
click at [274, 609] on div "EIN Documentation" at bounding box center [313, 607] width 192 height 12
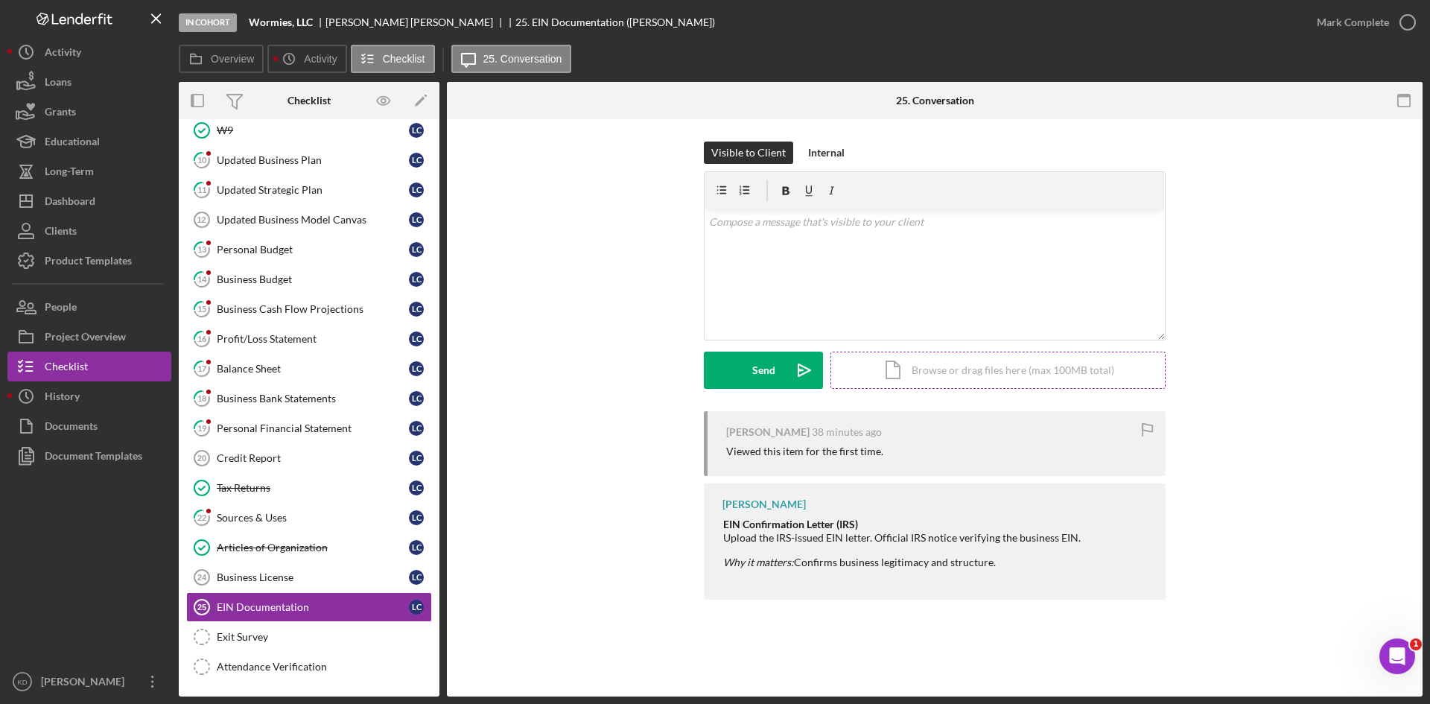
click at [921, 373] on div "Icon/Document Browse or drag files here (max 100MB total) Tap to choose files o…" at bounding box center [997, 370] width 335 height 37
click at [742, 368] on button "Upload Icon/Upload" at bounding box center [763, 370] width 119 height 37
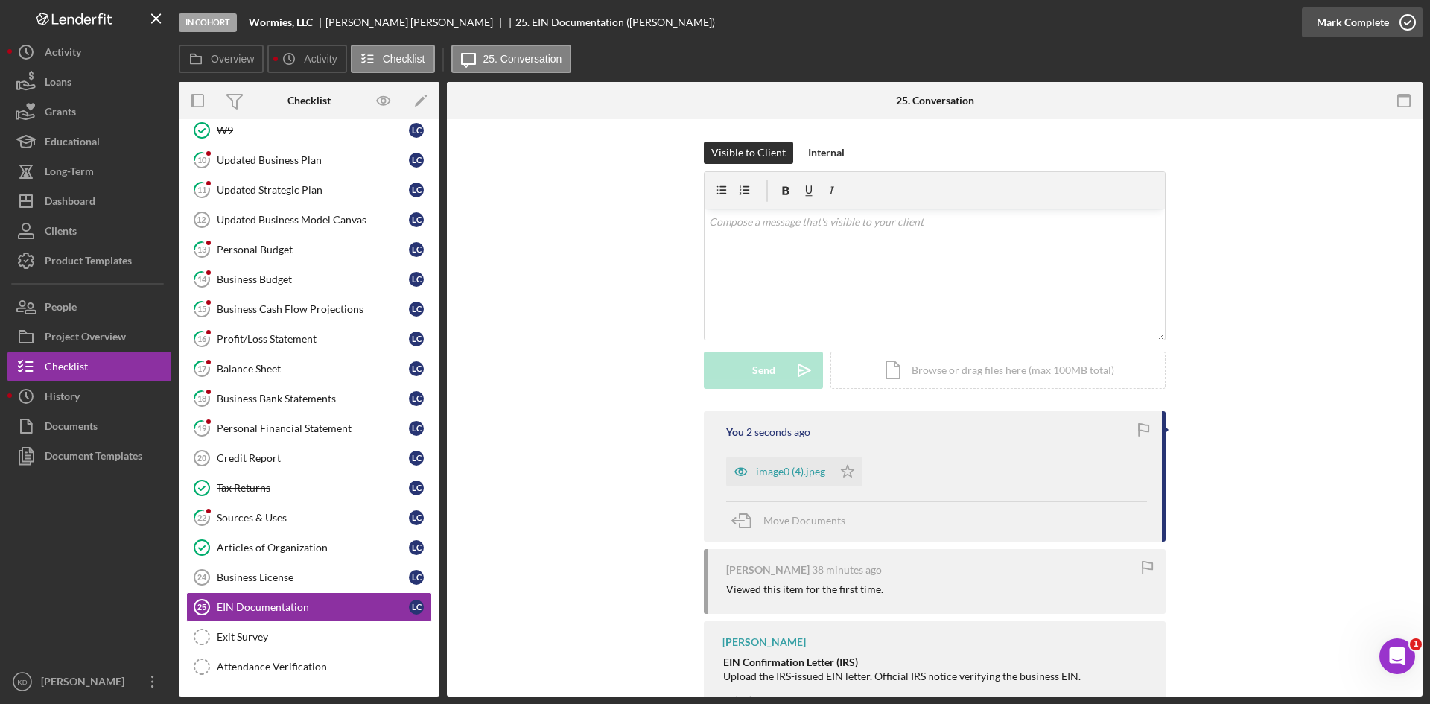
click at [1408, 24] on icon "button" at bounding box center [1407, 22] width 37 height 37
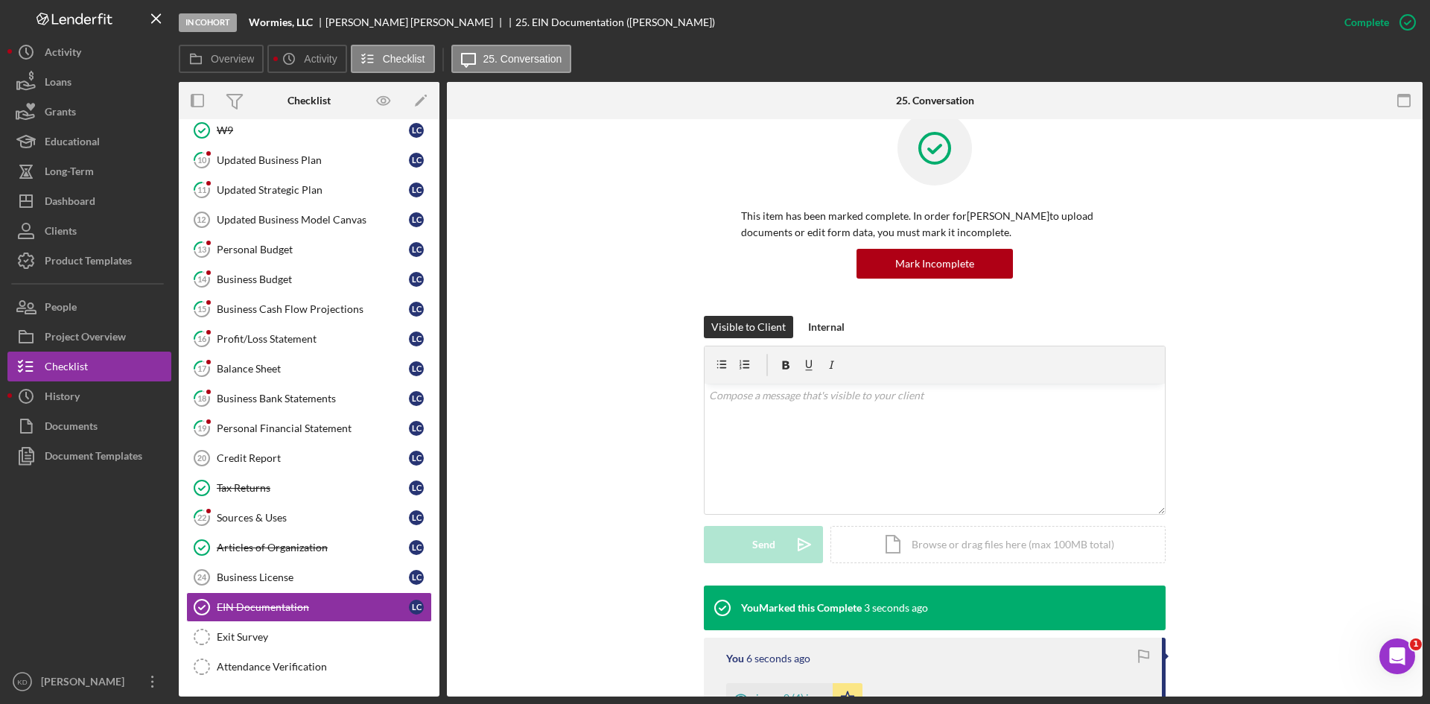
scroll to position [30, 0]
click at [268, 576] on div "Business License" at bounding box center [313, 577] width 192 height 12
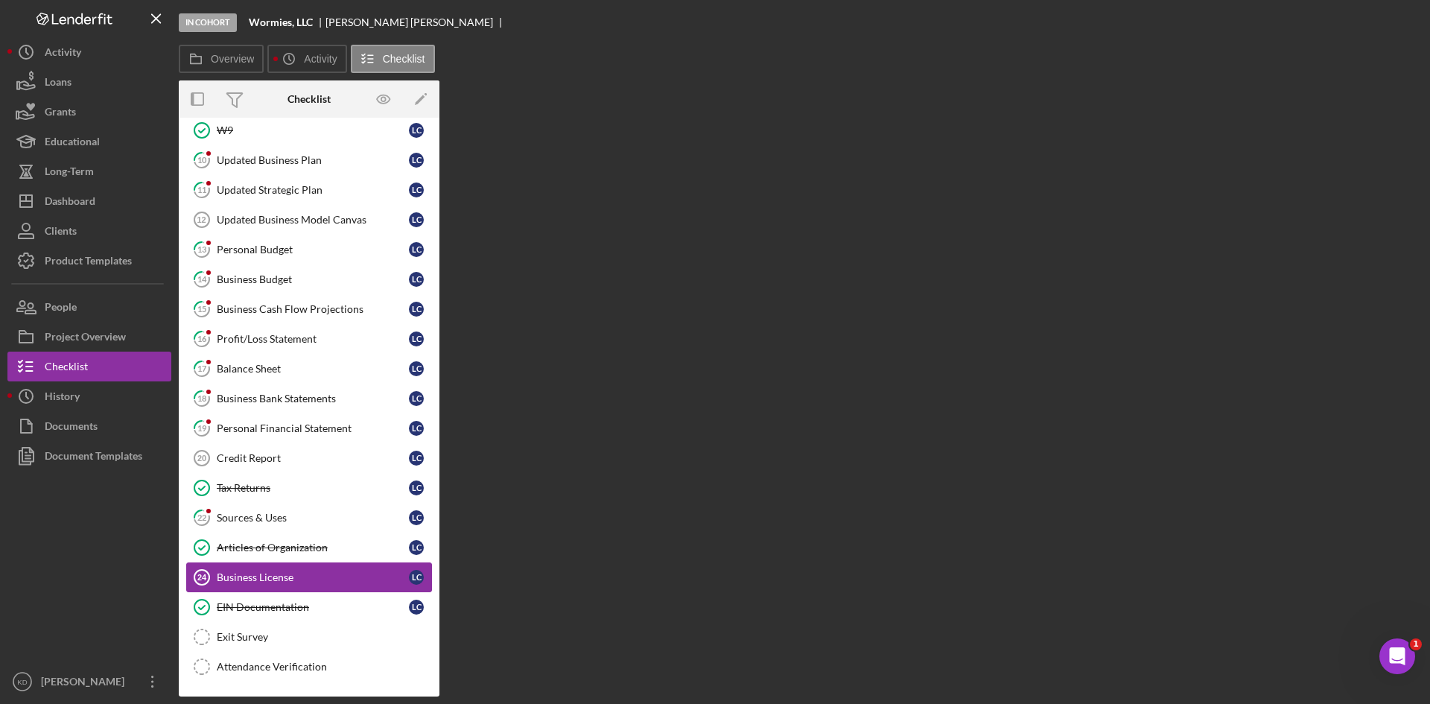
scroll to position [363, 0]
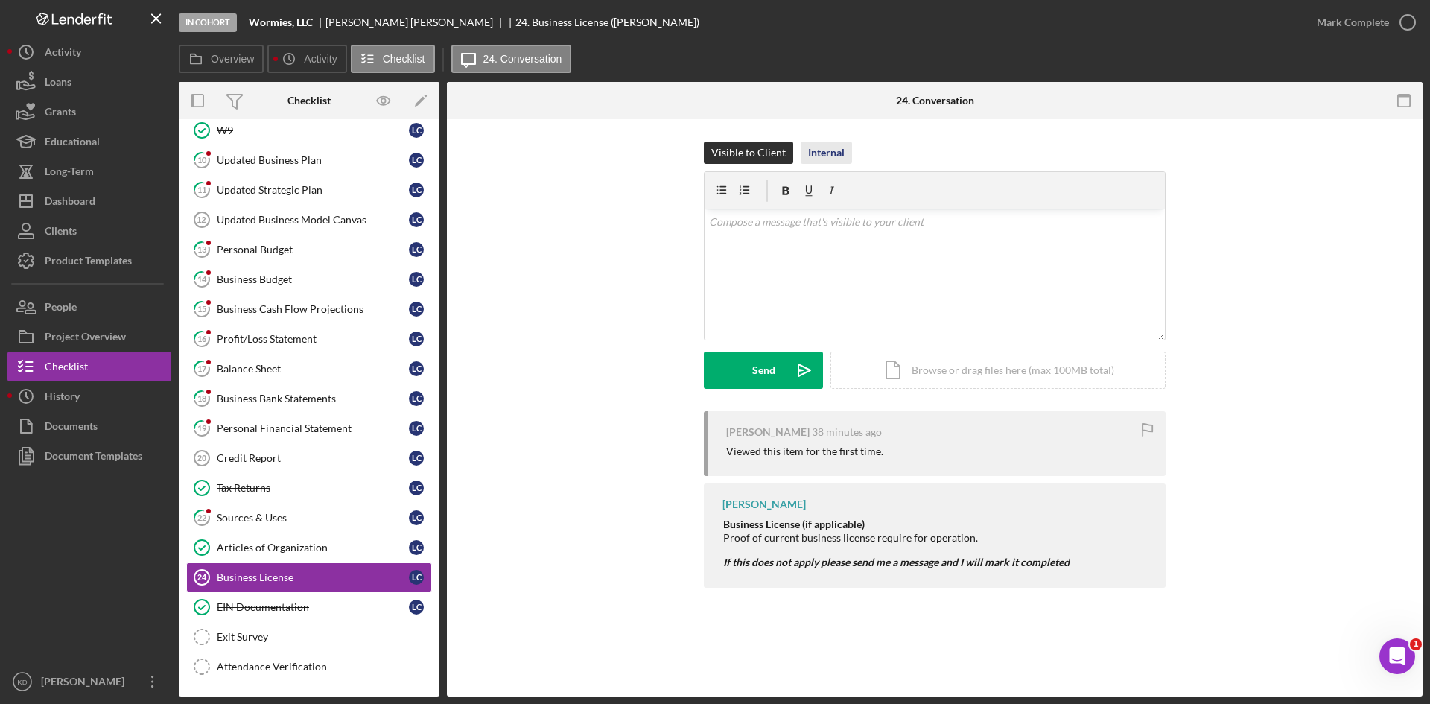
click at [846, 161] on button "Internal" at bounding box center [826, 152] width 51 height 22
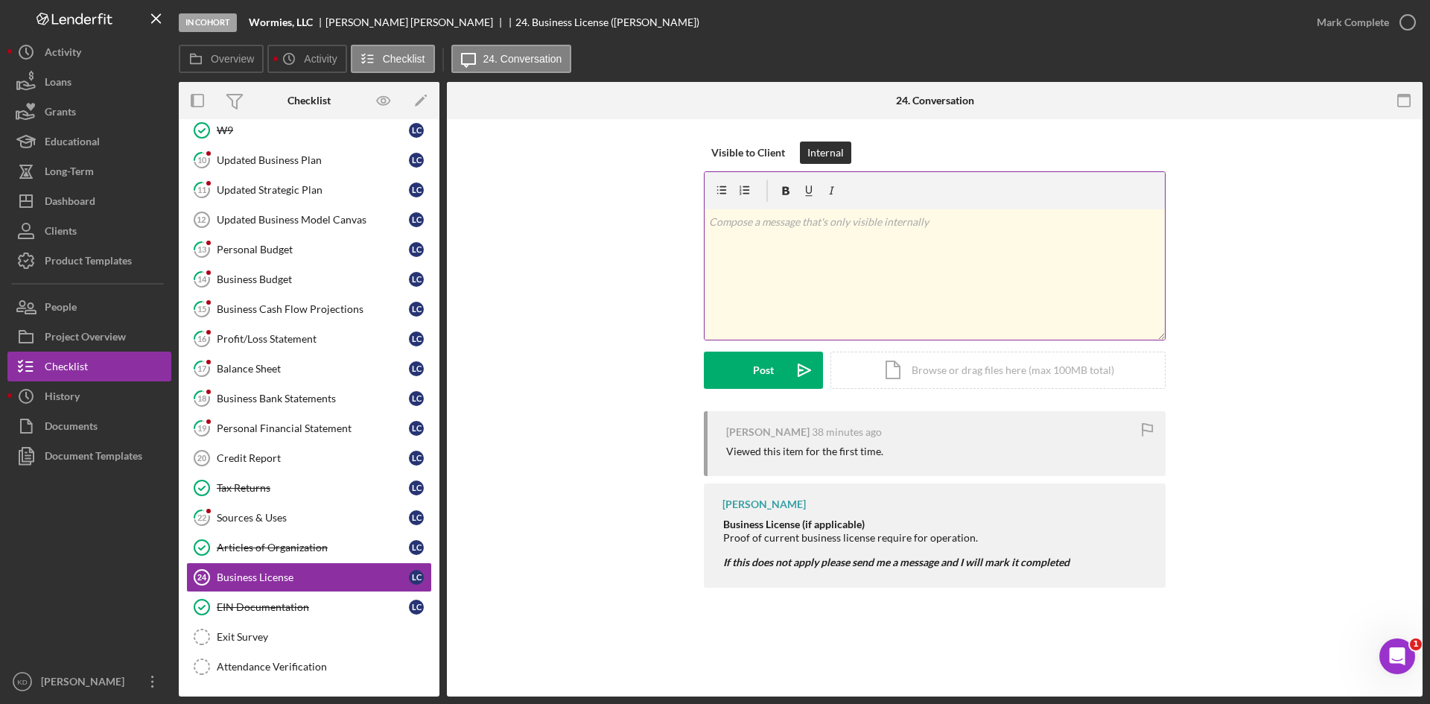
click at [789, 255] on div "v Color teal Color pink Remove color Add row above Add row below Add column bef…" at bounding box center [935, 274] width 460 height 130
click at [757, 375] on div "Post" at bounding box center [763, 370] width 21 height 37
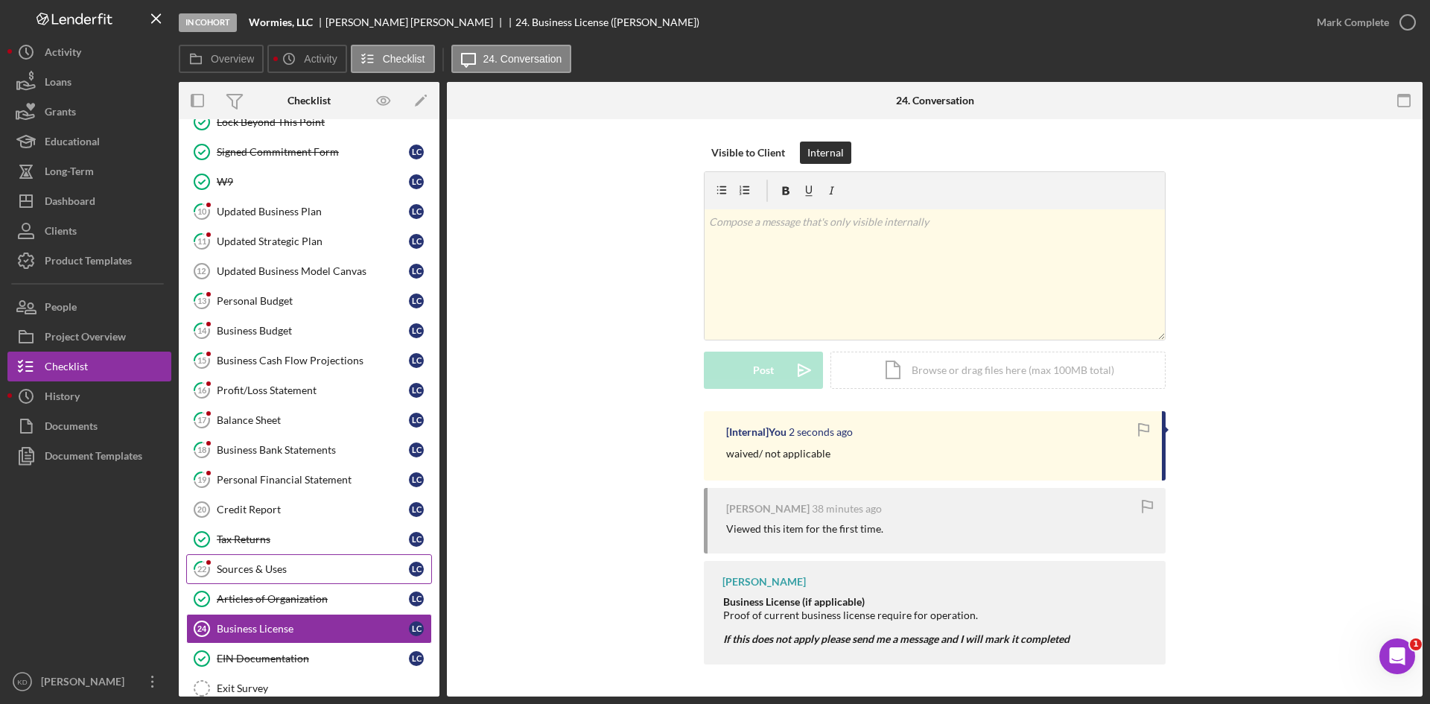
scroll to position [288, 0]
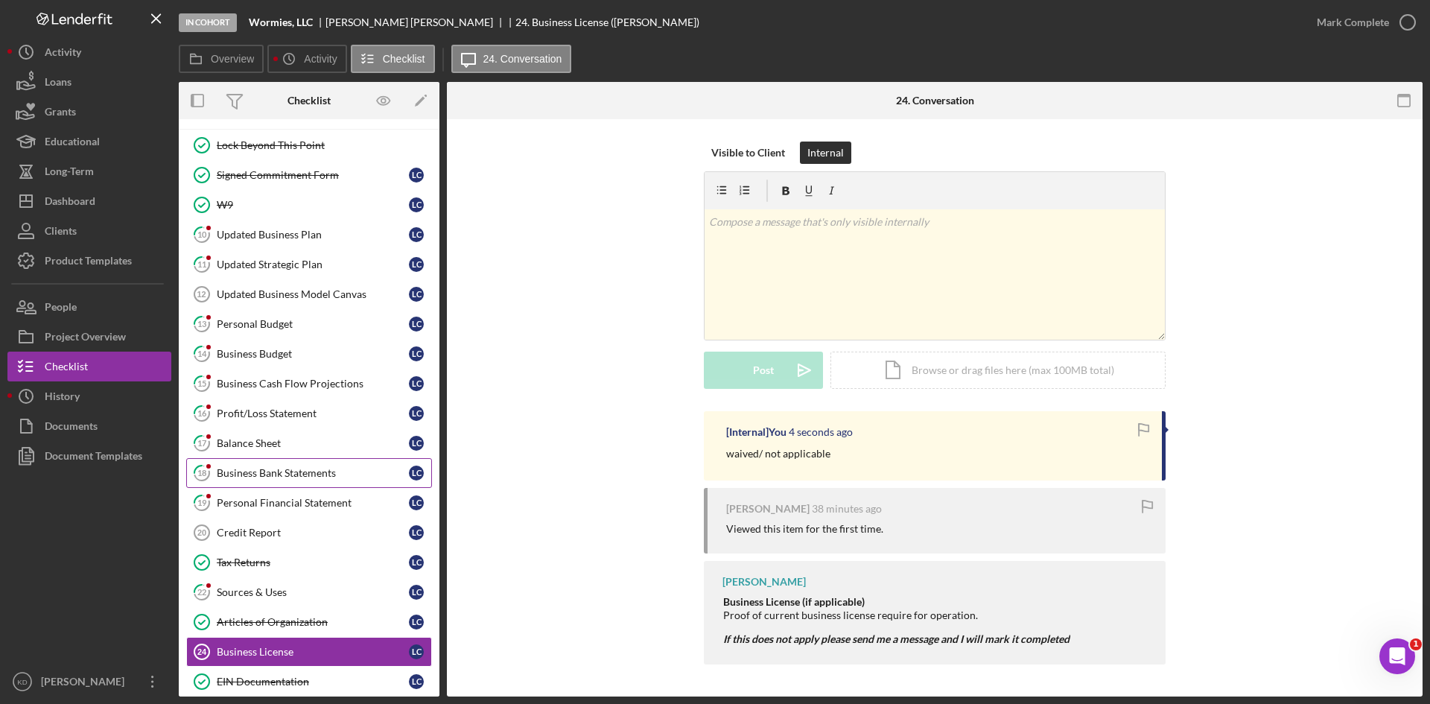
click at [331, 478] on div "Business Bank Statements" at bounding box center [313, 473] width 192 height 12
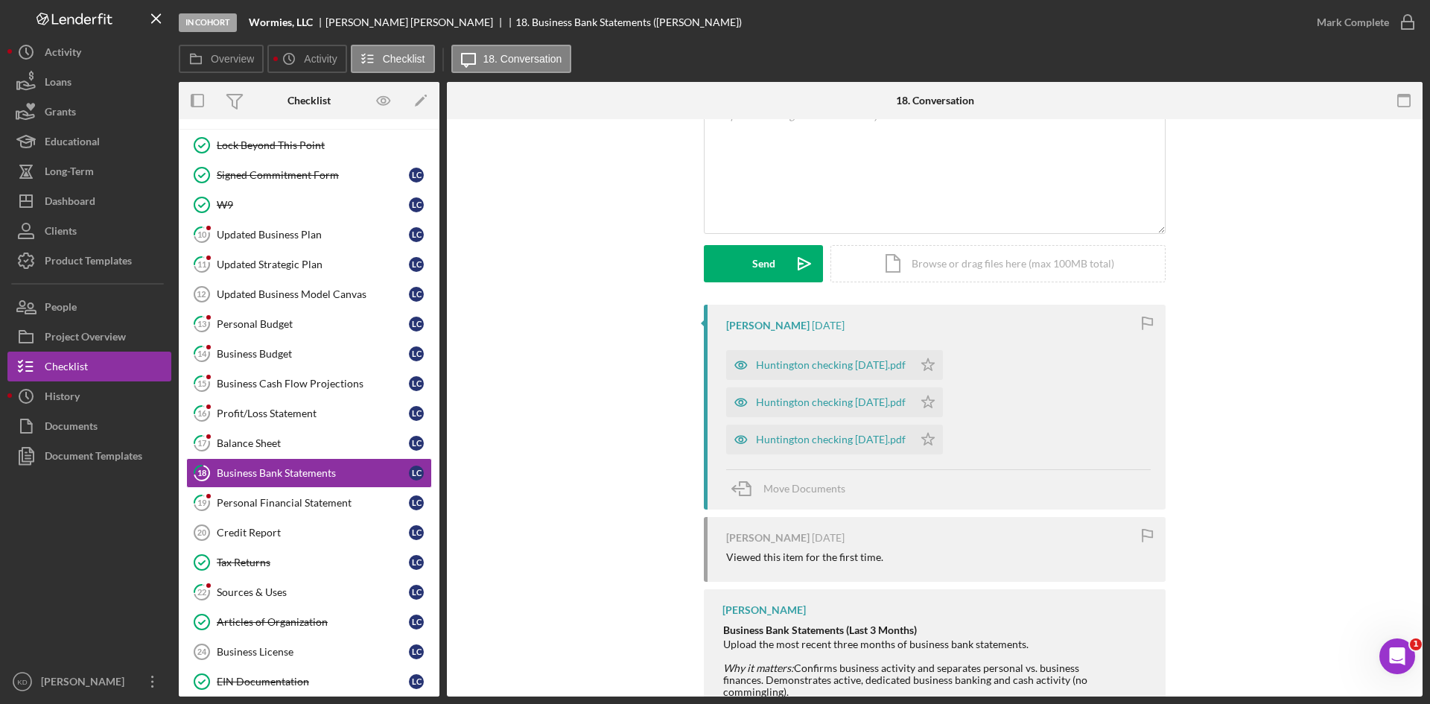
scroll to position [71, 0]
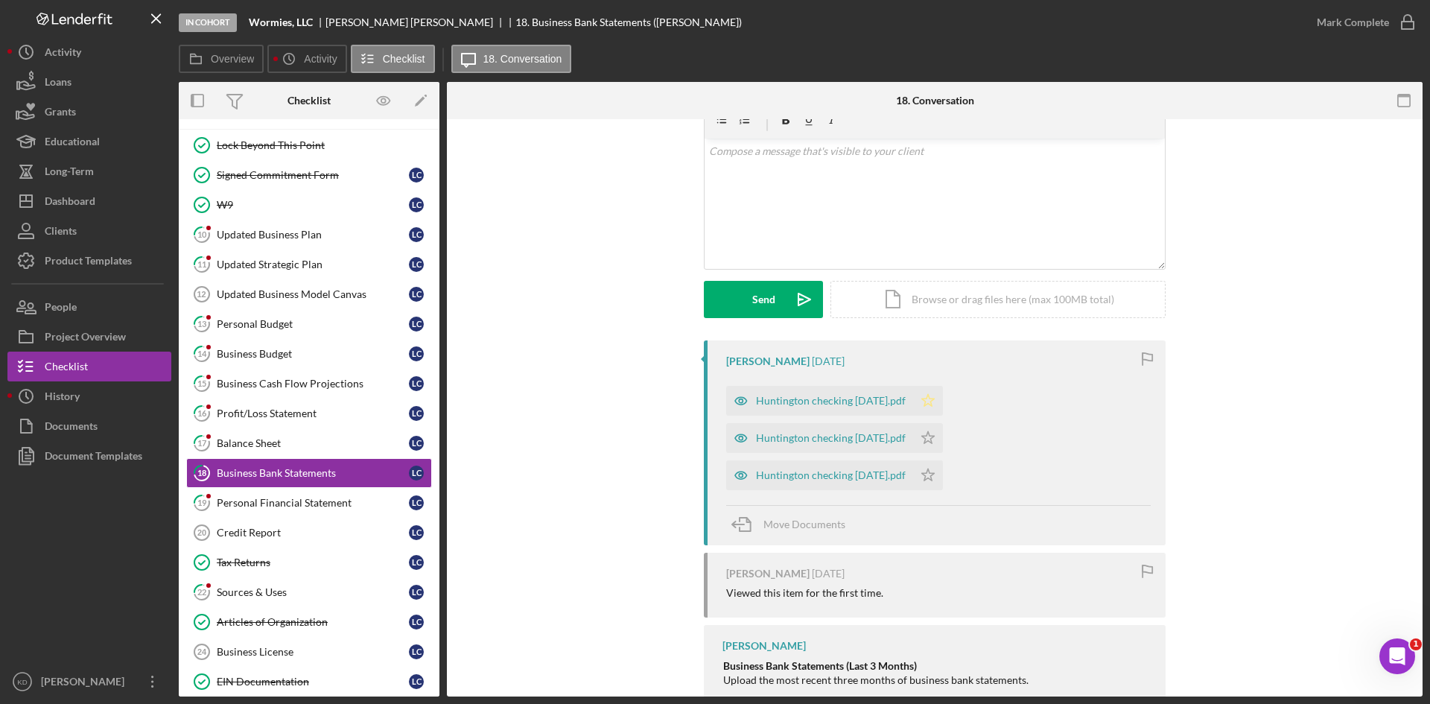
click at [923, 405] on icon "Icon/Star" at bounding box center [928, 401] width 30 height 30
click at [922, 436] on polygon "button" at bounding box center [928, 437] width 13 height 12
click at [923, 468] on icon "Icon/Star" at bounding box center [928, 475] width 30 height 30
click at [855, 407] on div "Huntington checking [DATE].pdf" at bounding box center [831, 401] width 150 height 12
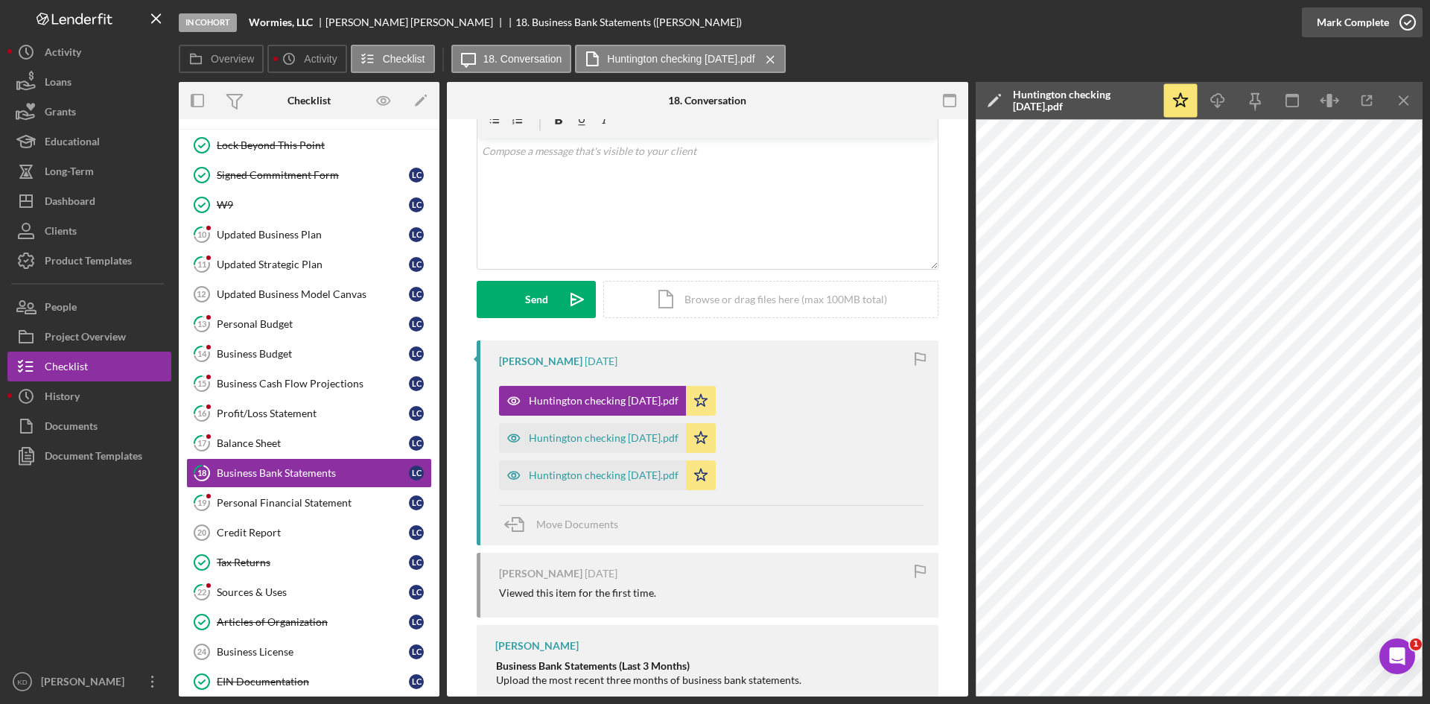
click at [1396, 29] on icon "button" at bounding box center [1407, 22] width 37 height 37
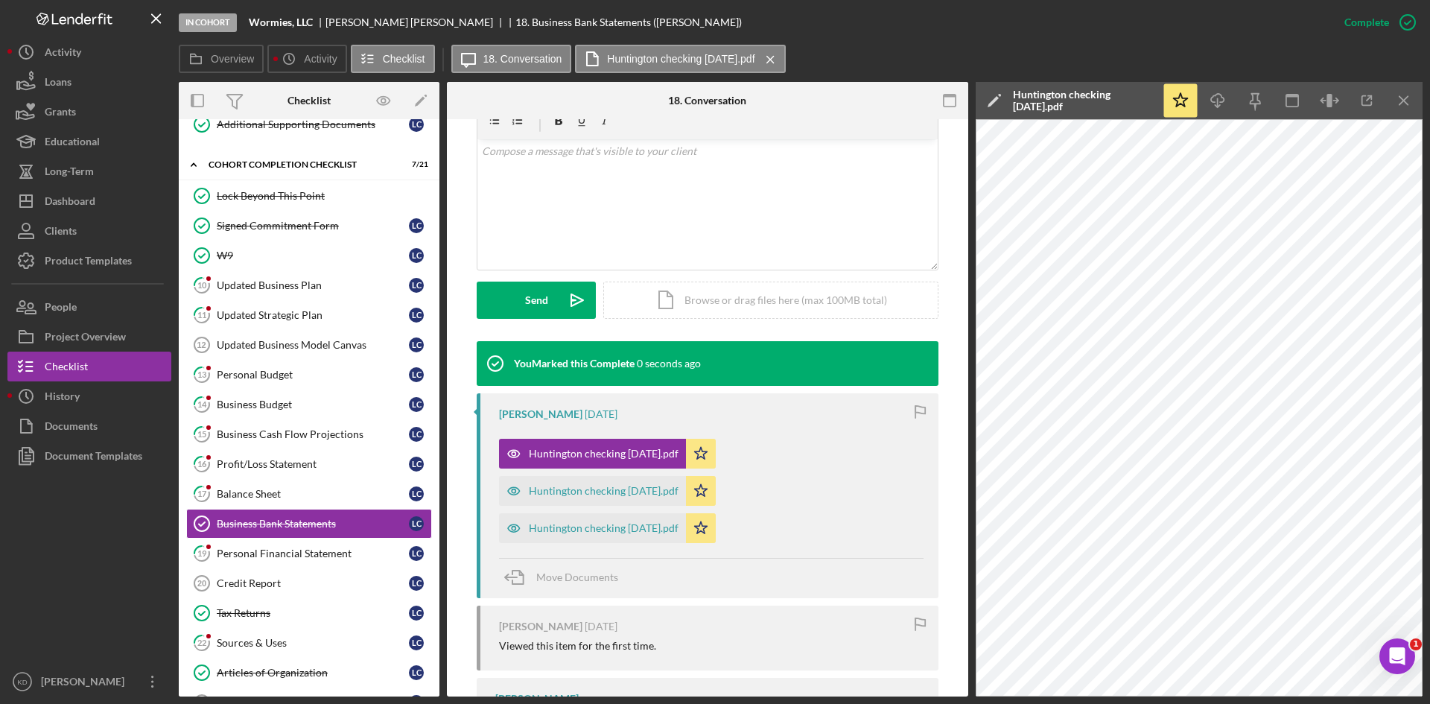
scroll to position [214, 0]
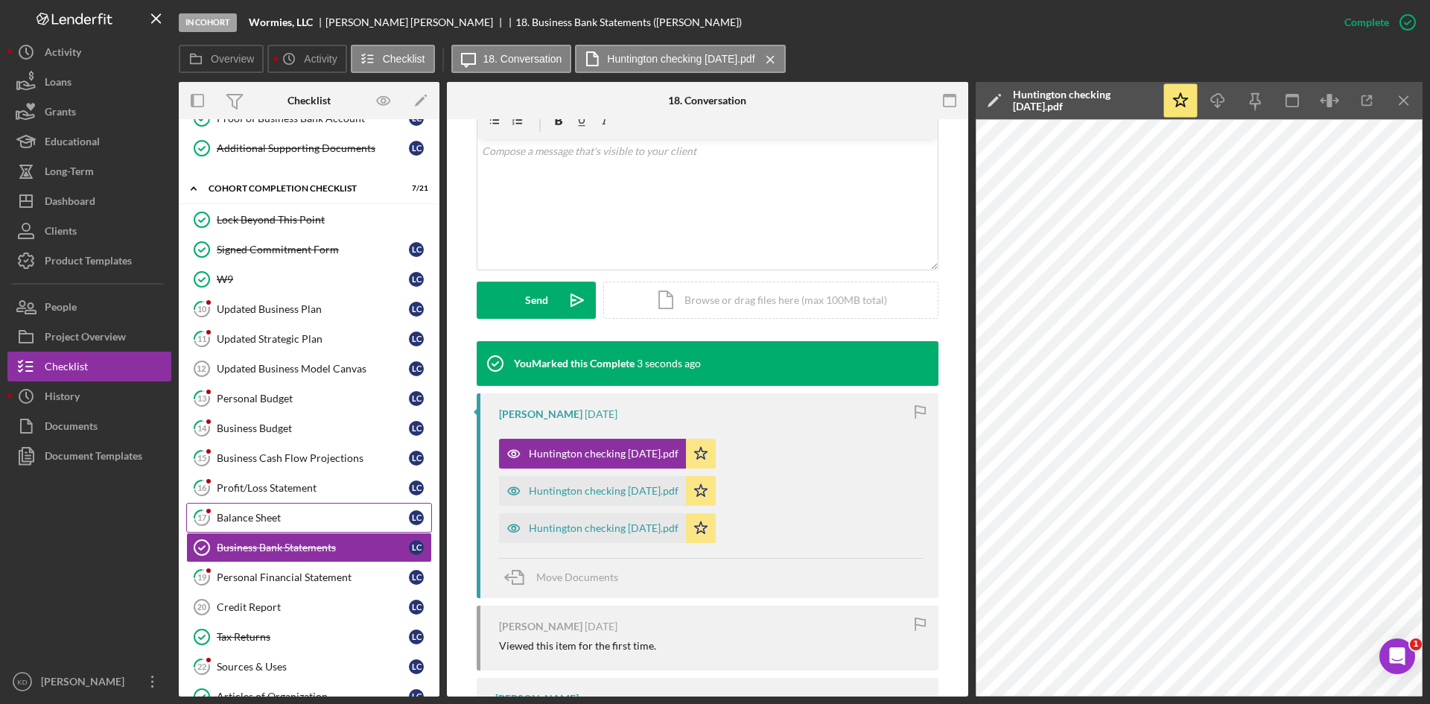
click at [302, 521] on div "Balance Sheet" at bounding box center [313, 518] width 192 height 12
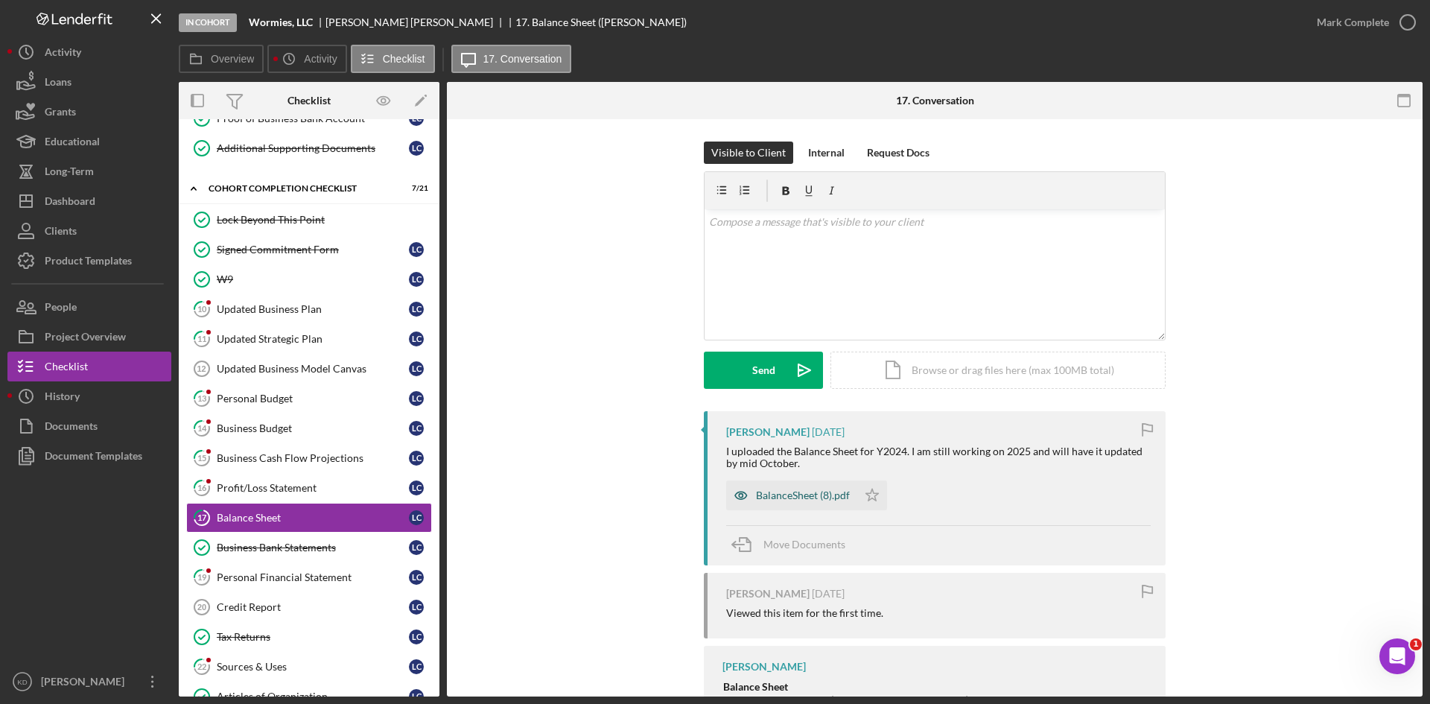
click at [780, 492] on div "BalanceSheet (8).pdf" at bounding box center [803, 495] width 94 height 12
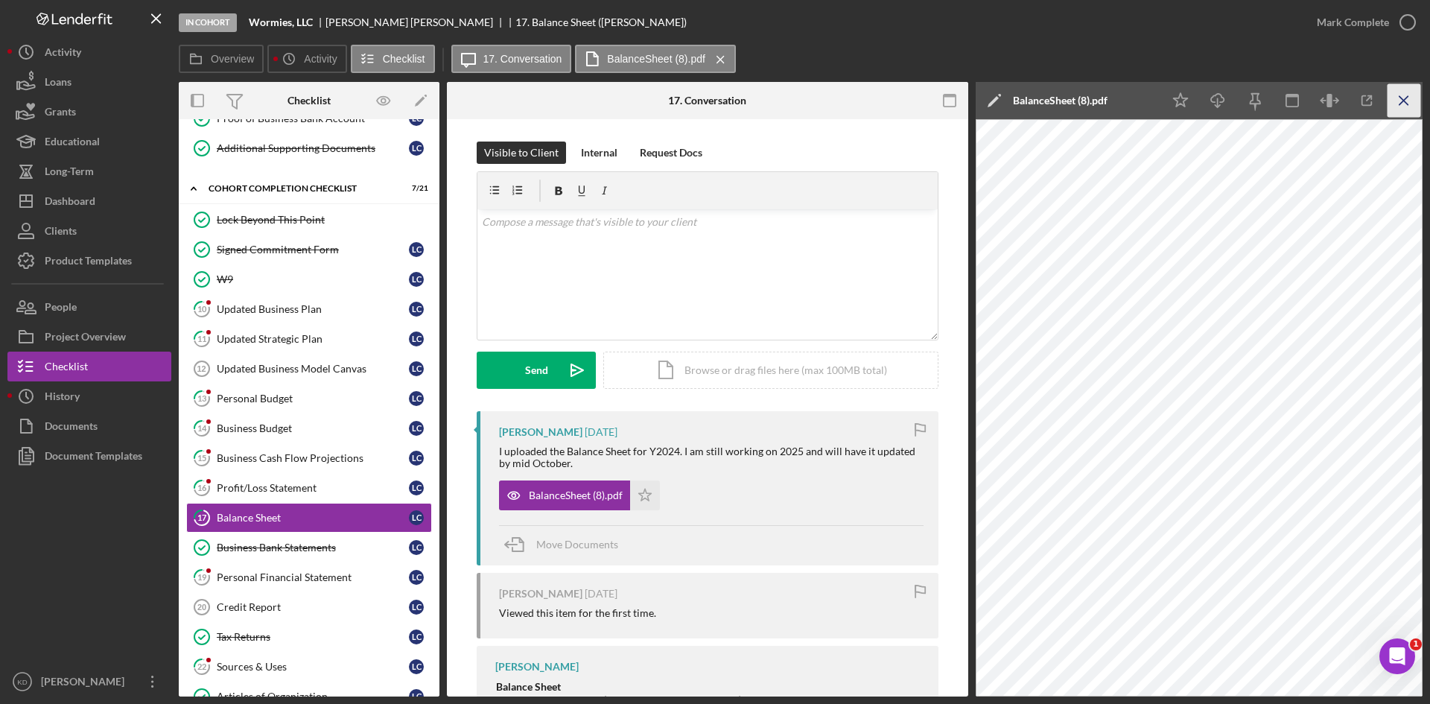
click at [1412, 103] on icon "Icon/Menu Close" at bounding box center [1404, 101] width 34 height 34
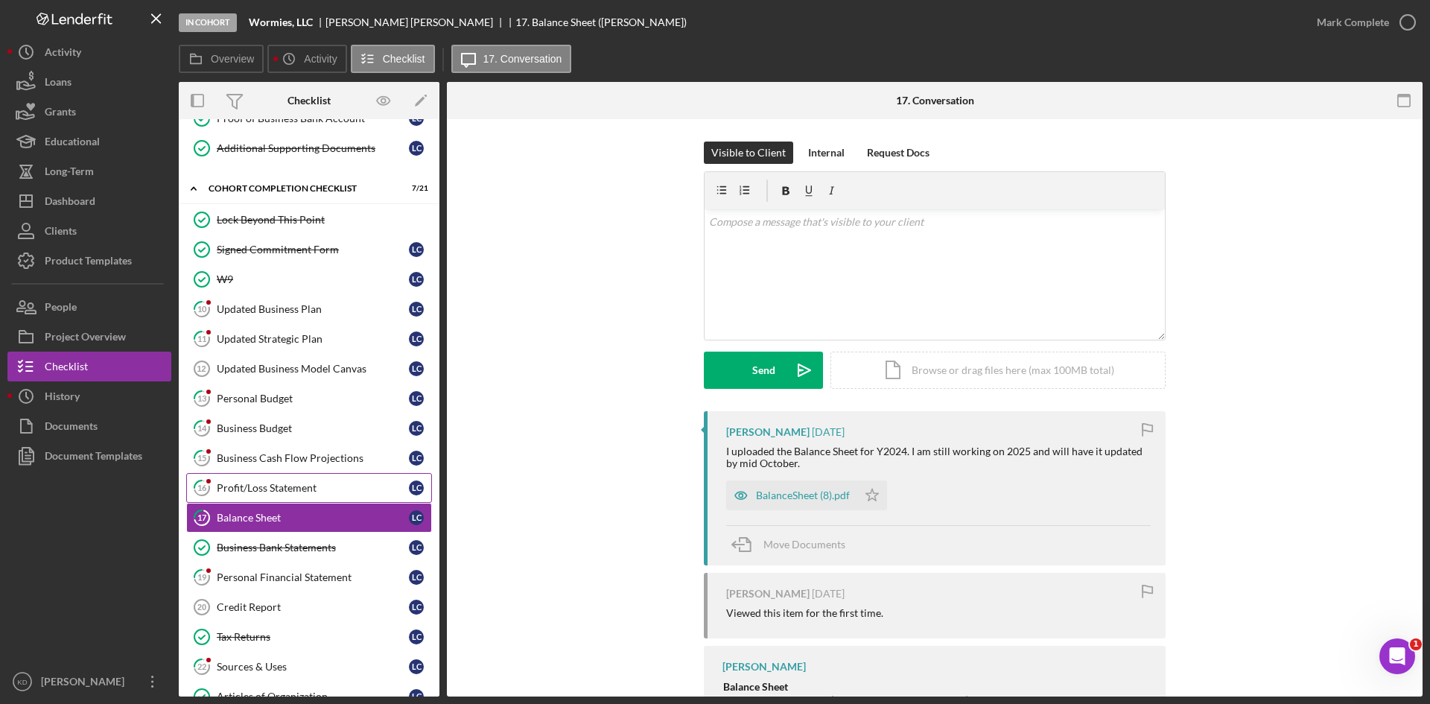
click at [258, 489] on div "Profit/Loss Statement" at bounding box center [313, 488] width 192 height 12
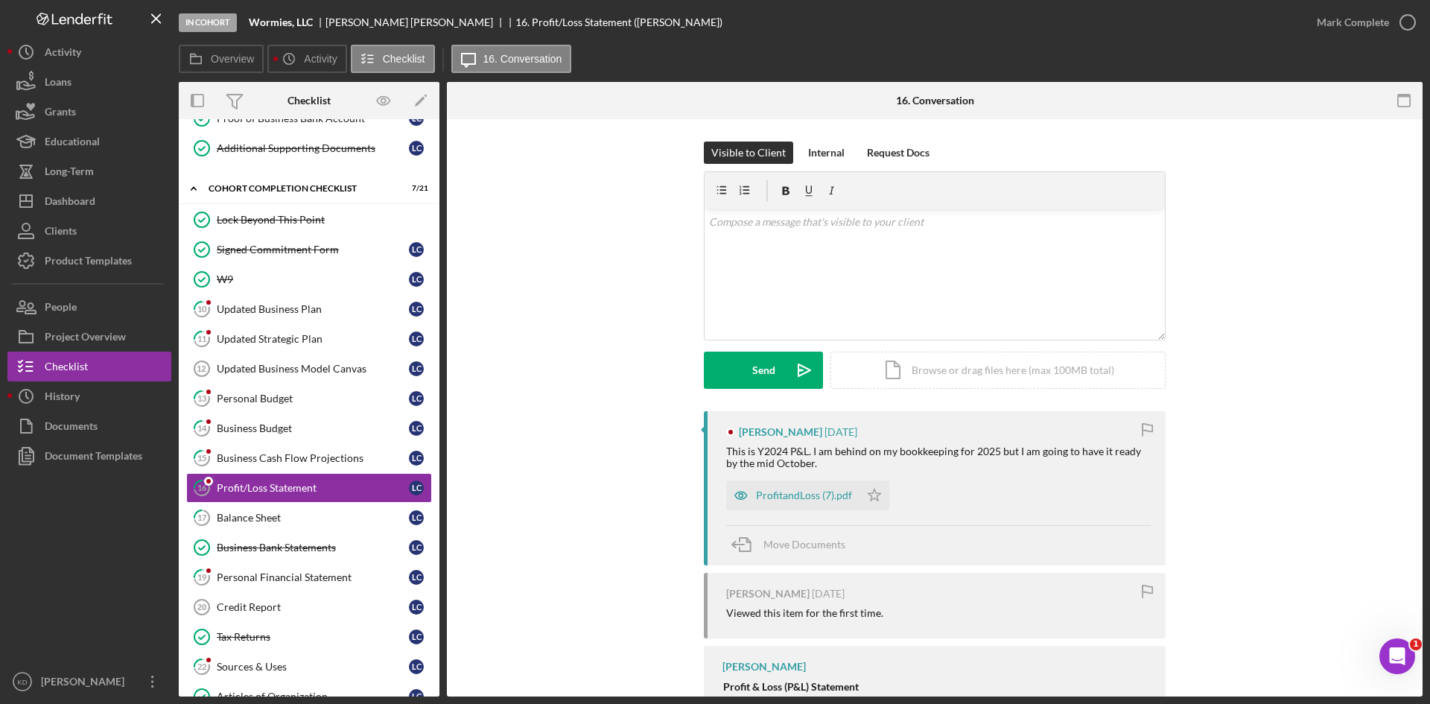
scroll to position [74, 0]
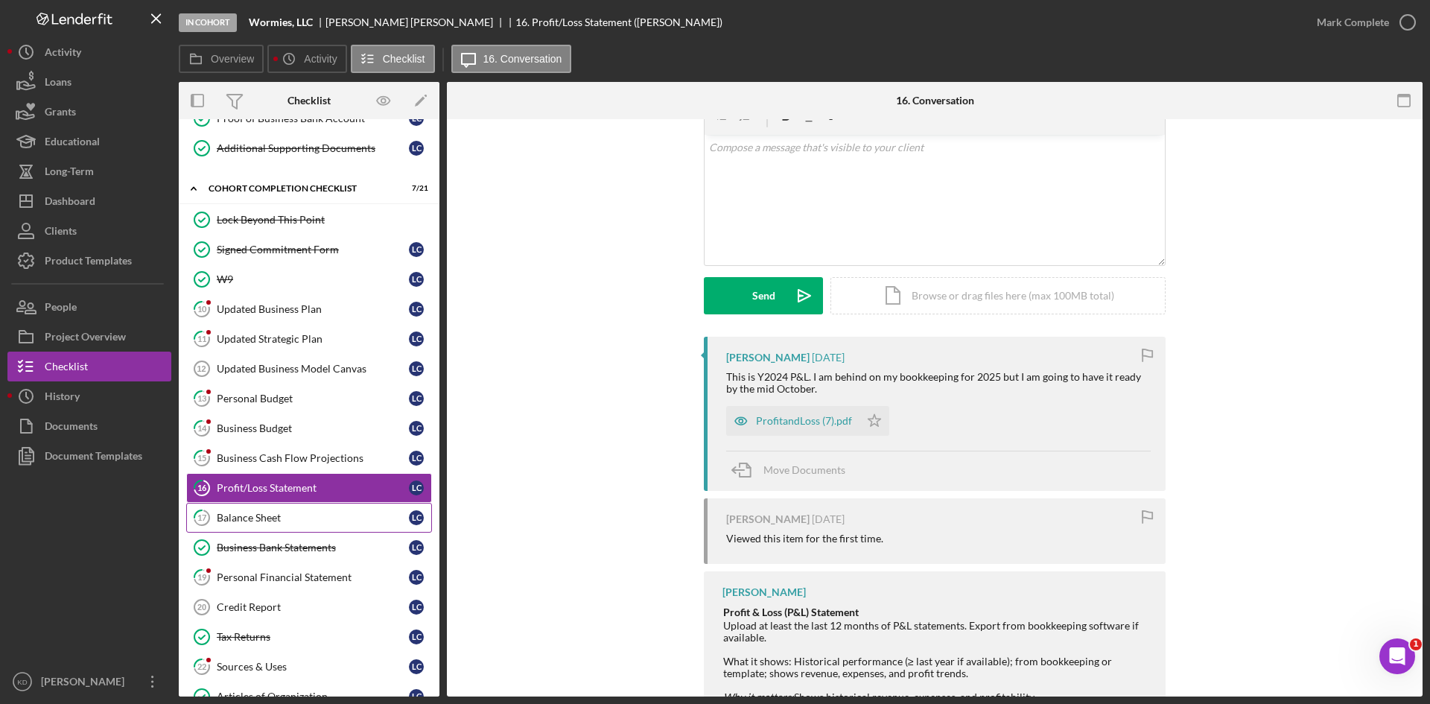
click at [306, 521] on div "Balance Sheet" at bounding box center [313, 518] width 192 height 12
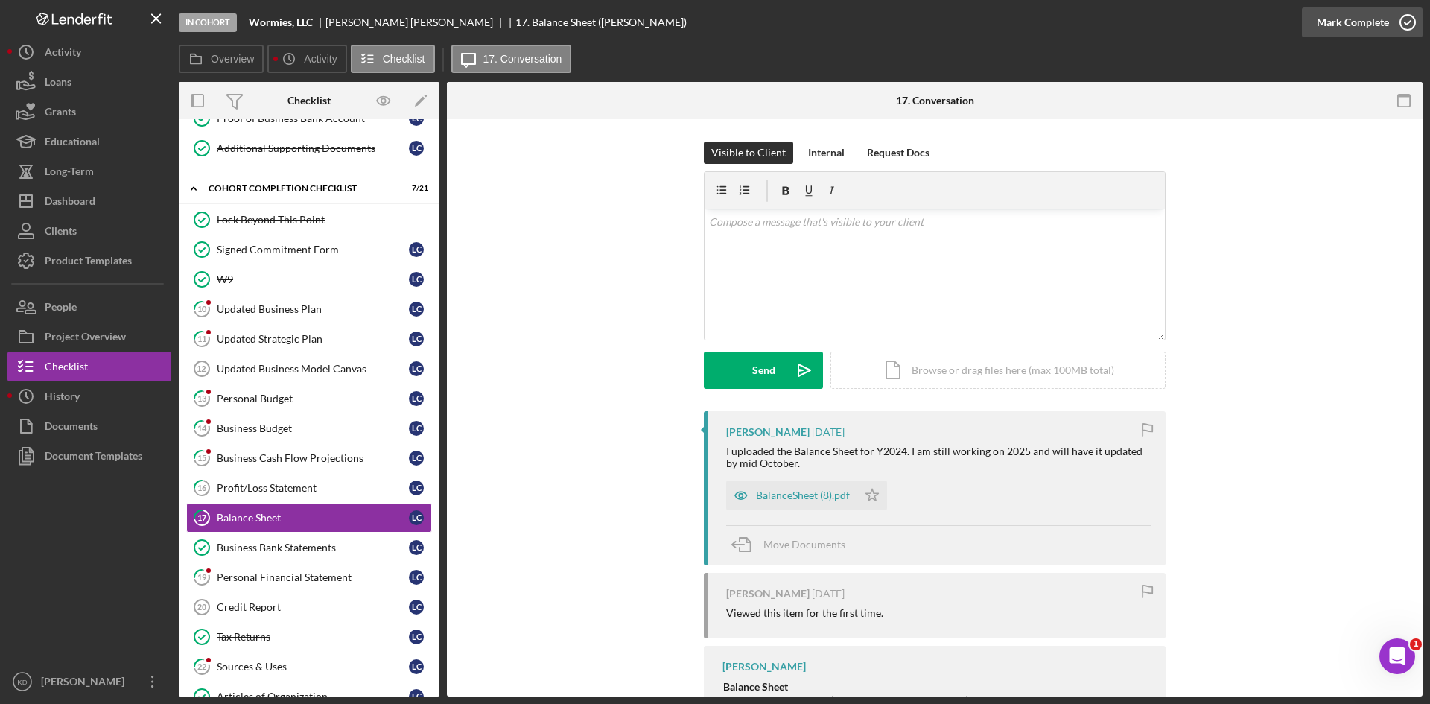
click at [1388, 28] on button "Mark Complete" at bounding box center [1362, 22] width 121 height 30
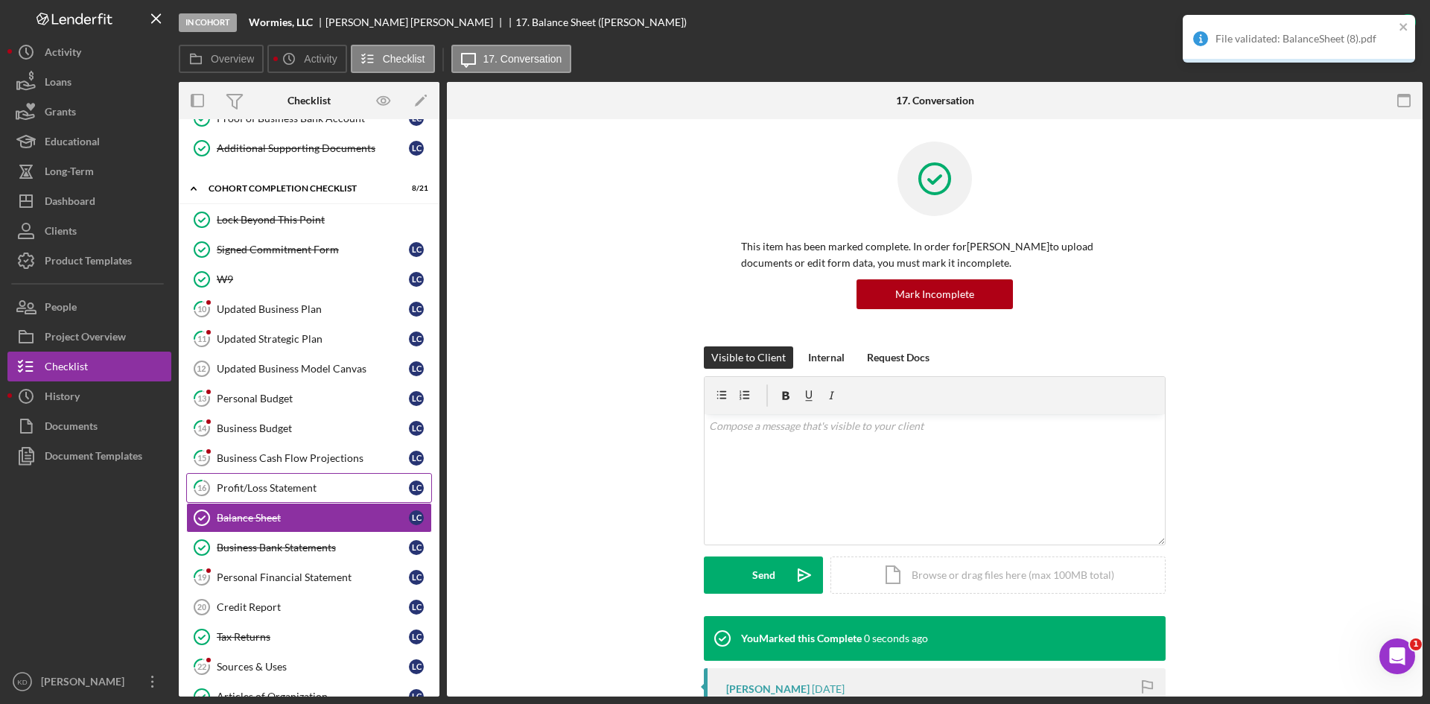
click at [319, 489] on div "Profit/Loss Statement" at bounding box center [313, 488] width 192 height 12
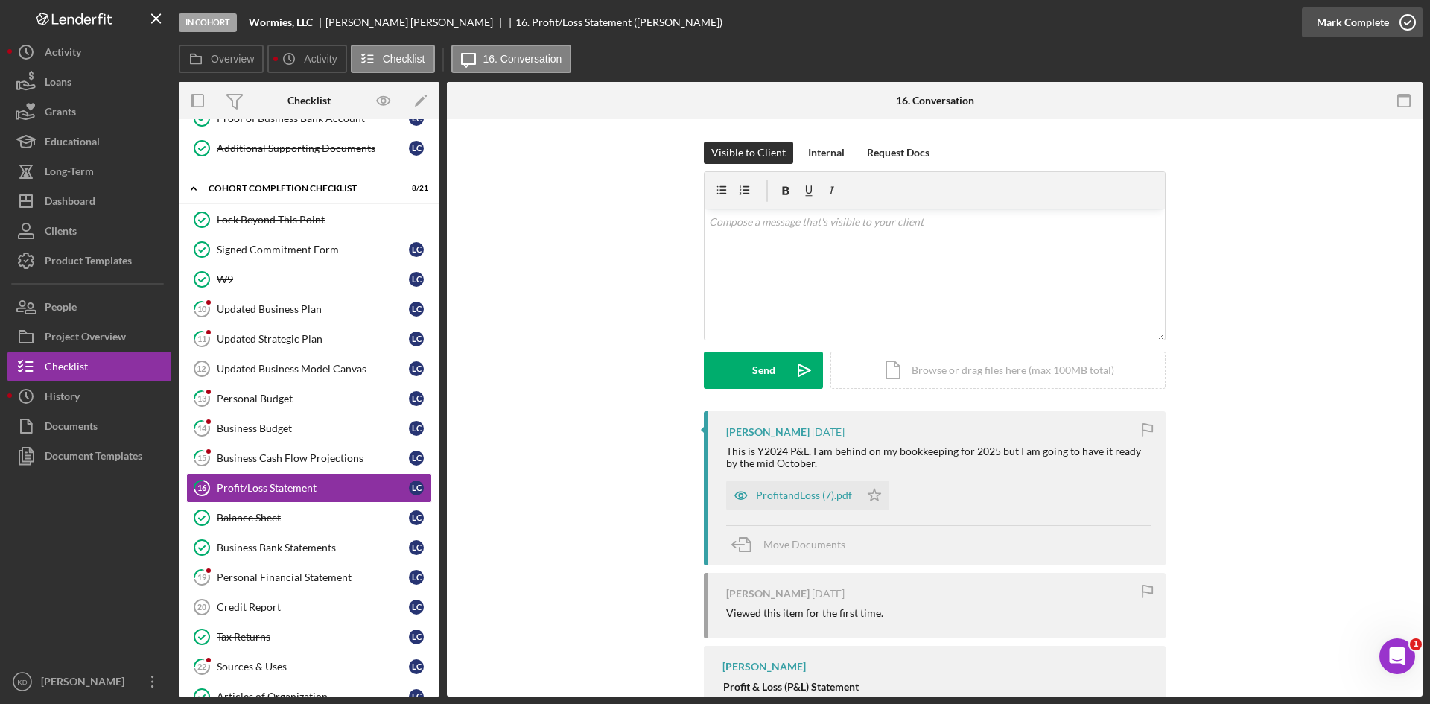
click at [1390, 29] on icon "button" at bounding box center [1407, 22] width 37 height 37
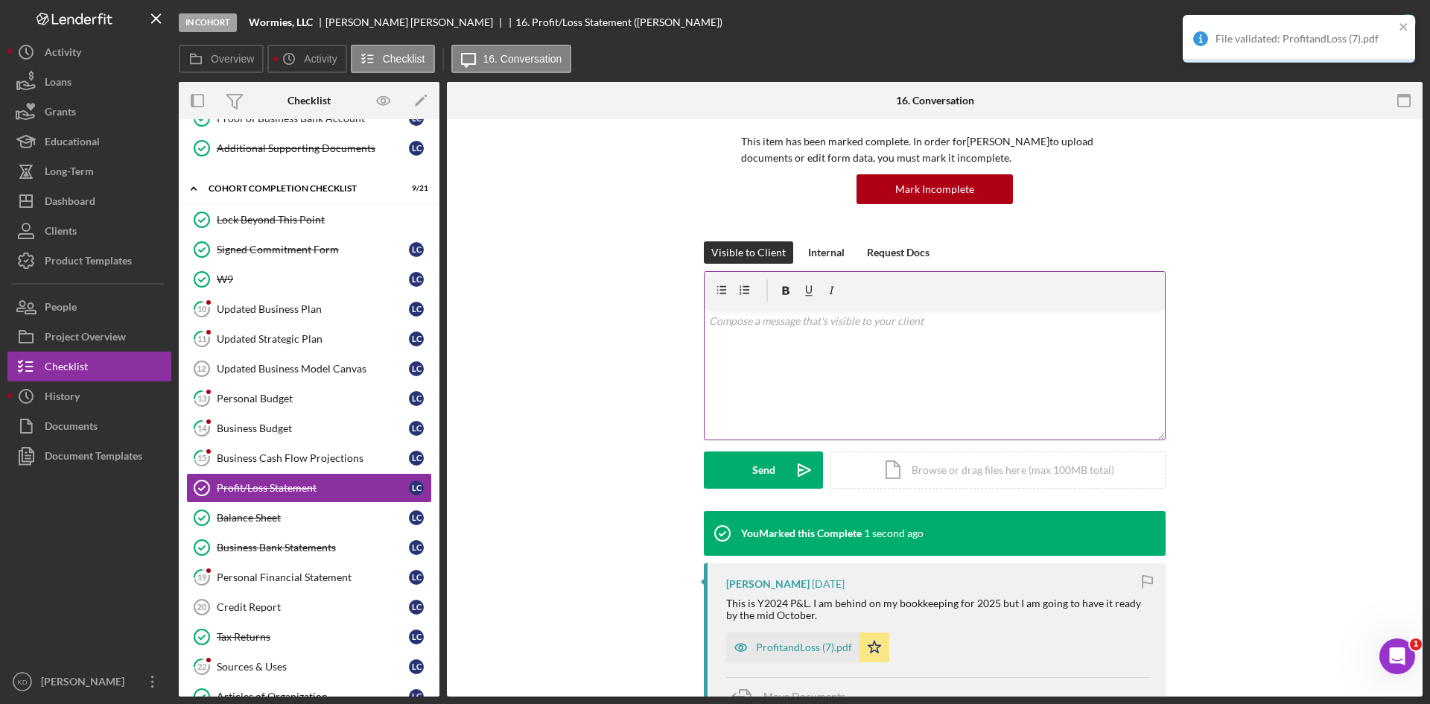
scroll to position [149, 0]
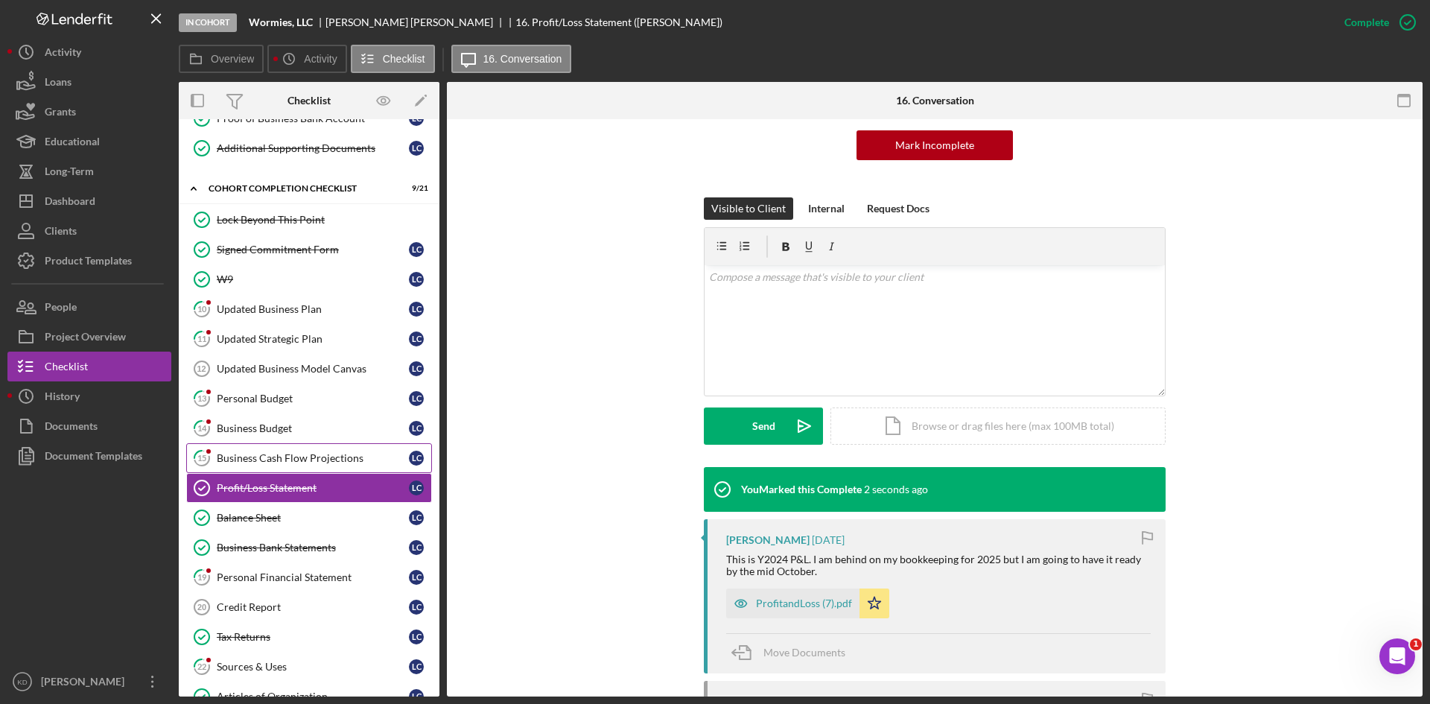
click at [224, 459] on div "Business Cash Flow Projections" at bounding box center [313, 458] width 192 height 12
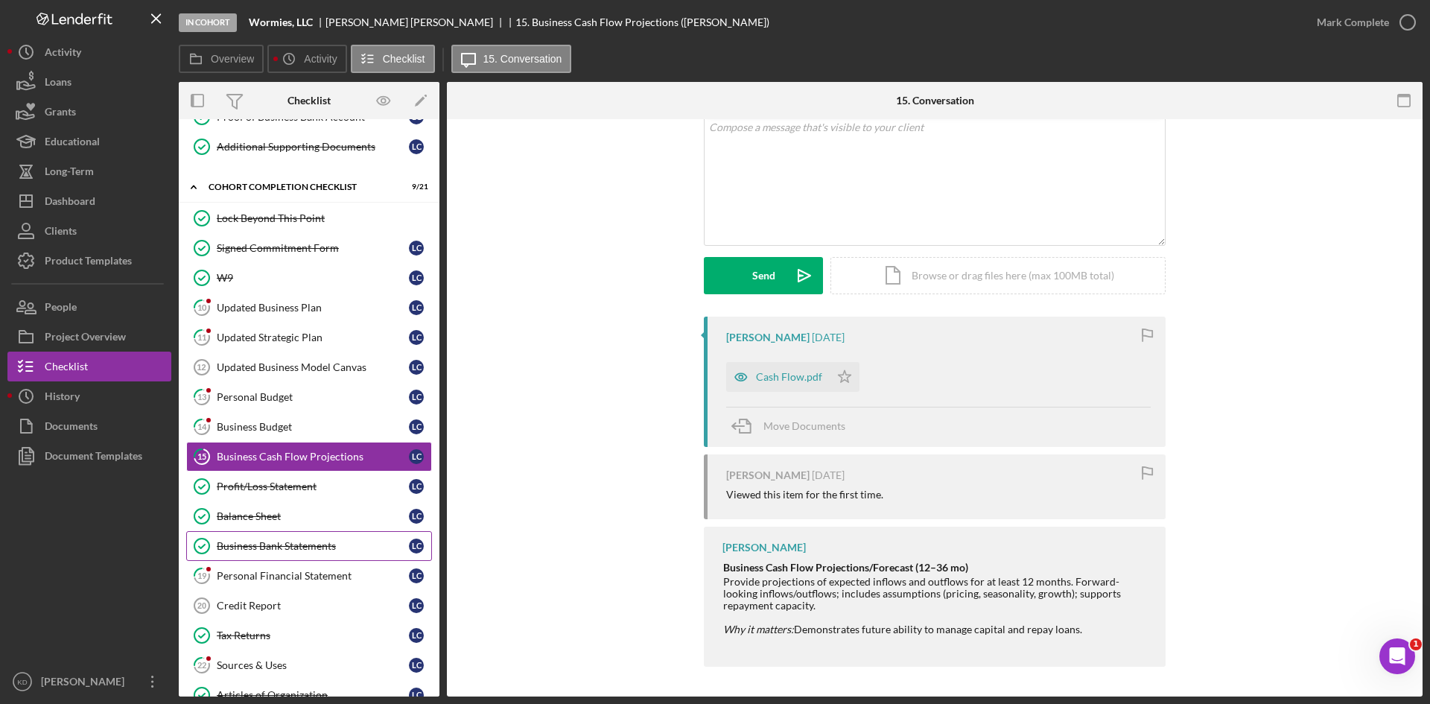
scroll to position [214, 0]
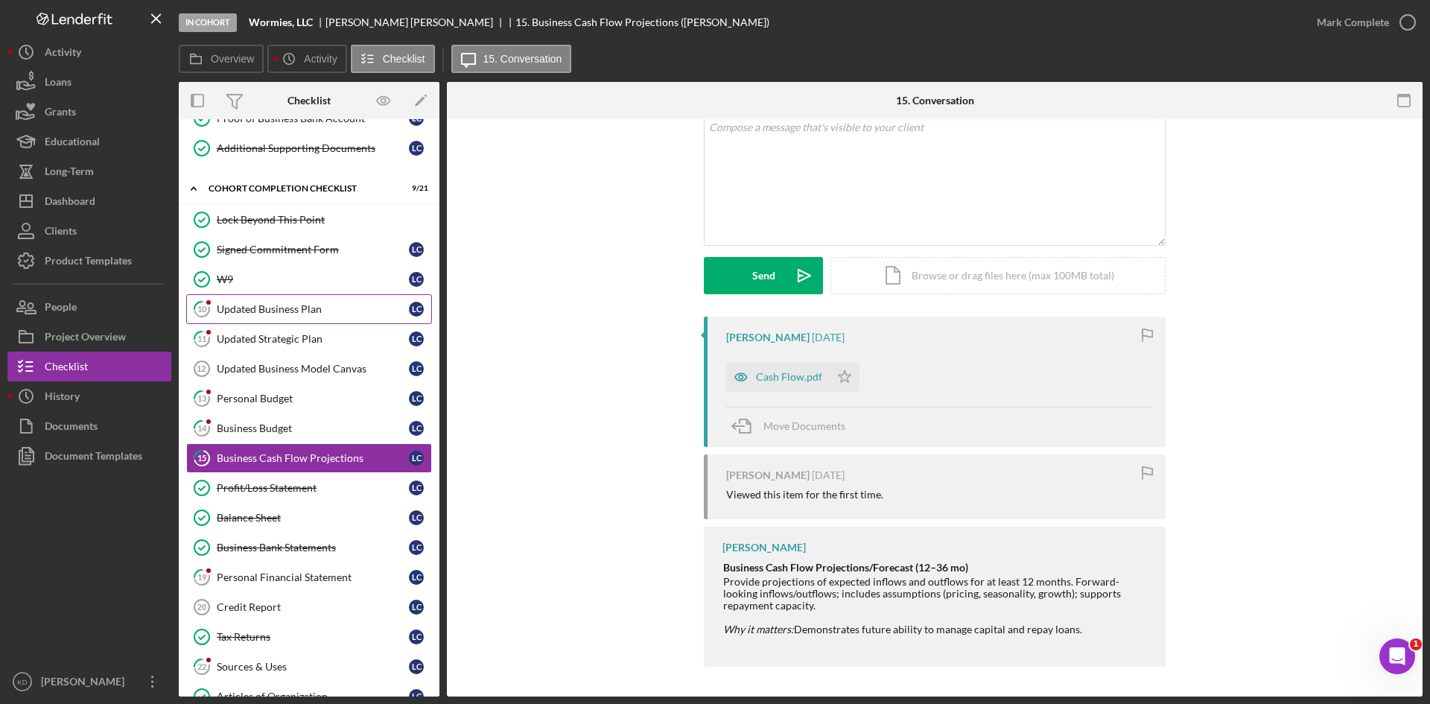
click at [287, 303] on div "Updated Business Plan" at bounding box center [313, 309] width 192 height 12
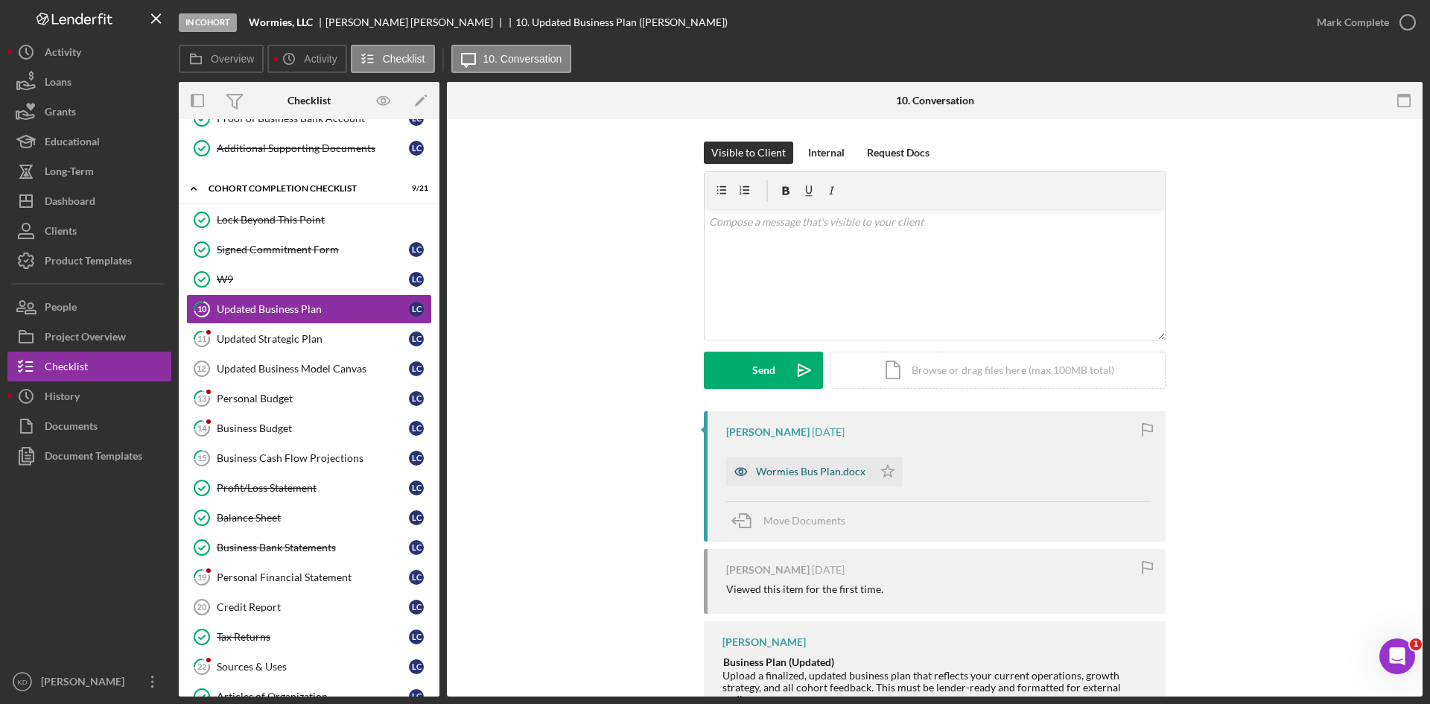
click at [787, 474] on div "Wormies Bus Plan.docx" at bounding box center [810, 471] width 109 height 12
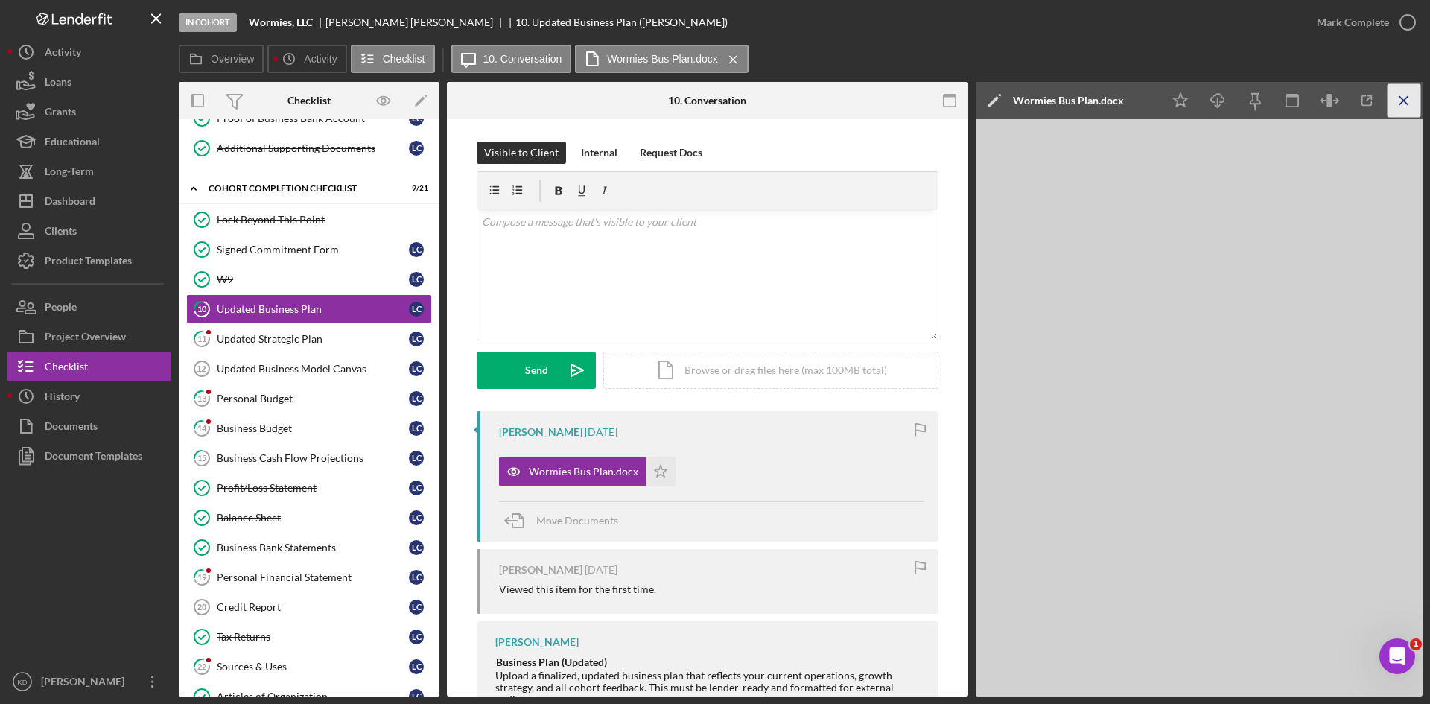
click at [1399, 104] on line "button" at bounding box center [1403, 100] width 8 height 8
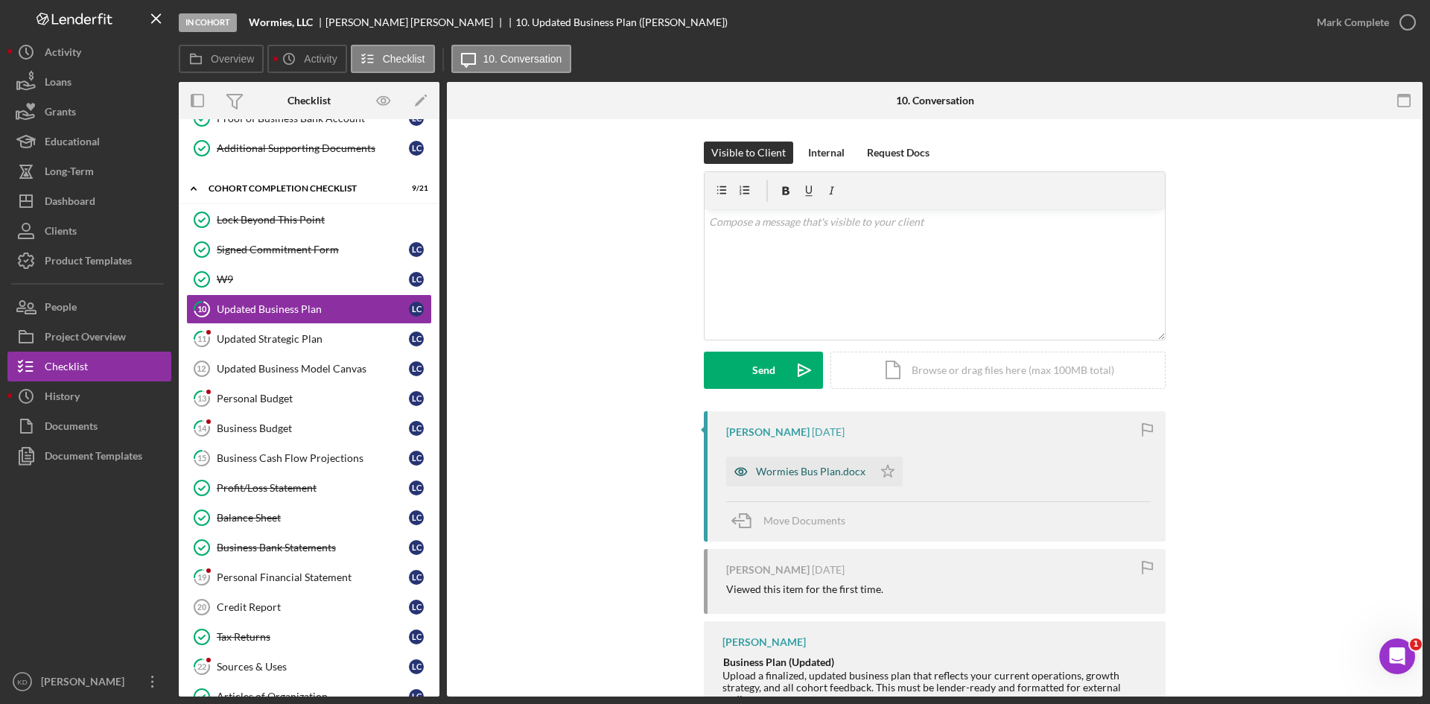
click at [821, 472] on div "Wormies Bus Plan.docx" at bounding box center [810, 471] width 109 height 12
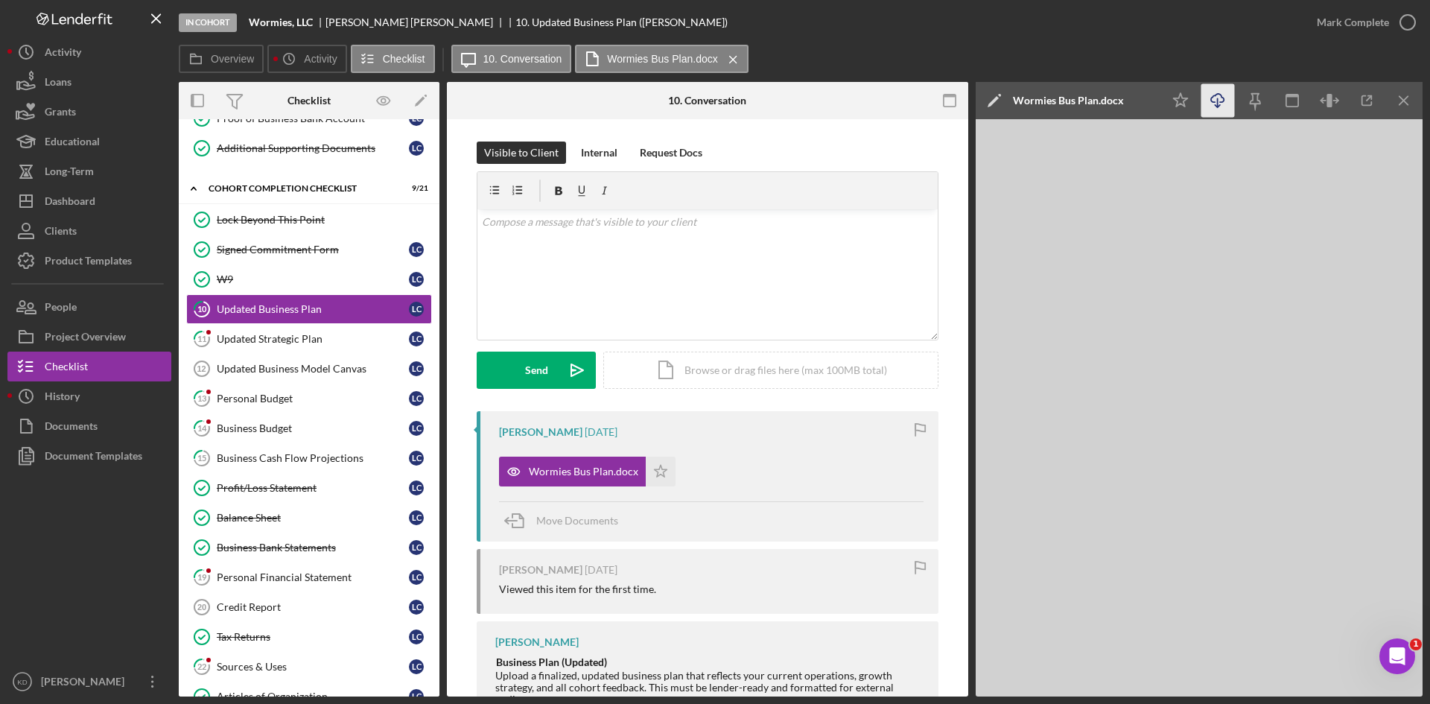
click at [1221, 98] on icon "Icon/Download" at bounding box center [1218, 101] width 34 height 34
click at [263, 337] on div "Updated Strategic Plan" at bounding box center [313, 339] width 192 height 12
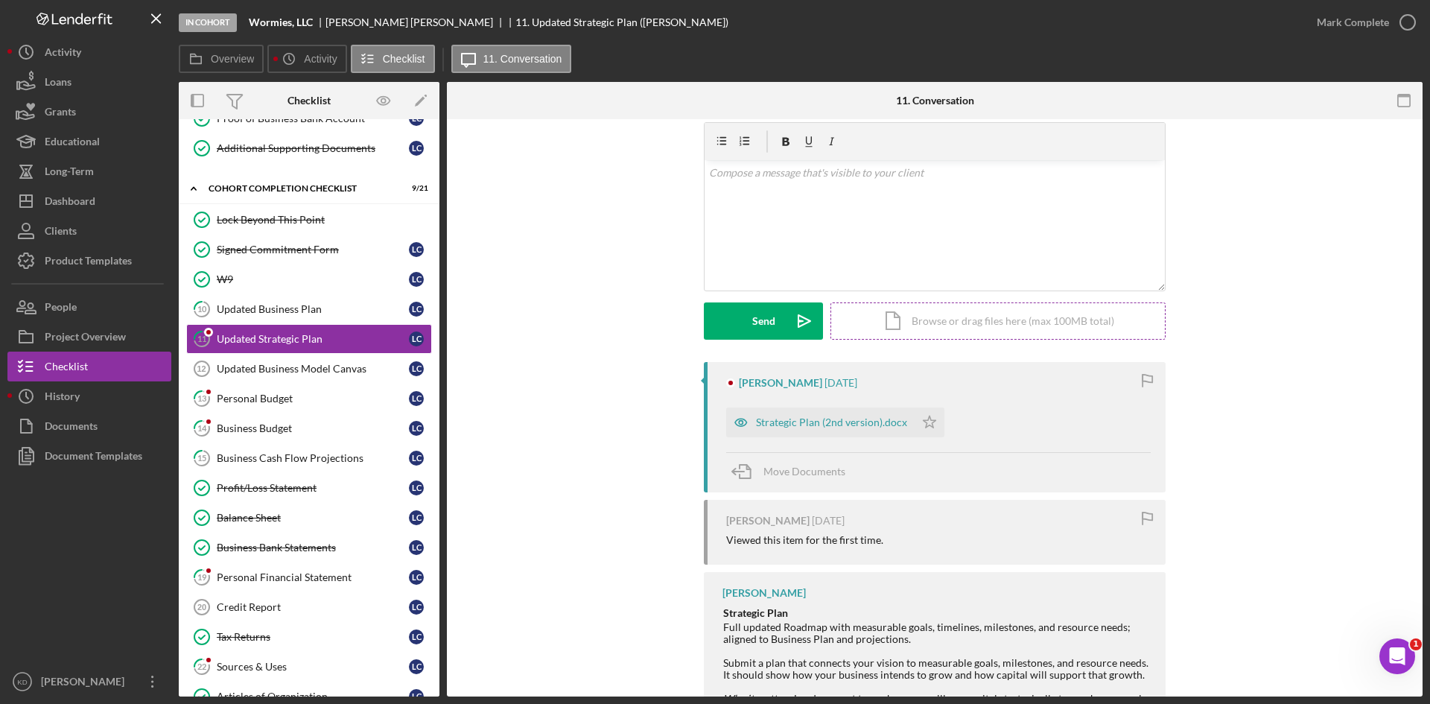
scroll to position [106, 0]
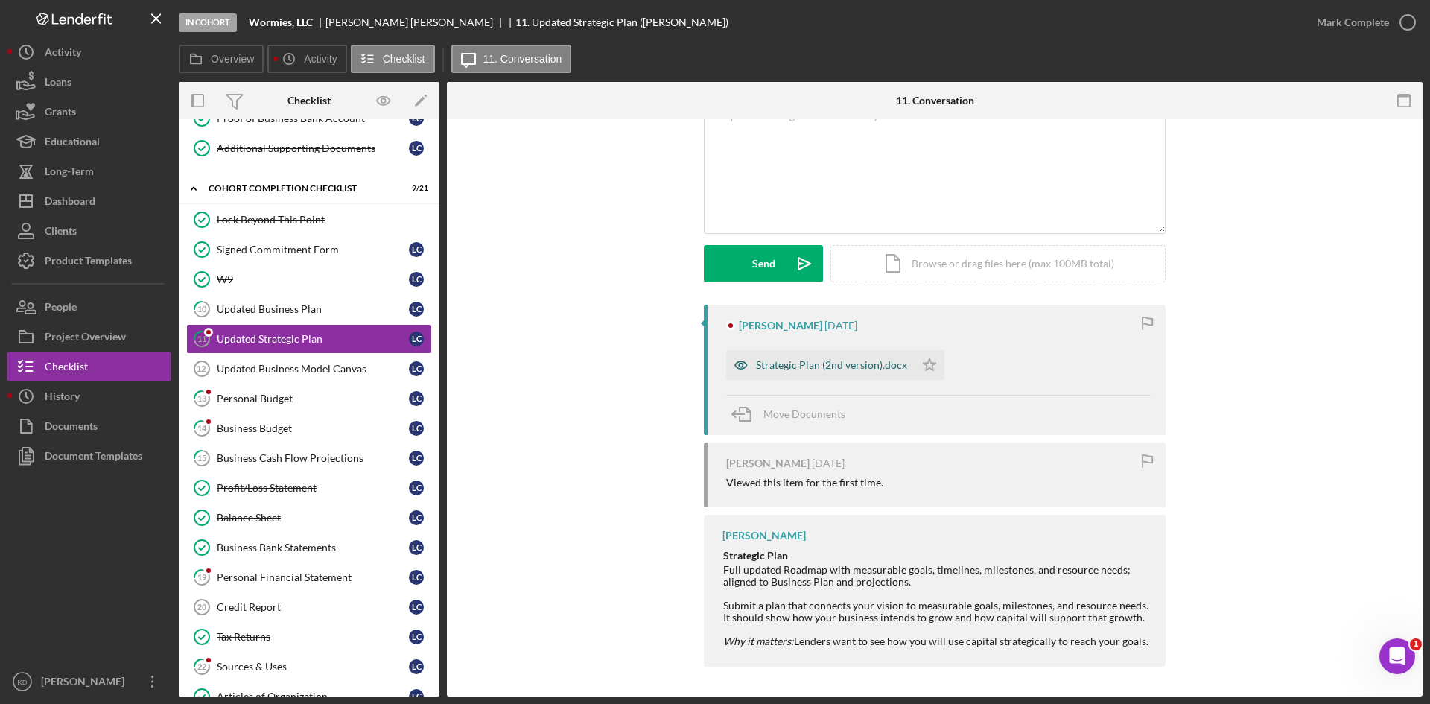
click at [849, 360] on div "Strategic Plan (2nd version).docx" at bounding box center [831, 365] width 151 height 12
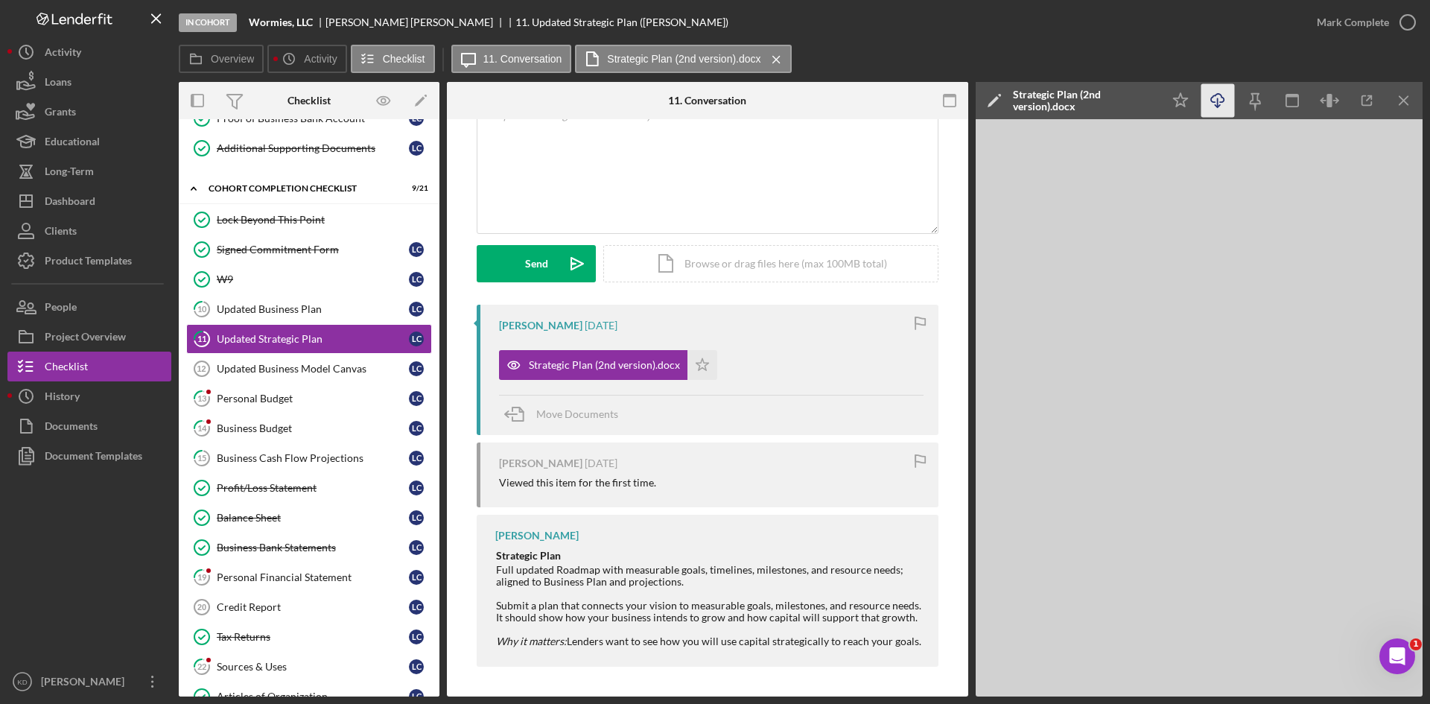
click at [1220, 100] on icon "Icon/Download" at bounding box center [1218, 101] width 34 height 34
